Goal: Task Accomplishment & Management: Complete application form

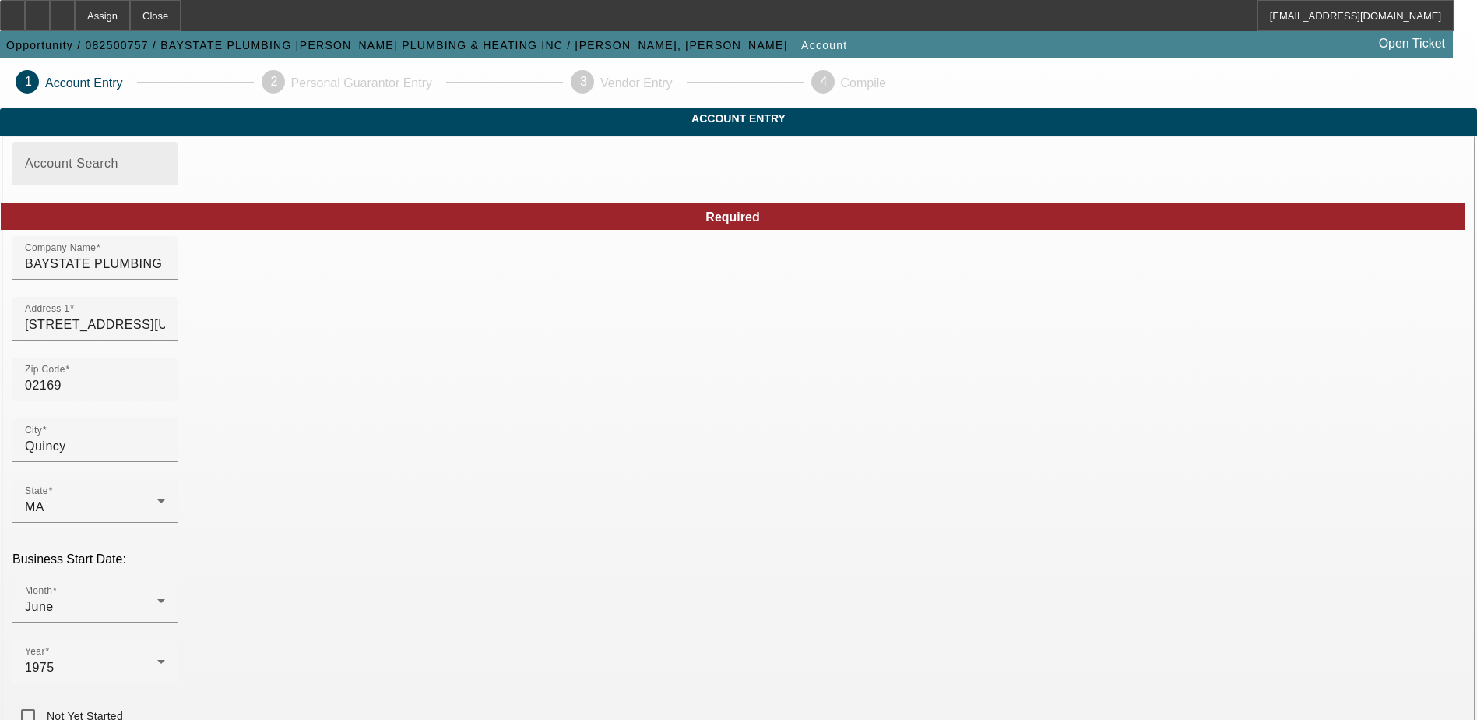
click at [165, 176] on div "Account Search" at bounding box center [95, 164] width 140 height 44
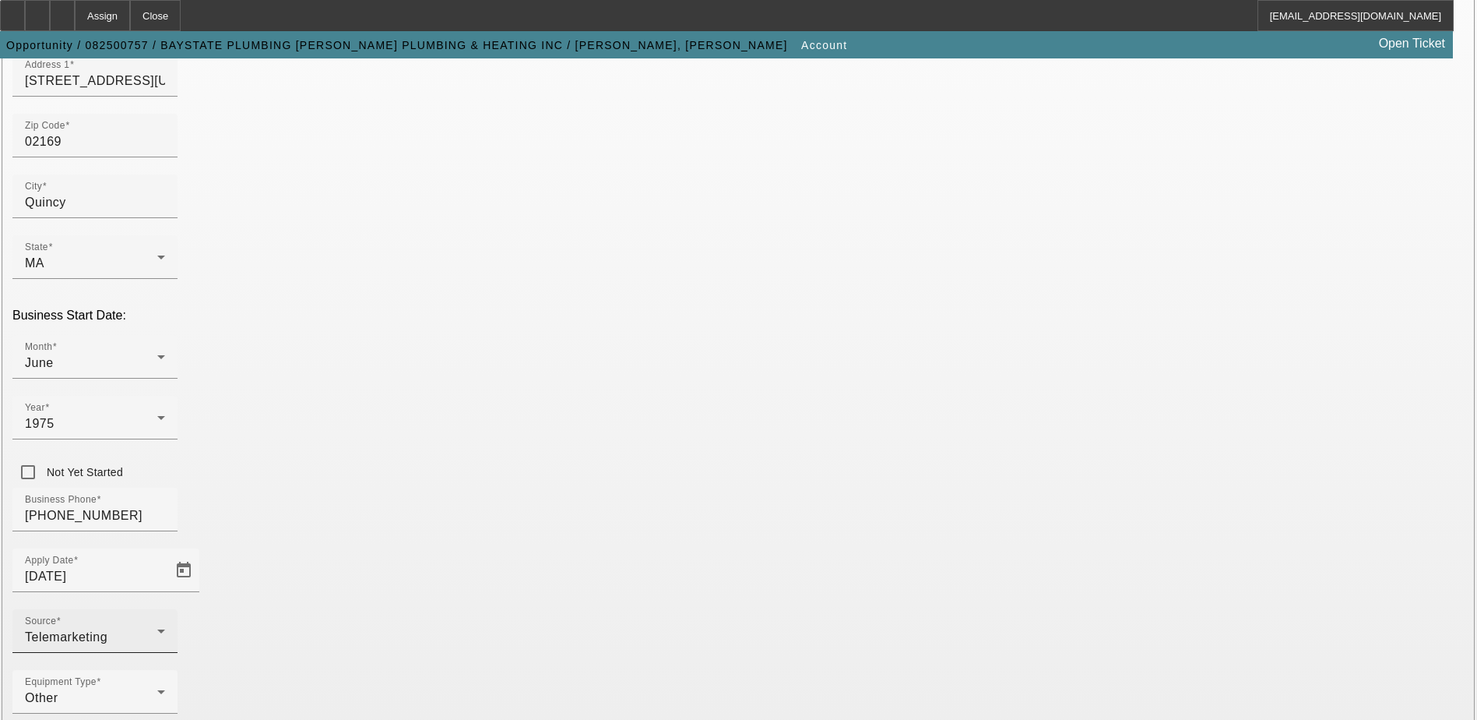
scroll to position [263, 0]
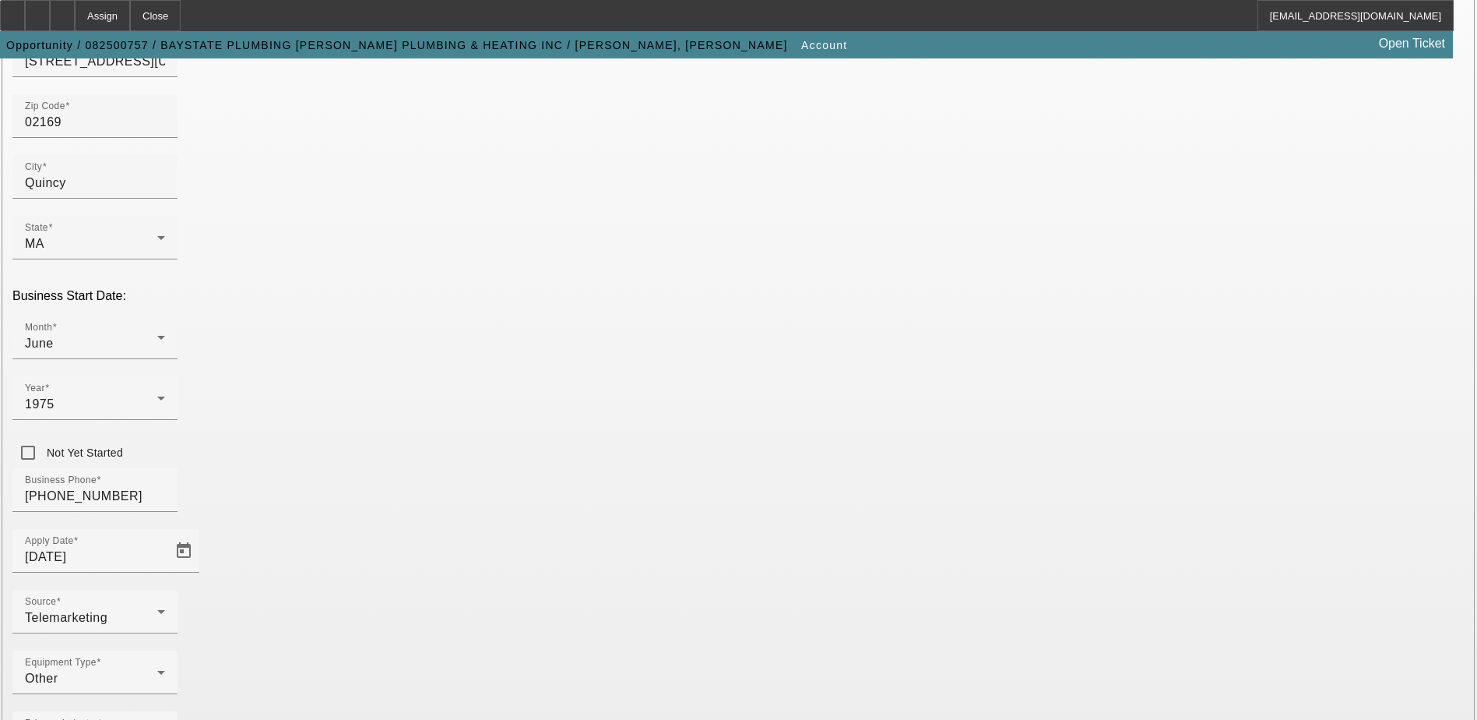
paste input "042627494"
type input "042627494"
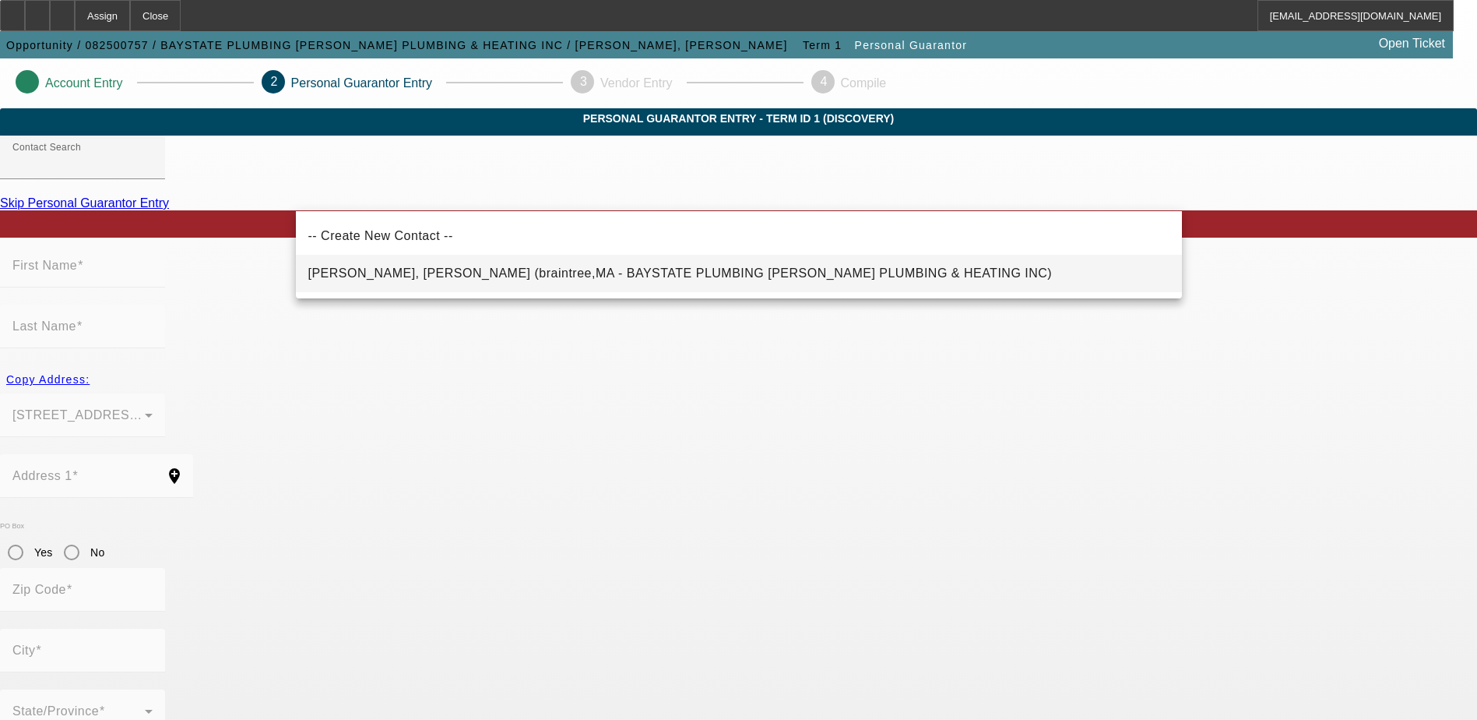
click at [509, 273] on span "Christopher, Mazzini (braintree,MA - BAYSTATE PLUMBING ASPINWALL PLUMBING & HEA…" at bounding box center [680, 272] width 745 height 13
type input "Christopher, Mazzini (braintree,MA - BAYSTATE PLUMBING ASPINWALL PLUMBING & HEA…"
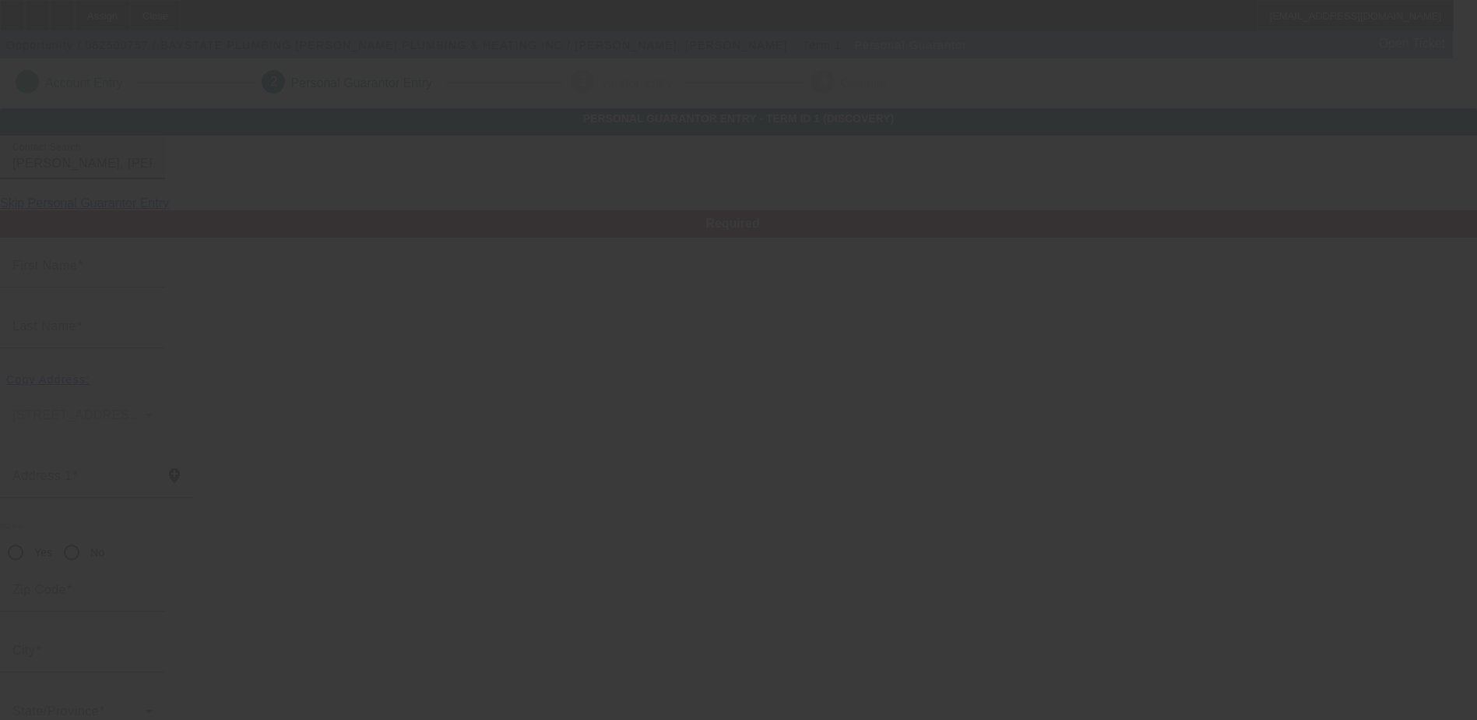
type input "Mazzini"
type input "Christopher"
type input "111 livoli ave"
radio input "true"
type input "02184"
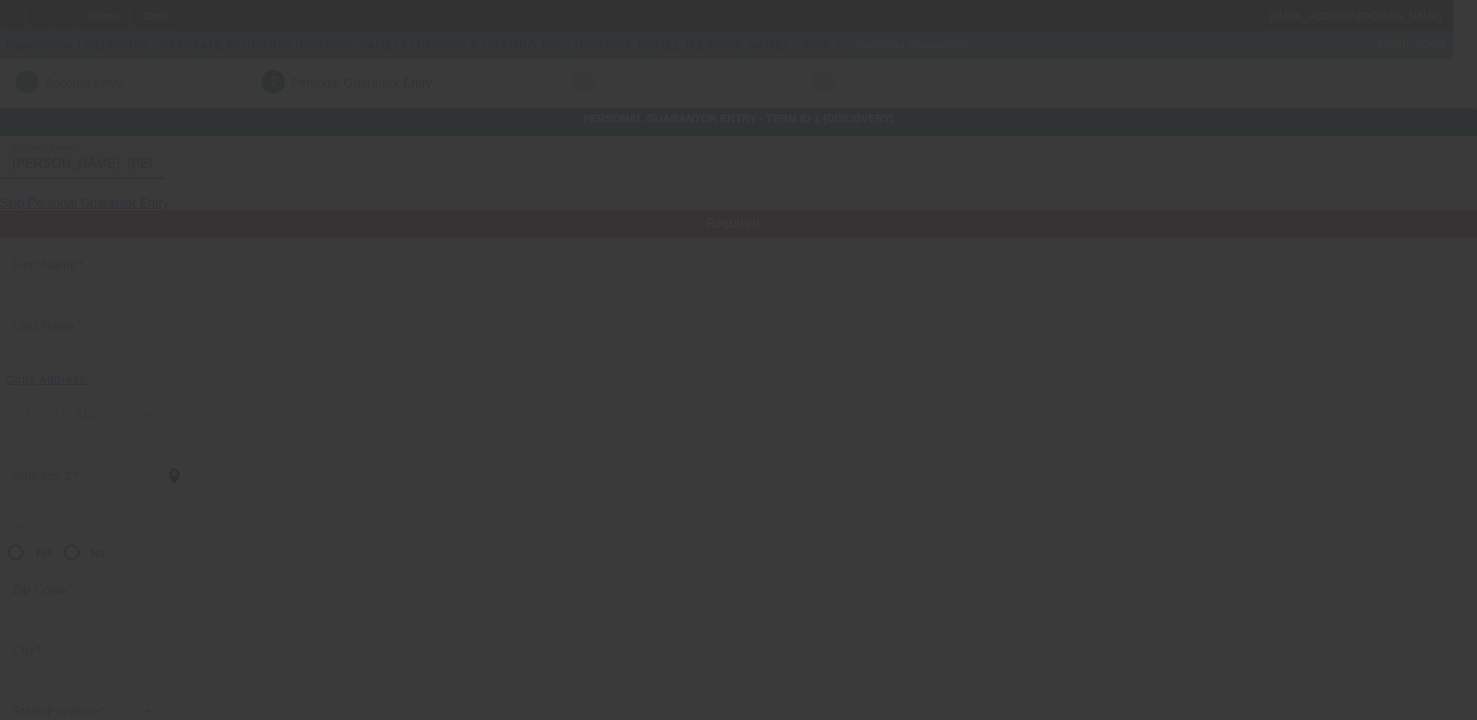
type input "braintree"
type input "[PHONE_NUMBER]"
type input "100"
type input "027-52-8984"
type input "accounting@aspinwallplumbing.com"
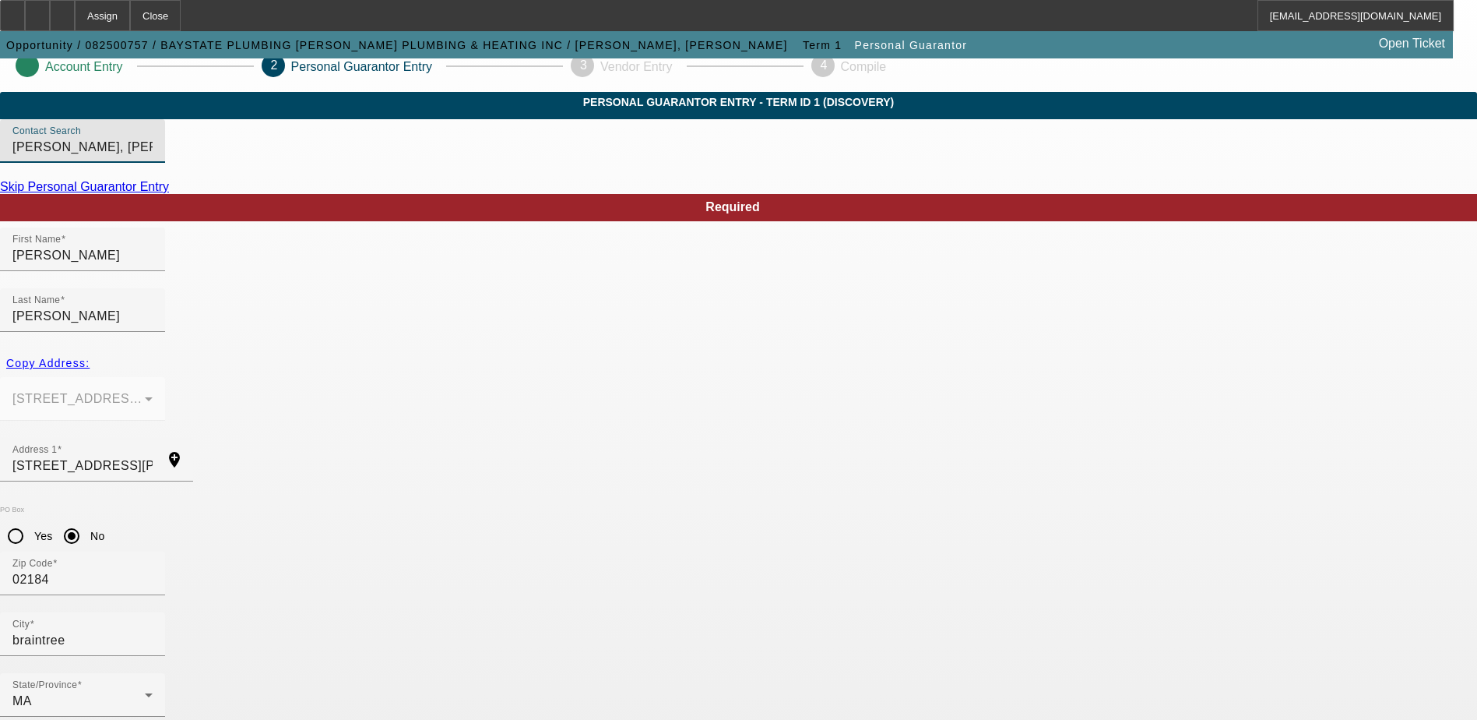
scroll to position [42, 0]
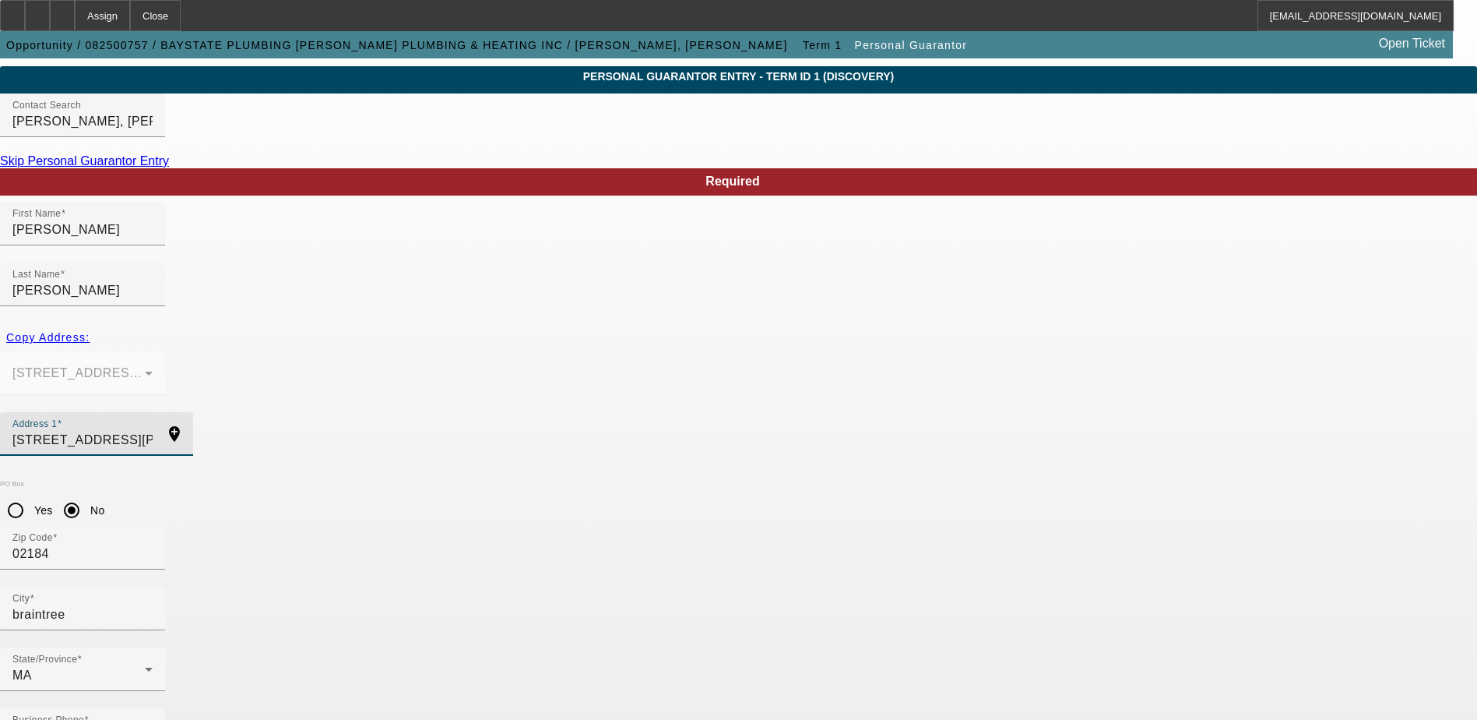
drag, startPoint x: 398, startPoint y: 394, endPoint x: 238, endPoint y: 379, distance: 161.1
paste input "400 Libby Packway"
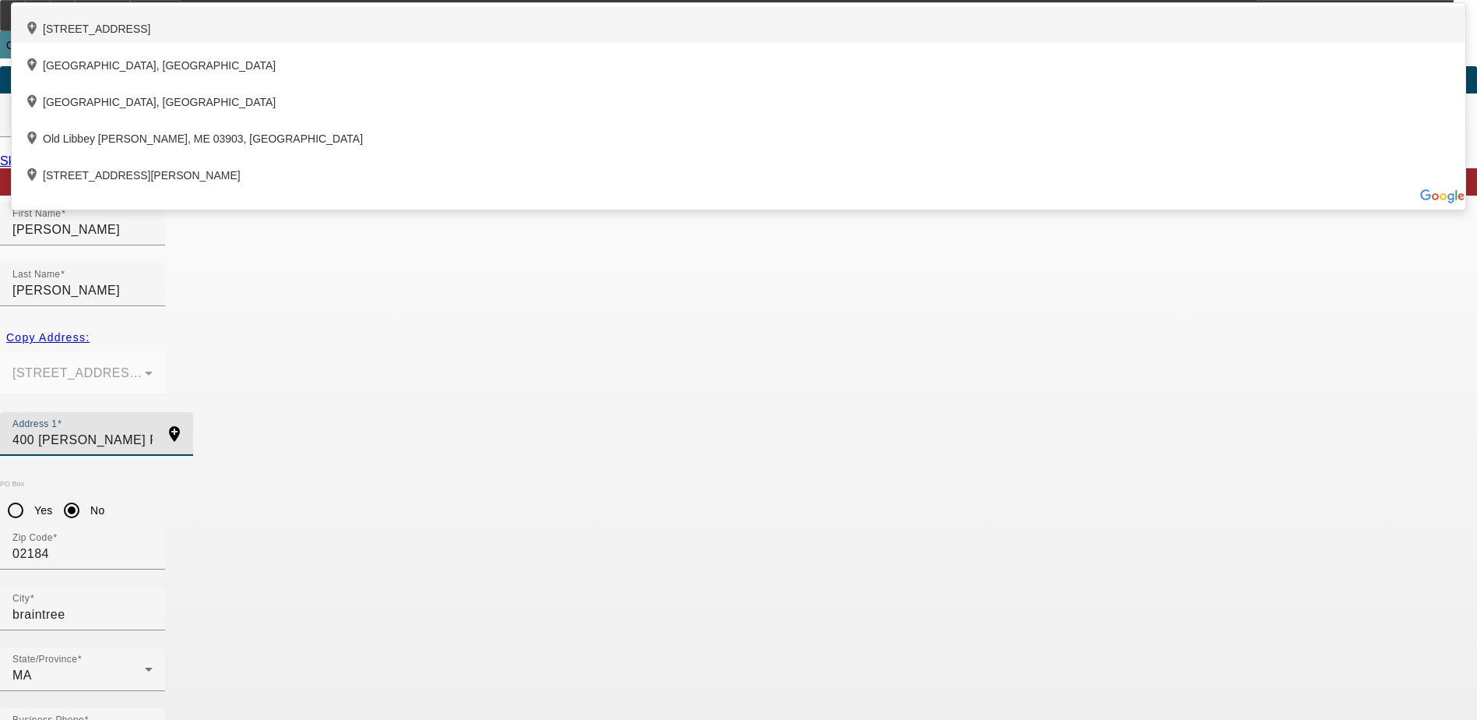
click at [552, 43] on div "add_location 400 Libbey Parkway, Weymouth, MA 02189, US" at bounding box center [739, 24] width 1454 height 37
type input "400 Libbey Parkway"
type input "02189"
type input "Weymouth"
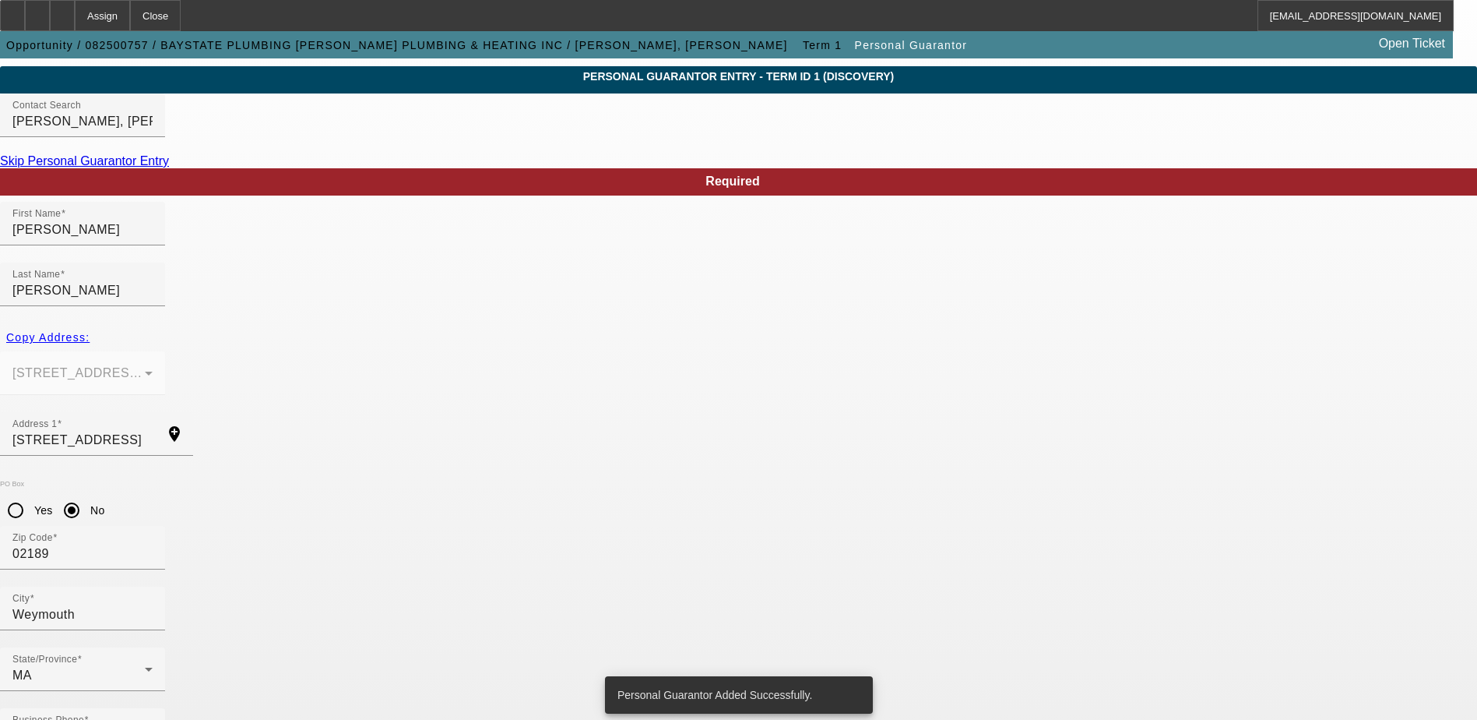
scroll to position [0, 0]
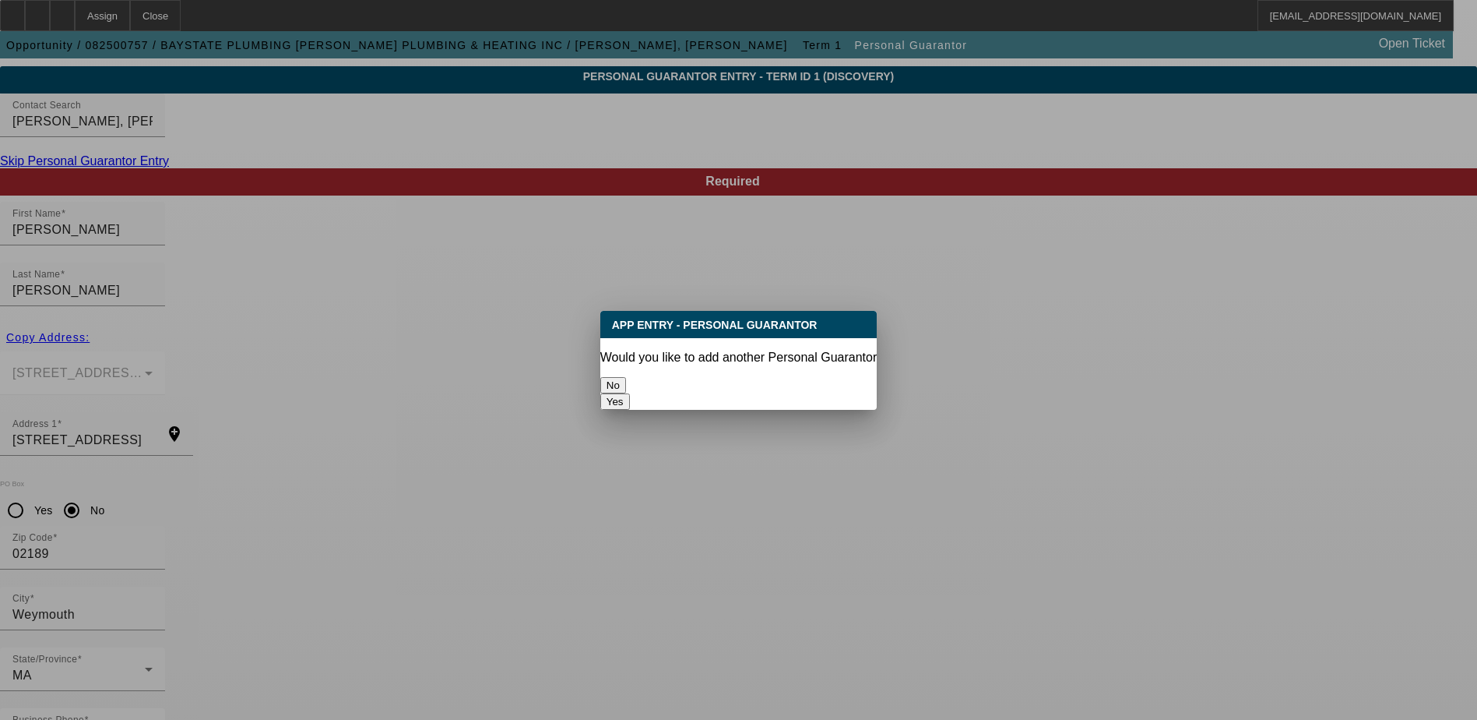
click at [626, 377] on button "No" at bounding box center [613, 385] width 26 height 16
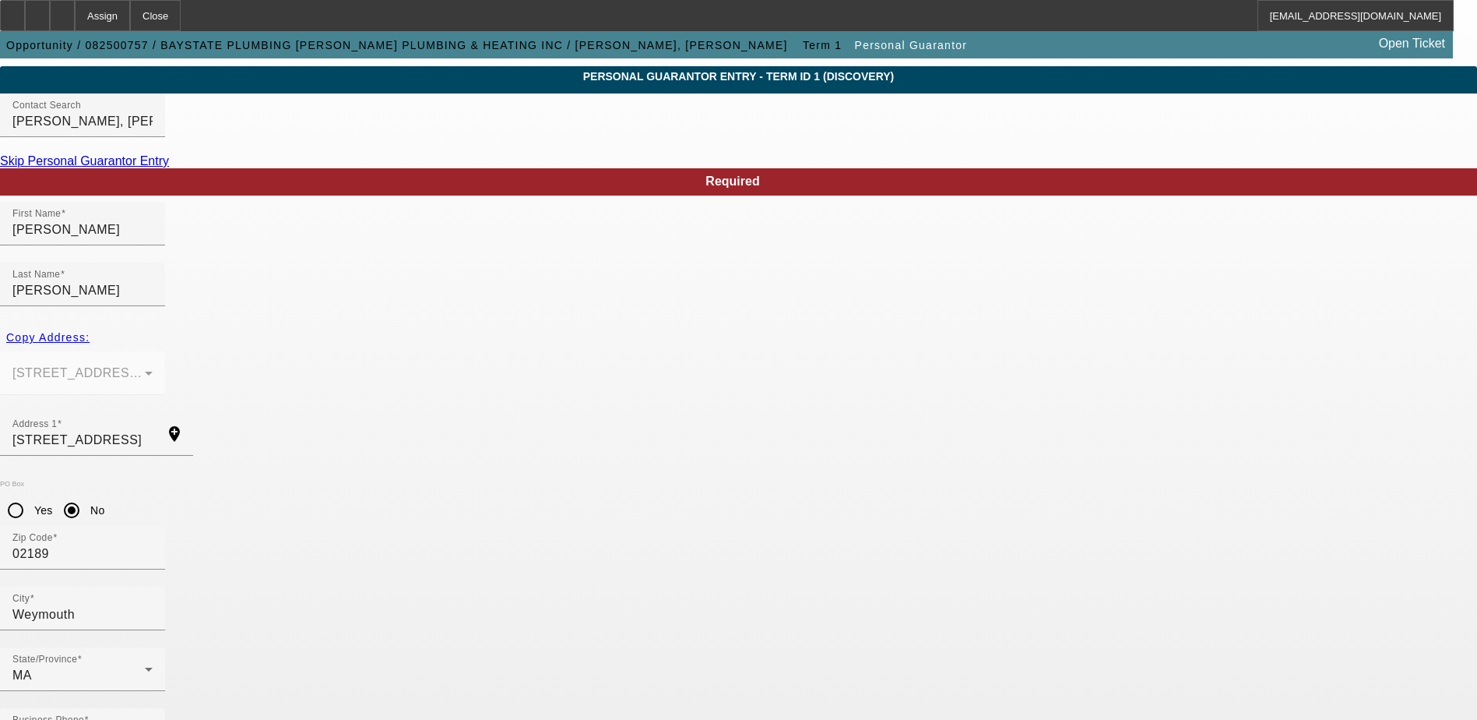
scroll to position [42, 0]
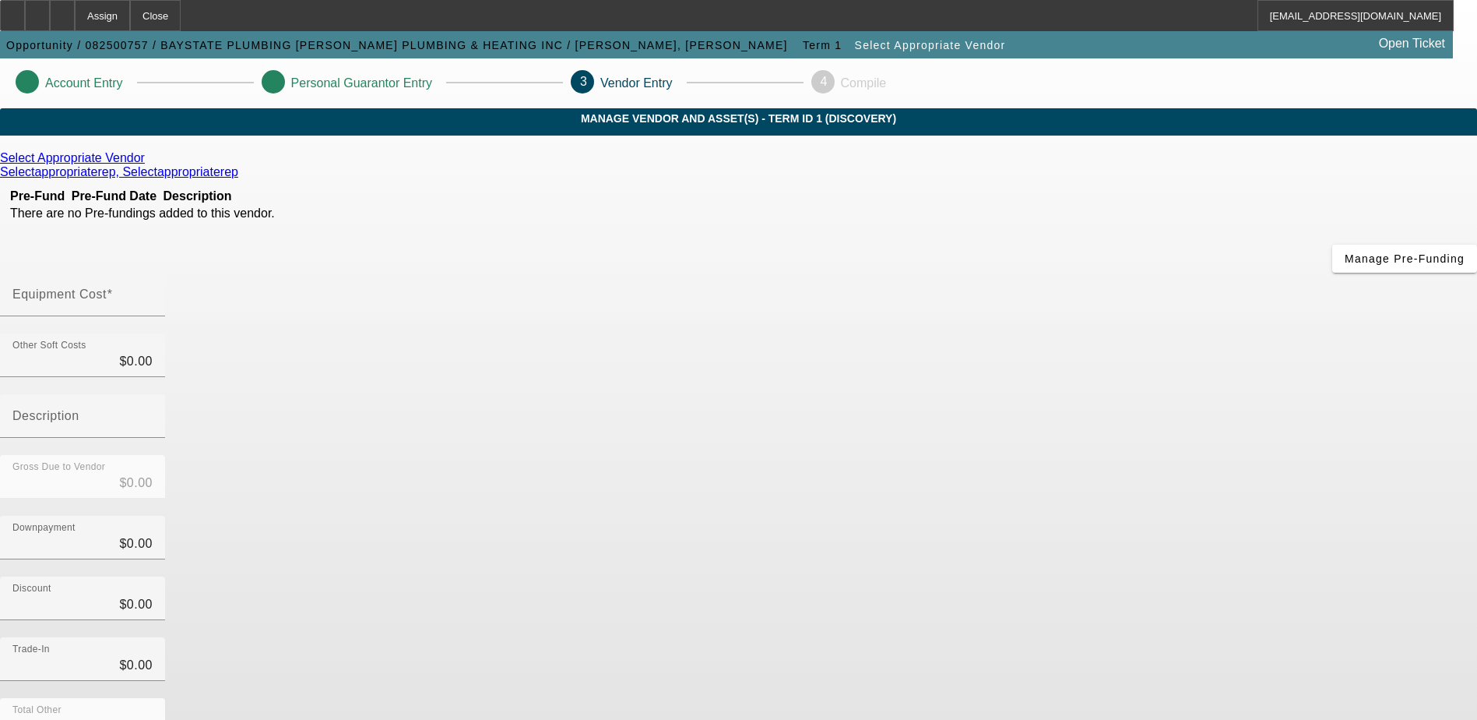
click at [149, 164] on icon at bounding box center [149, 157] width 0 height 13
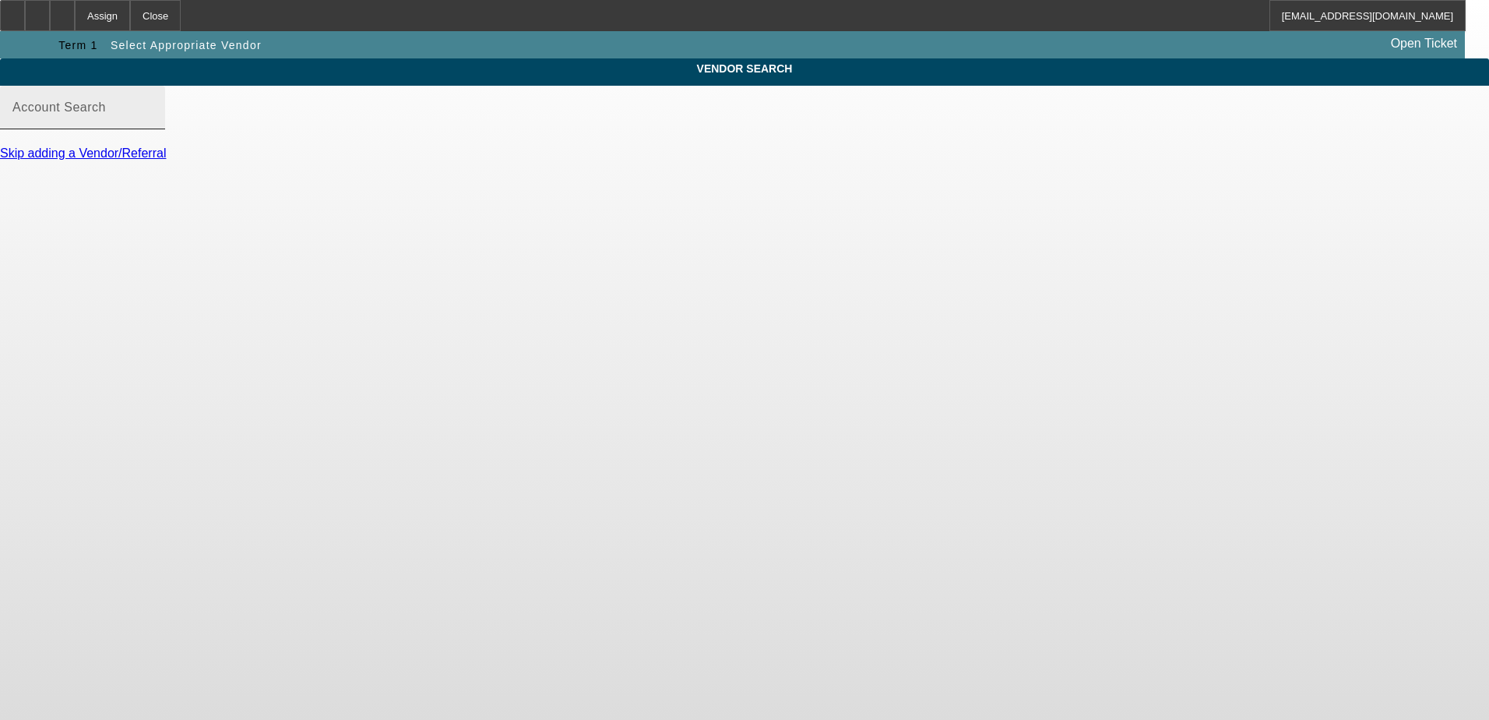
click at [153, 122] on input "Account Search" at bounding box center [82, 113] width 140 height 19
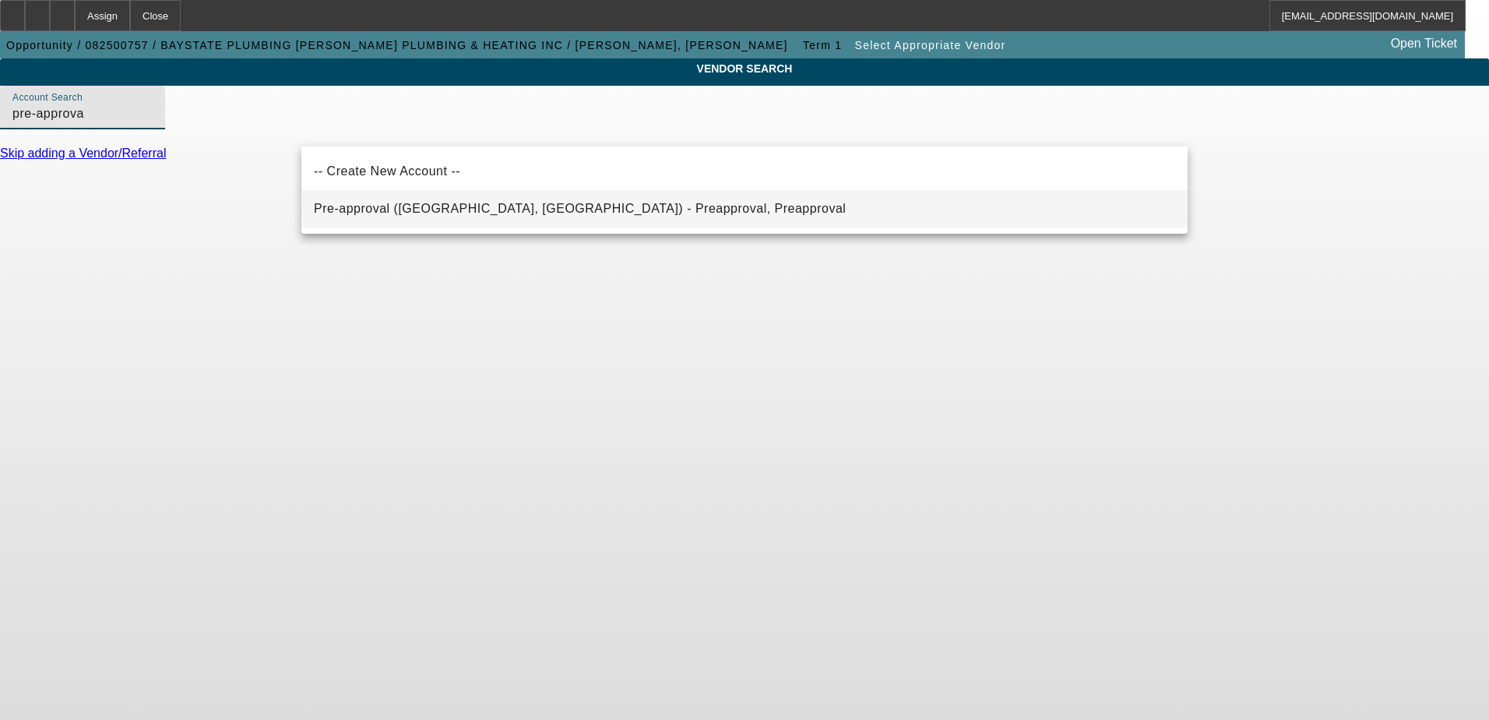
click at [564, 217] on span "Pre-approval (Northbrook, IL) - Preapproval, Preapproval" at bounding box center [580, 208] width 532 height 19
type input "Pre-approval (Northbrook, IL) - Preapproval, Preapproval"
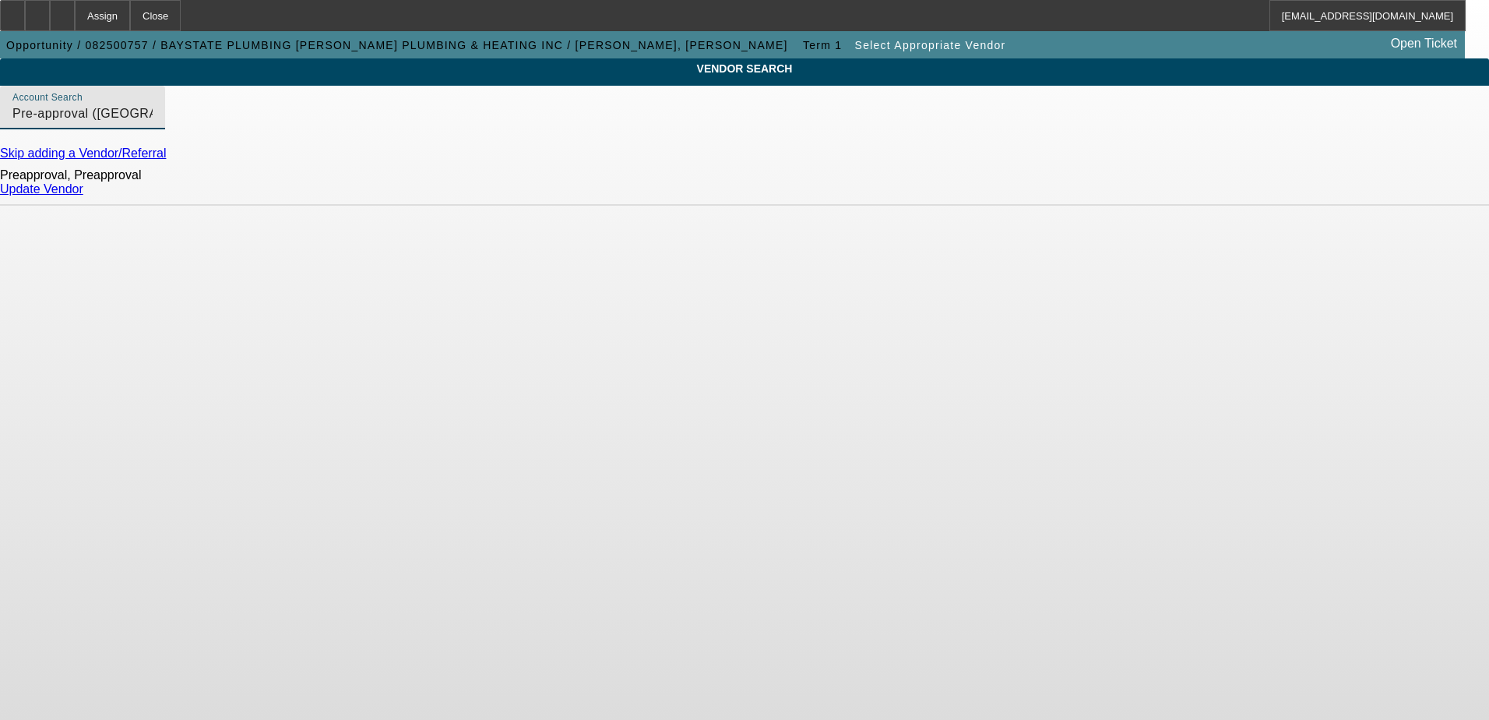
click at [83, 195] on link "Update Vendor" at bounding box center [41, 188] width 83 height 13
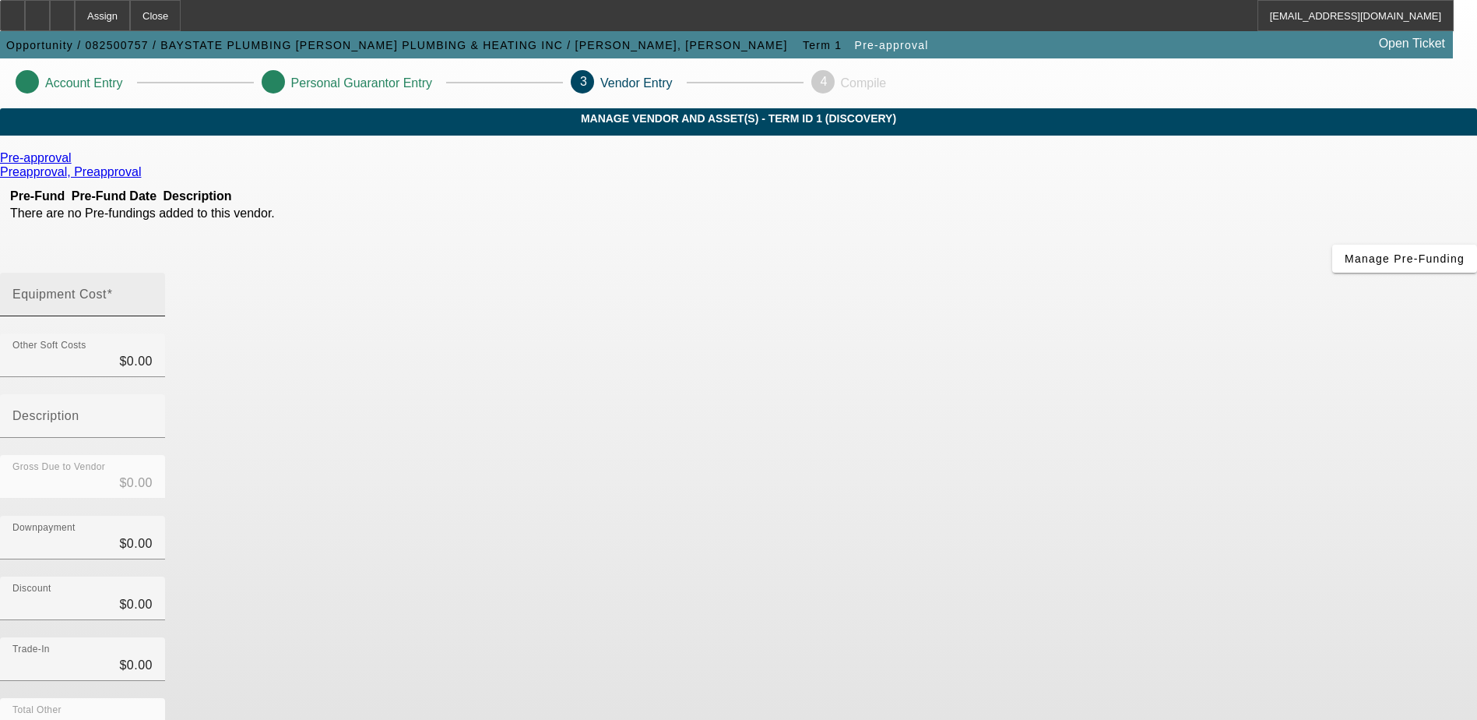
click at [153, 291] on input "Equipment Cost" at bounding box center [82, 300] width 140 height 19
type input "1"
type input "$1.00"
type input "15"
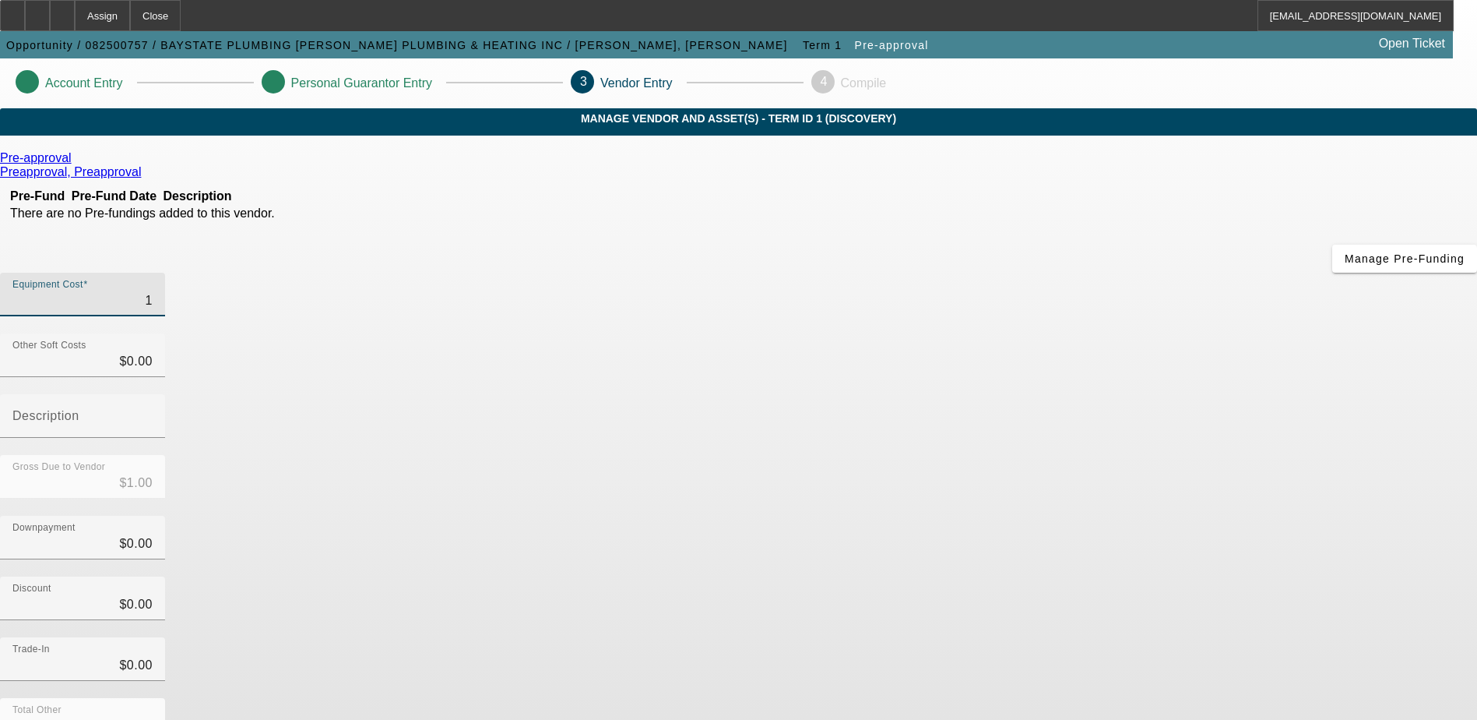
type input "$15.00"
type input "150"
type input "$150.00"
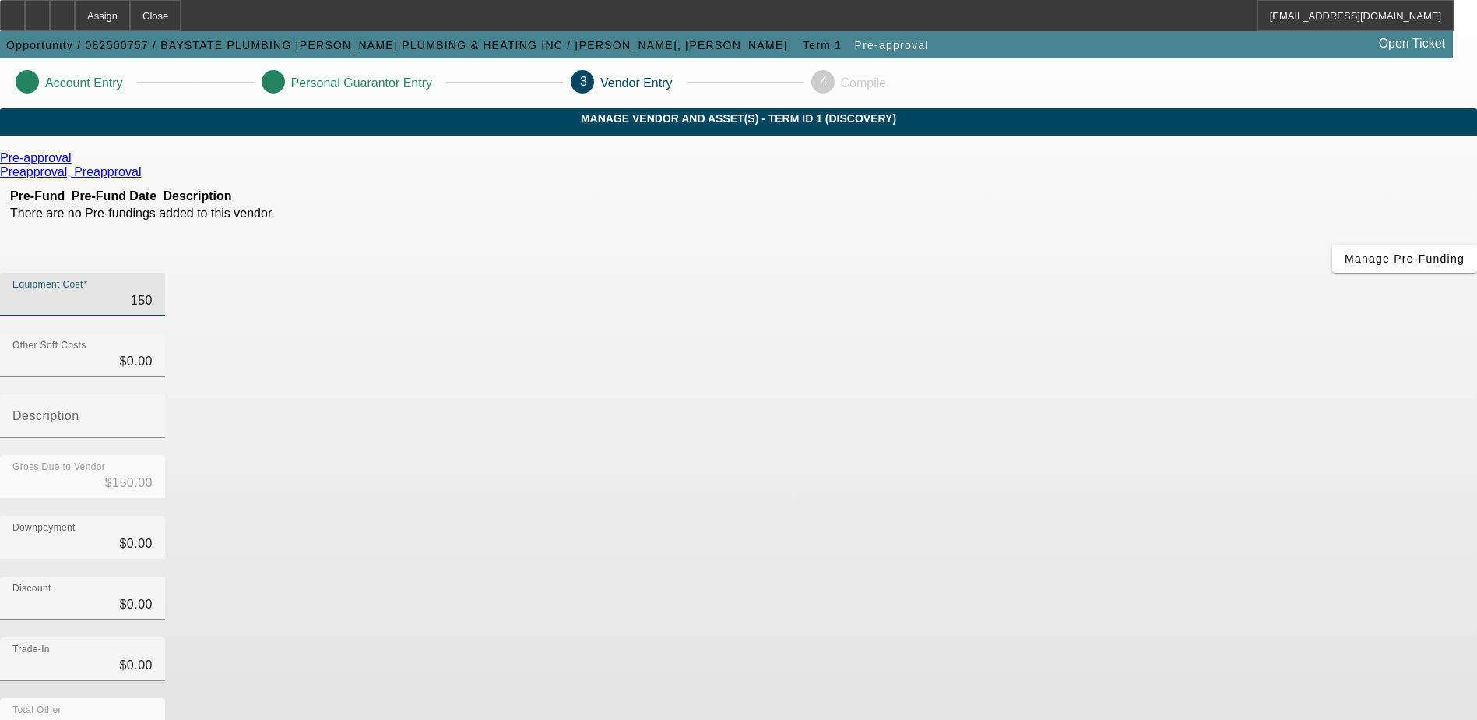
type input "1500"
type input "$1,500.00"
type input "15000"
type input "$15,000.00"
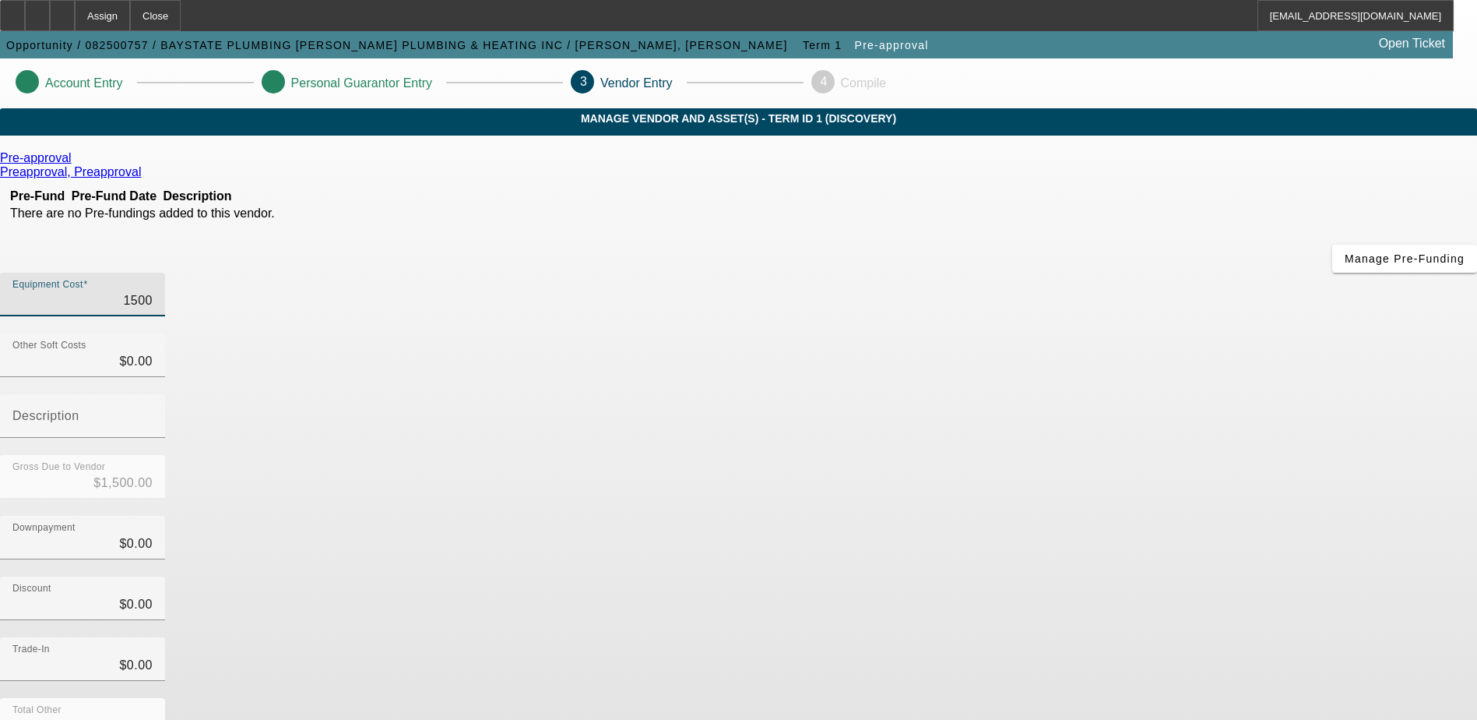
type input "$15,000.00"
type input "150000"
type input "$150,000.00"
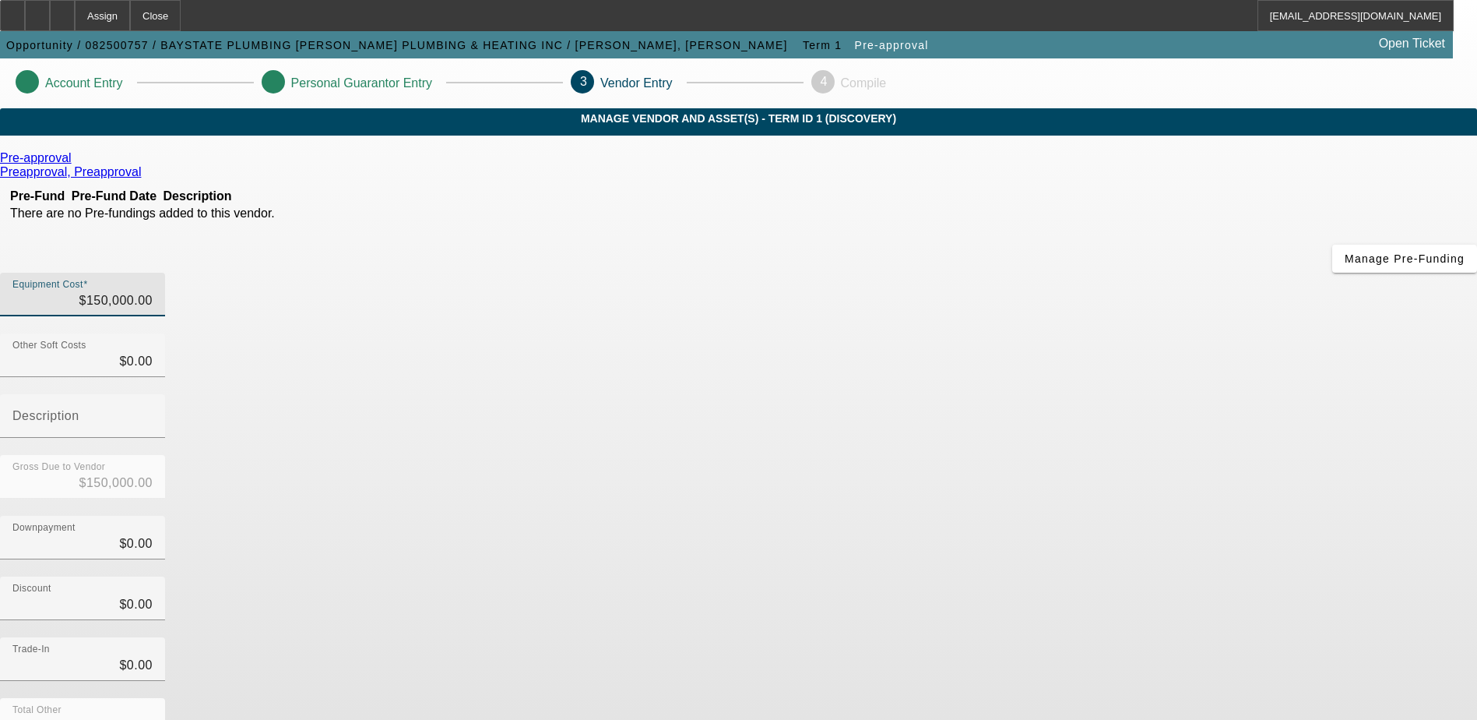
click at [1116, 576] on div "Discount $0.00" at bounding box center [738, 606] width 1477 height 61
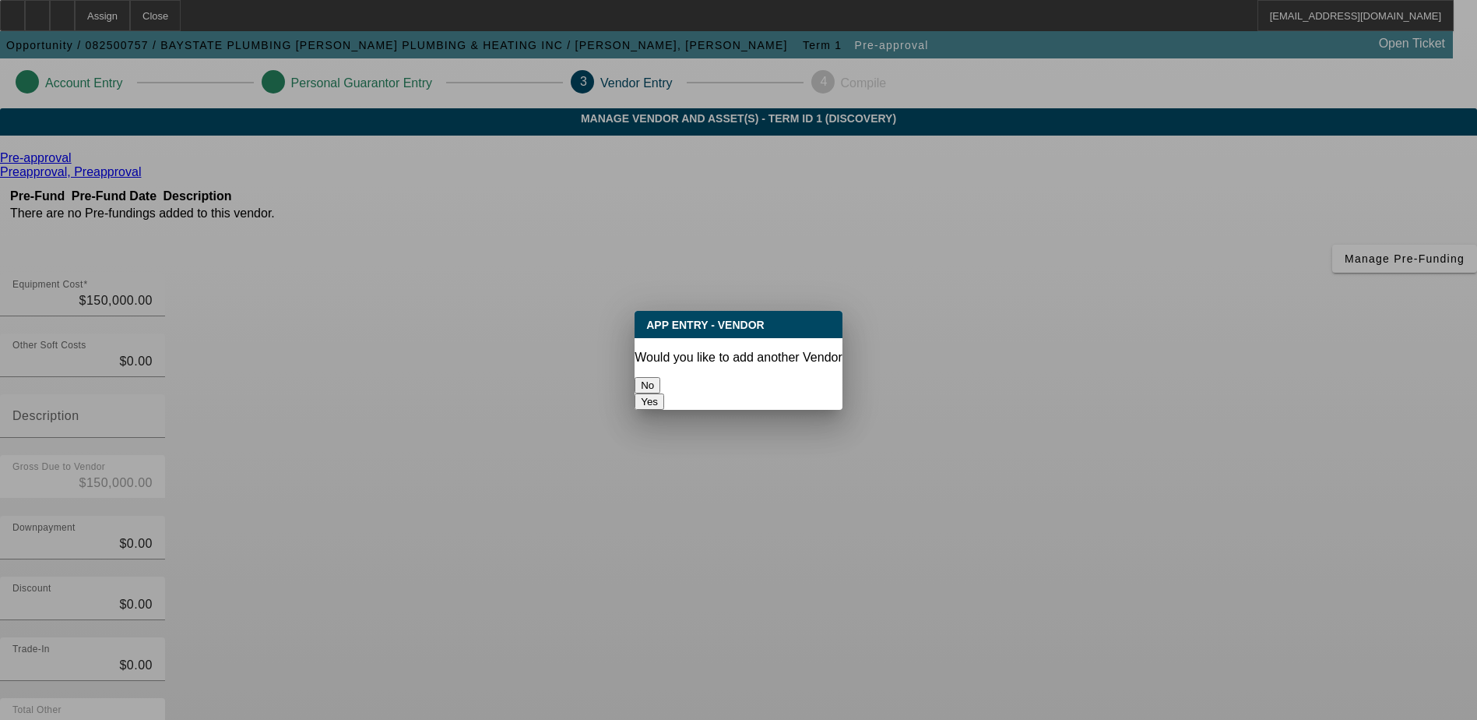
drag, startPoint x: 706, startPoint y: 374, endPoint x: 713, endPoint y: 373, distance: 7.8
click at [660, 377] on button "No" at bounding box center [648, 385] width 26 height 16
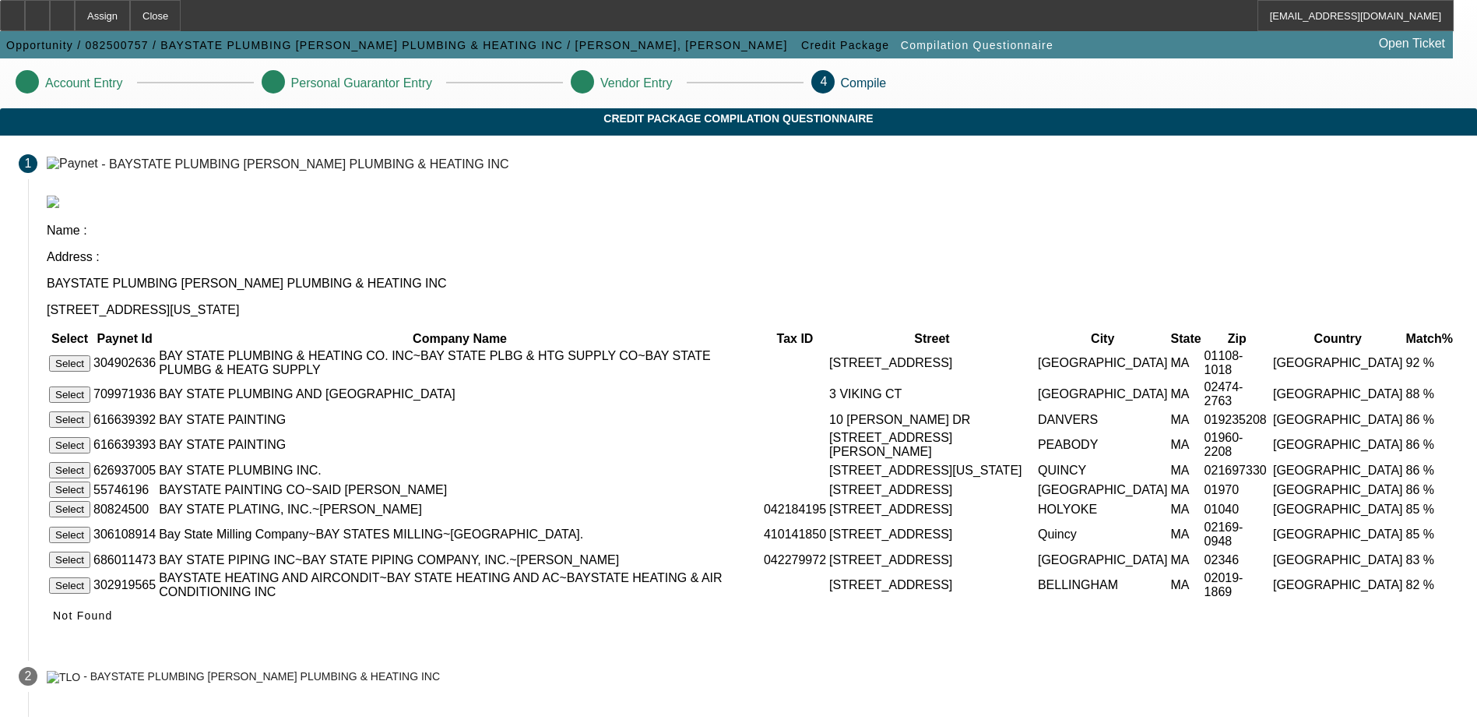
click at [90, 355] on button "Select" at bounding box center [69, 363] width 41 height 16
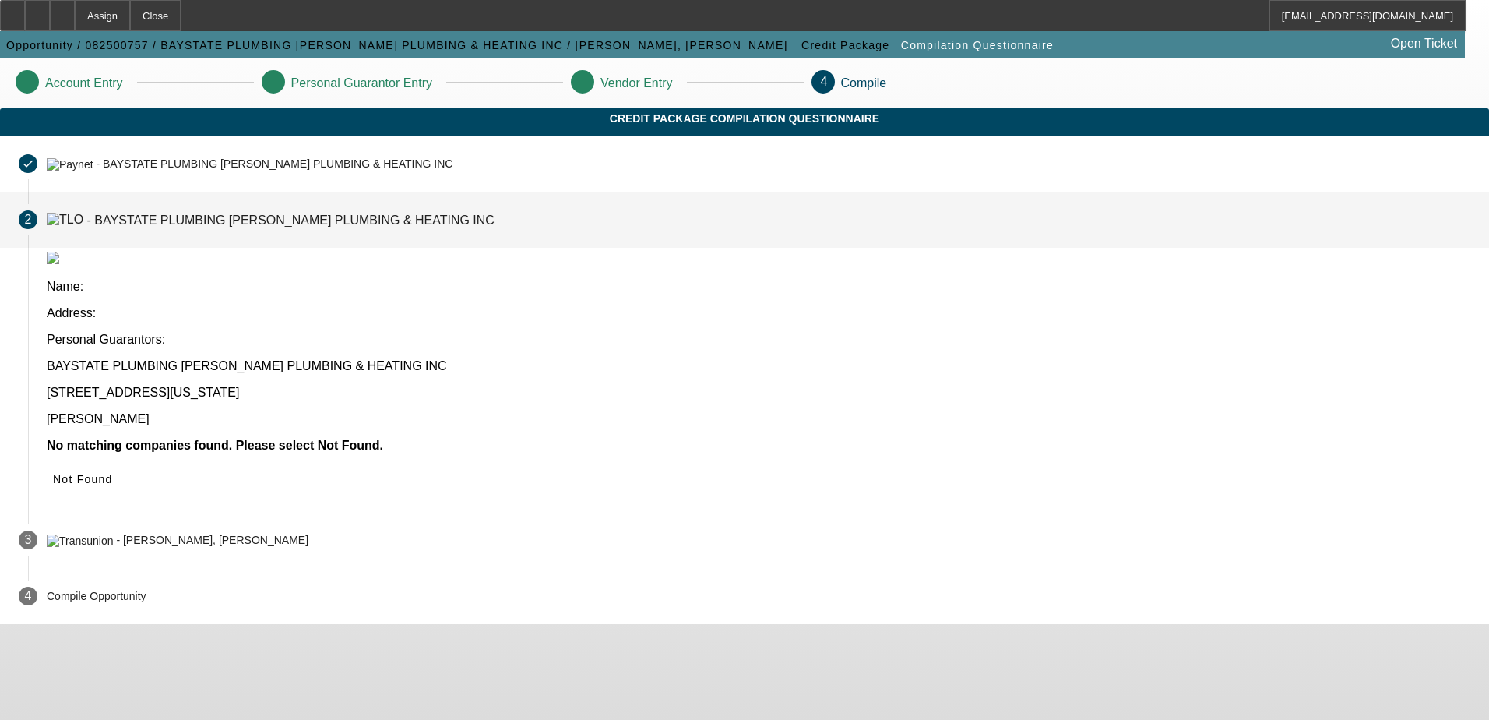
click at [509, 359] on div "BAYSTATE PLUMBING ASPINWALL PLUMBING & HEATING INC 723 Washington St Quincy MA …" at bounding box center [759, 392] width 1424 height 67
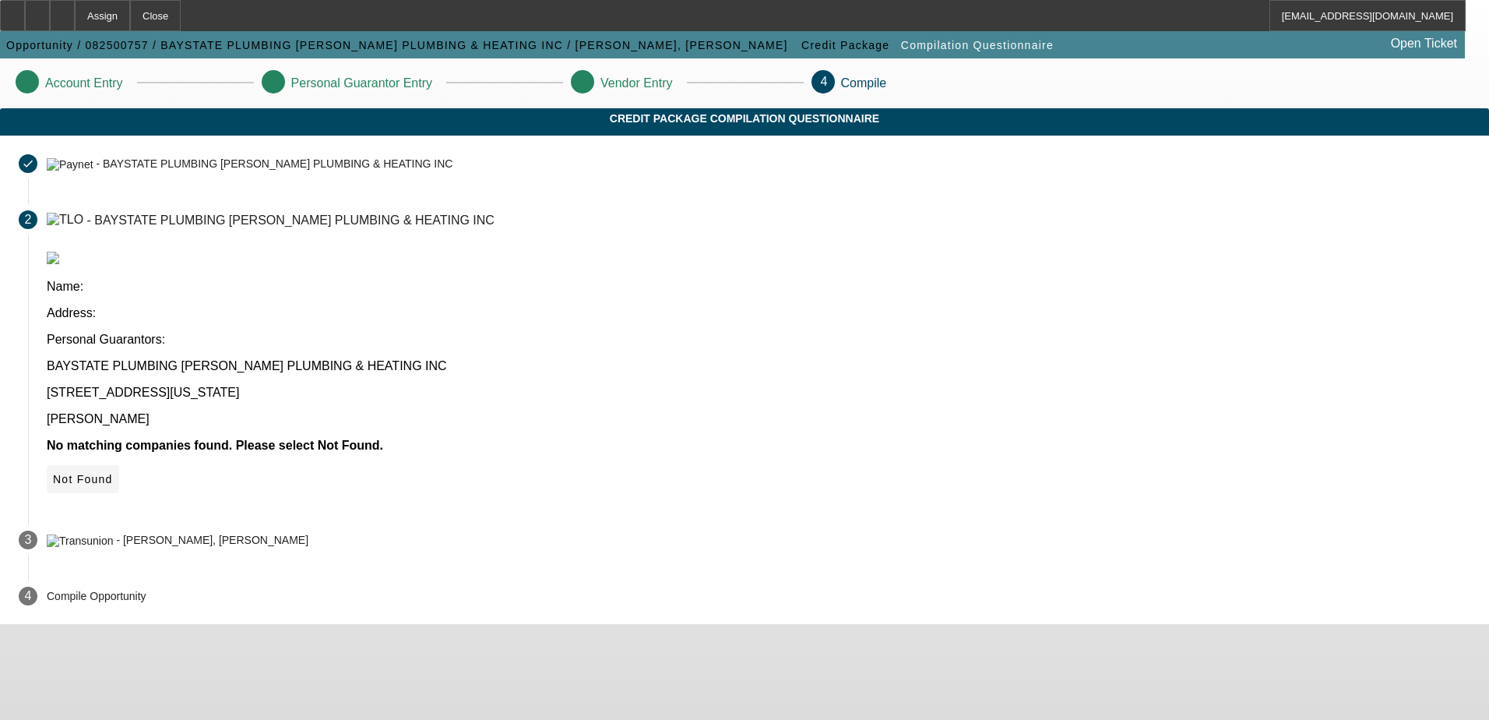
click at [113, 473] on span "Not Found" at bounding box center [83, 479] width 60 height 12
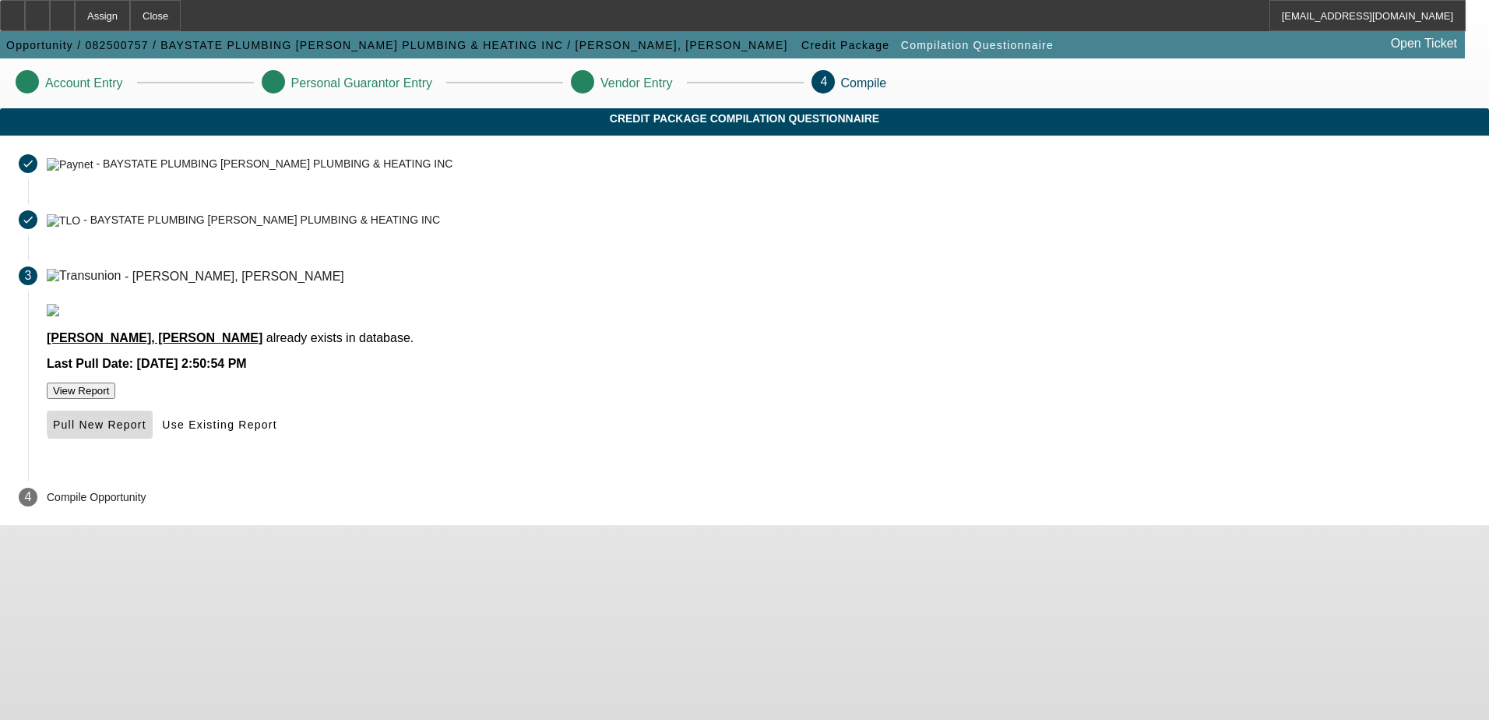
click at [146, 431] on span "Pull New Report" at bounding box center [99, 424] width 93 height 12
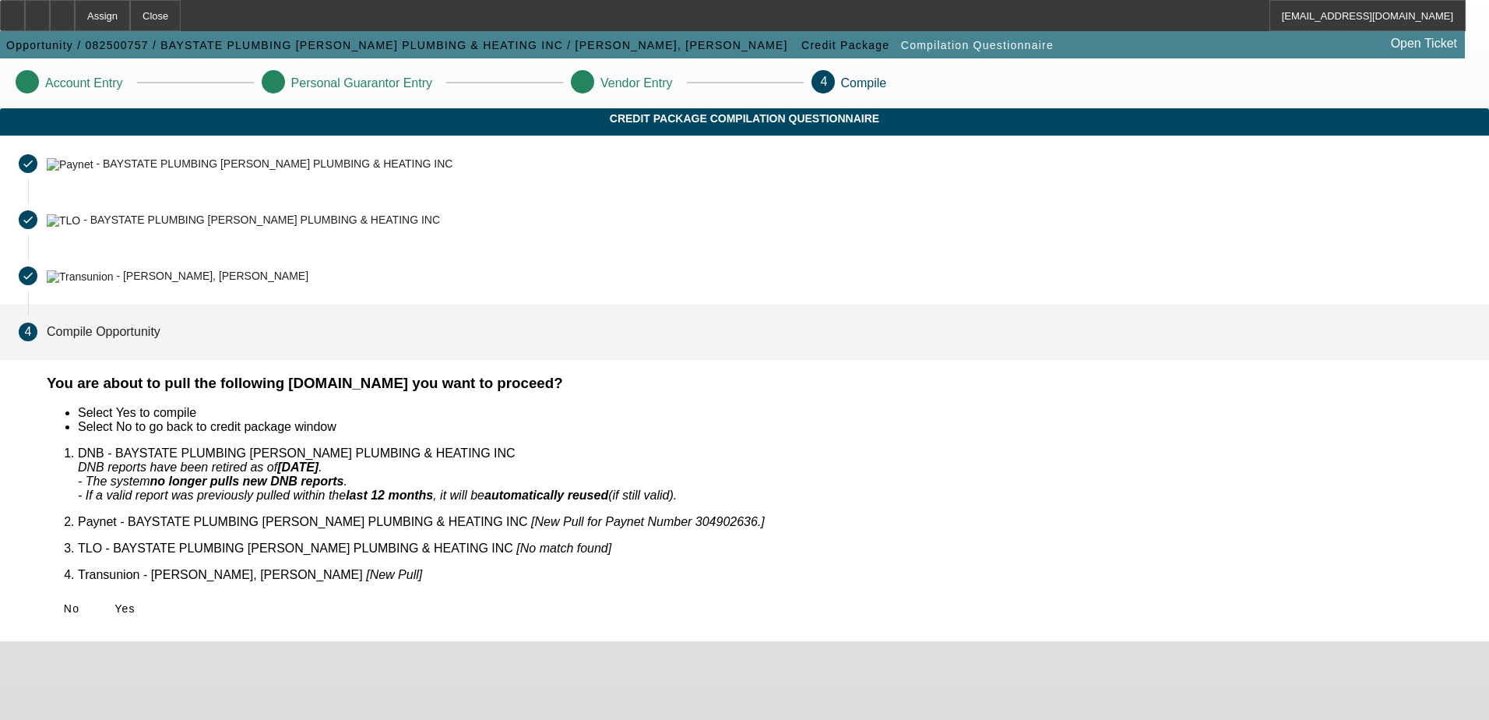
click at [136, 602] on span "Yes" at bounding box center [124, 608] width 21 height 12
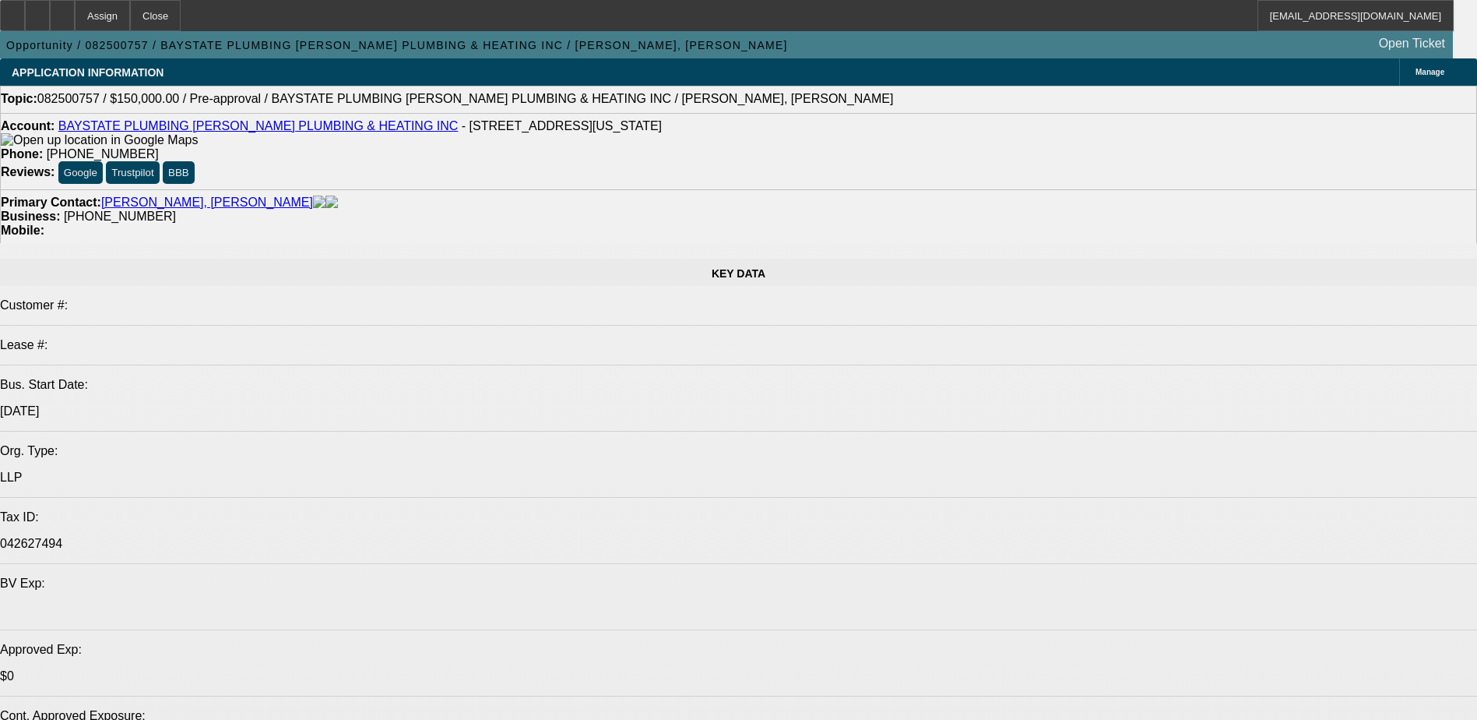
select select "0"
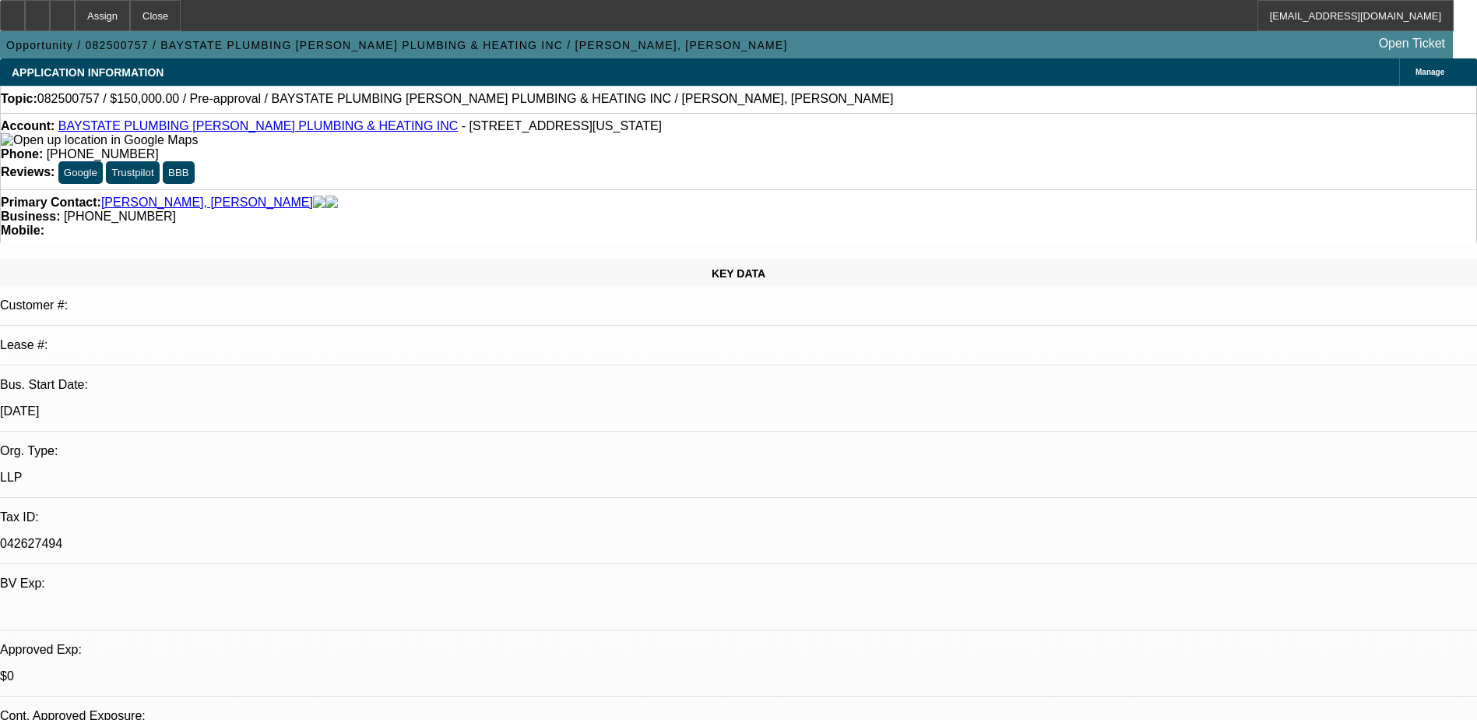
select select "2"
select select "0.1"
select select "1"
select select "2"
select select "4"
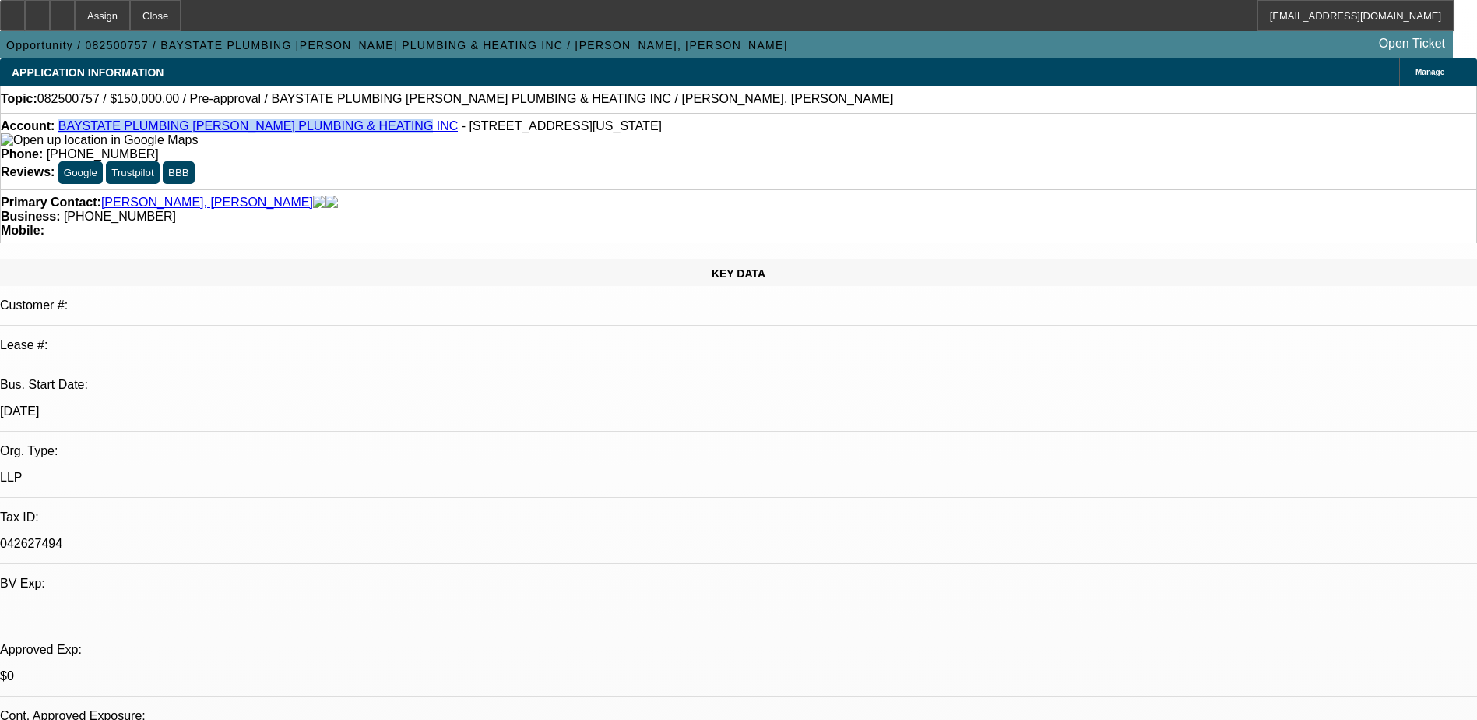
drag, startPoint x: 370, startPoint y: 128, endPoint x: 73, endPoint y: 123, distance: 296.8
click at [73, 123] on div "Account: BAYSTATE PLUMBING ASPINWALL PLUMBING & HEATING INC - 723 Washington St…" at bounding box center [739, 133] width 1476 height 28
copy link "BAYSTATE PLUMBING [PERSON_NAME] PLUMBING & HEATING INC"
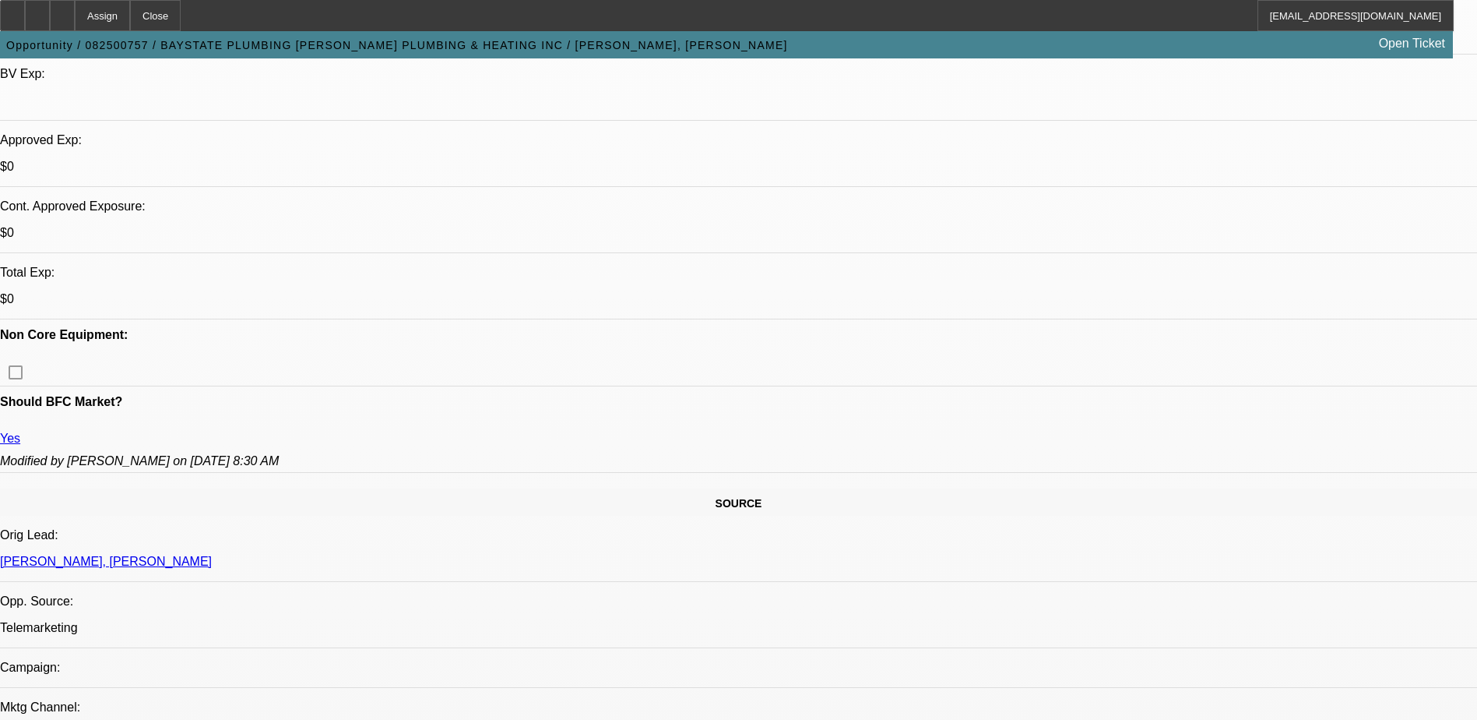
scroll to position [545, 0]
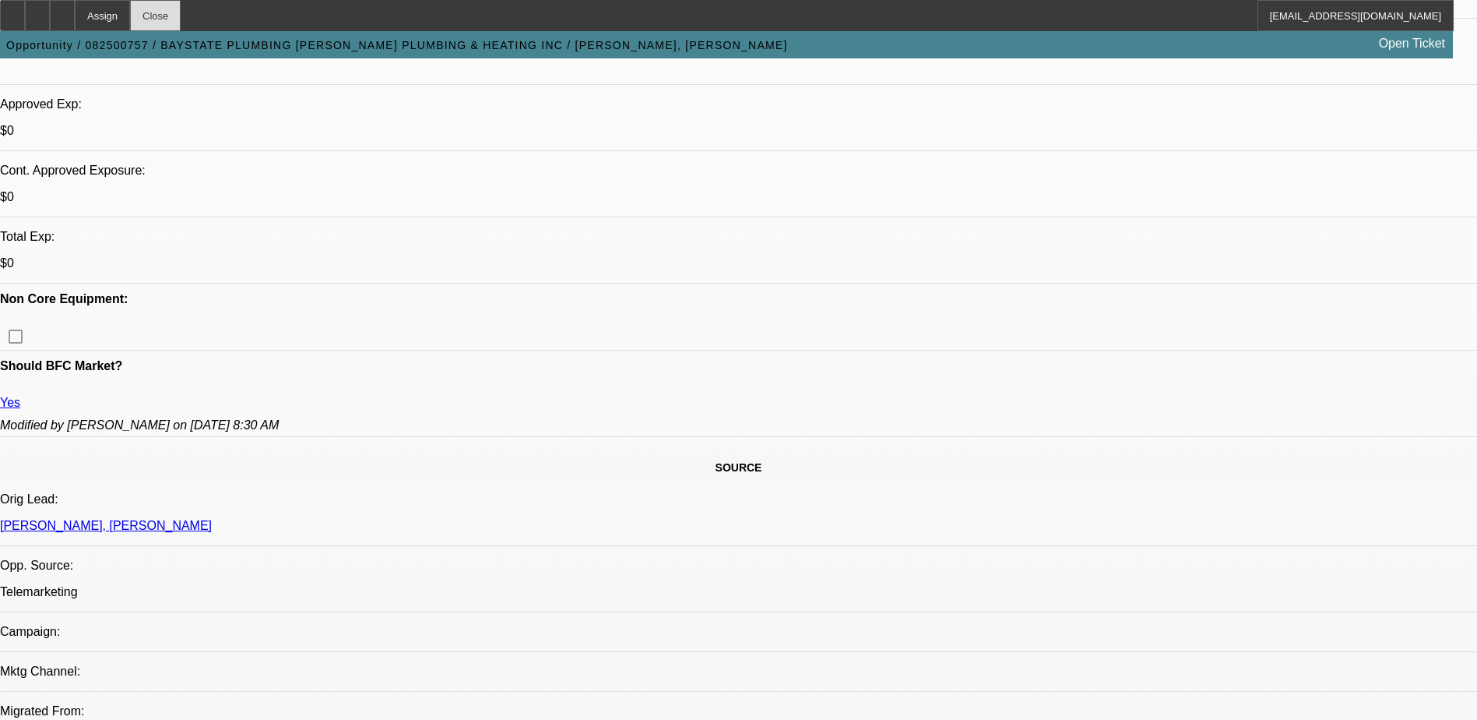
click at [181, 11] on div "Close" at bounding box center [155, 15] width 51 height 31
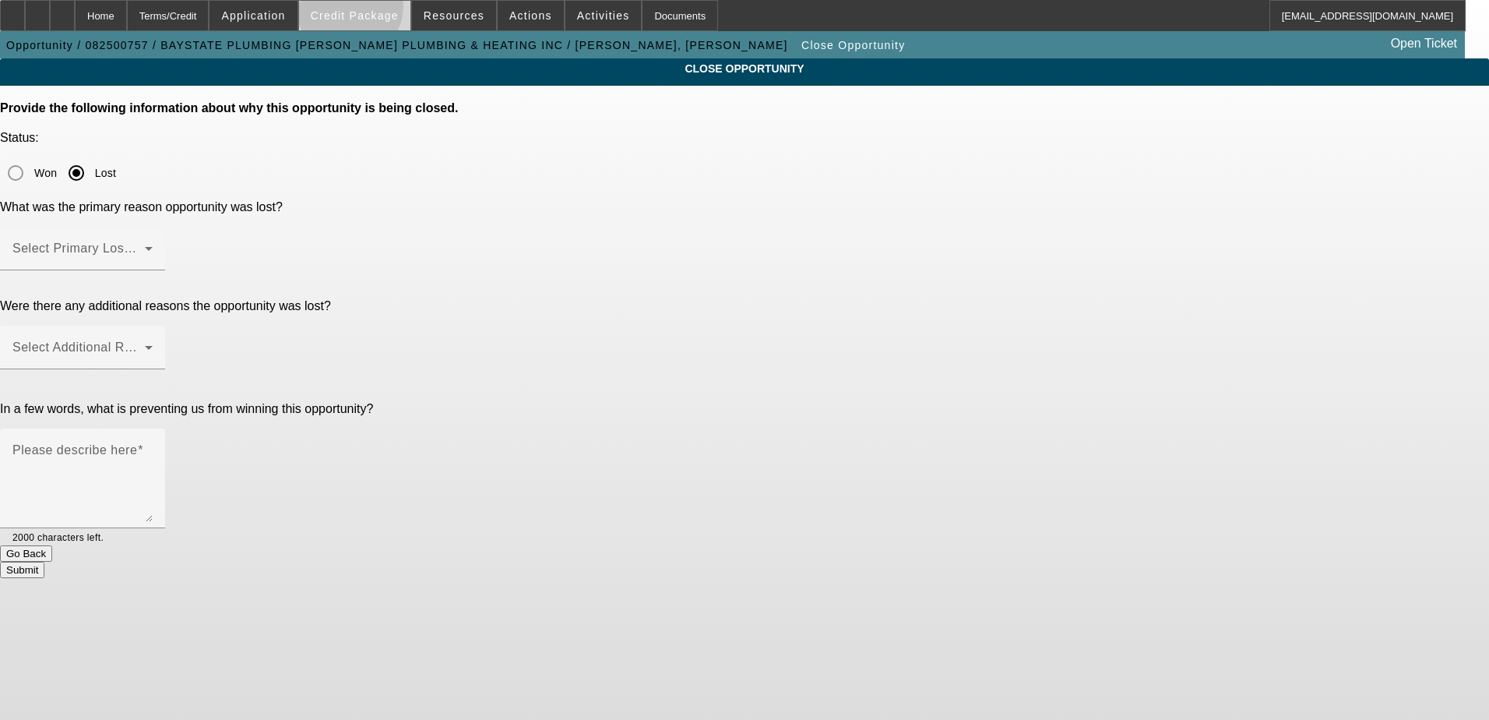
click at [375, 10] on span "Credit Package" at bounding box center [355, 15] width 88 height 12
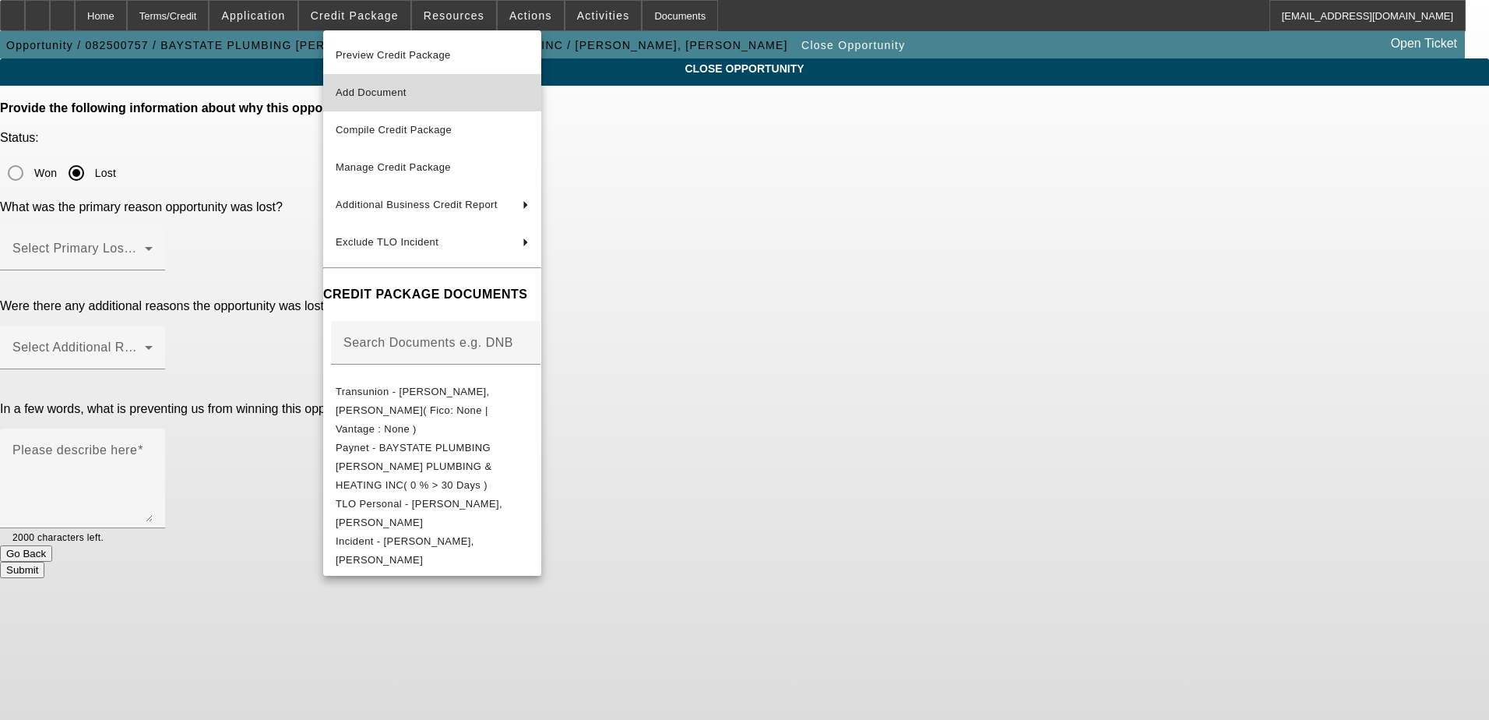
click at [404, 93] on span "Add Document" at bounding box center [371, 92] width 71 height 12
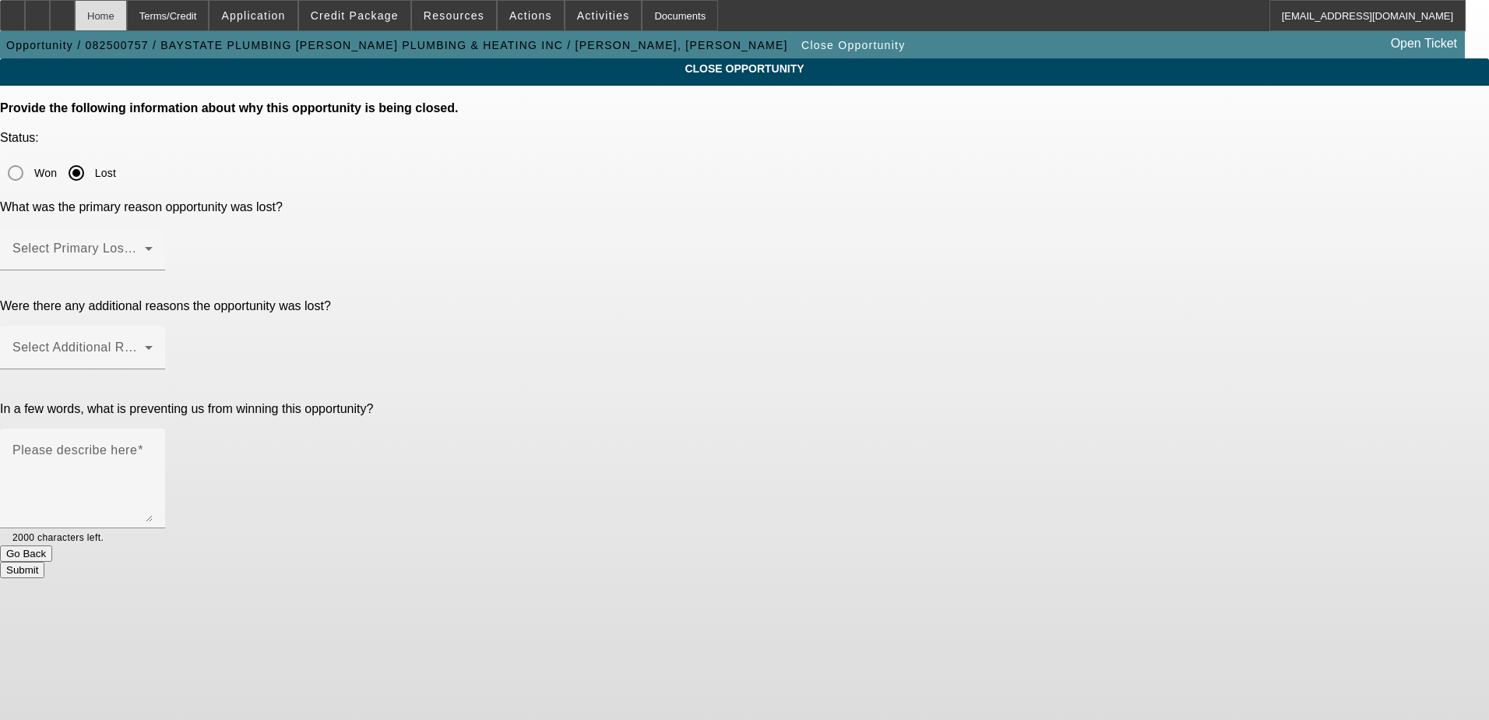
click at [127, 9] on div "Home" at bounding box center [101, 15] width 52 height 31
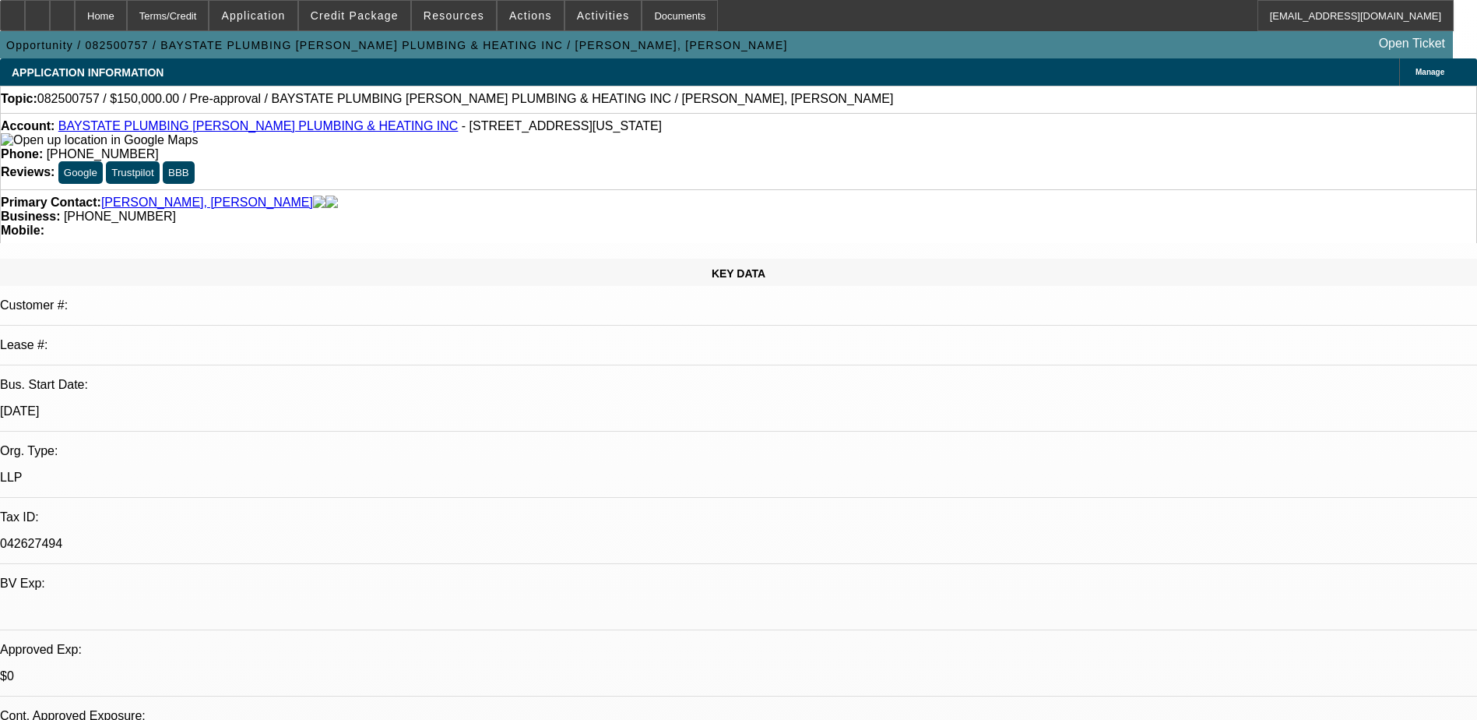
select select "0"
select select "2"
select select "0.1"
select select "4"
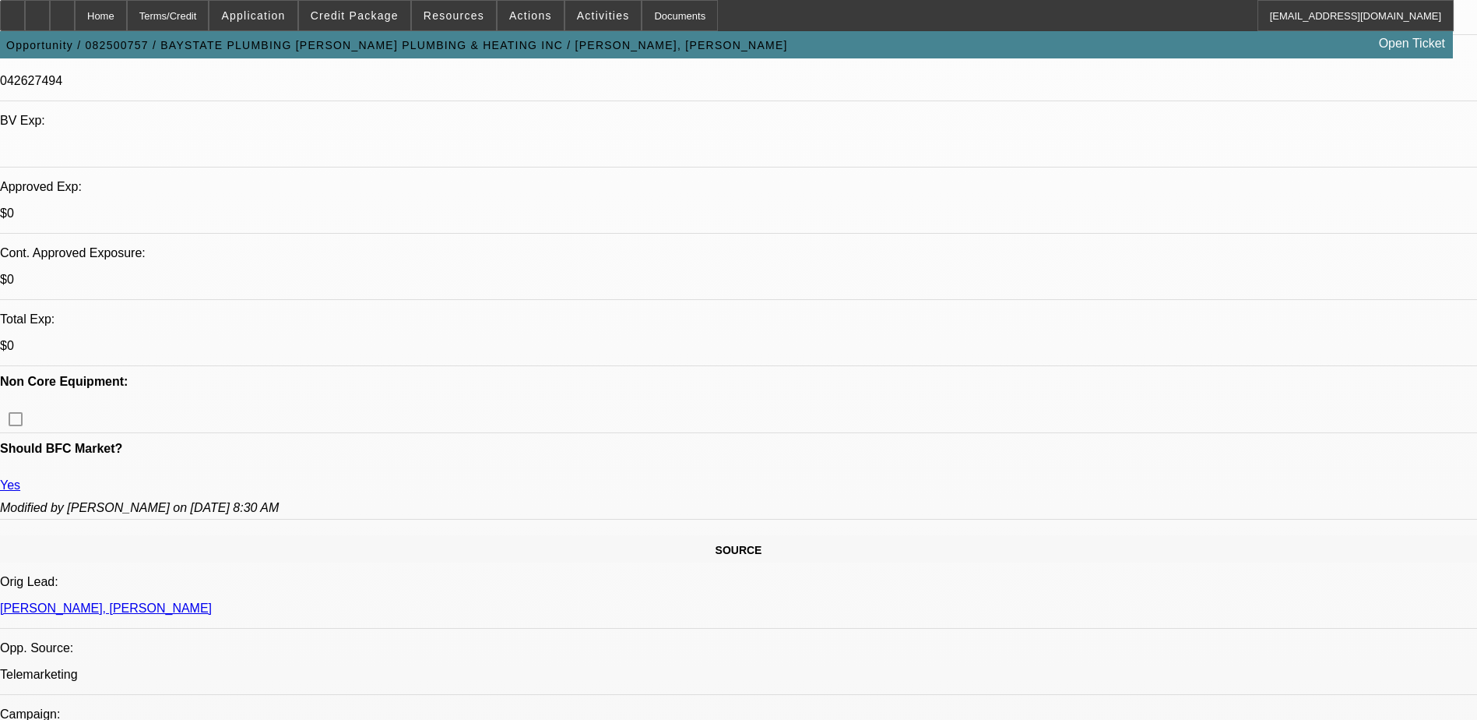
scroll to position [78, 0]
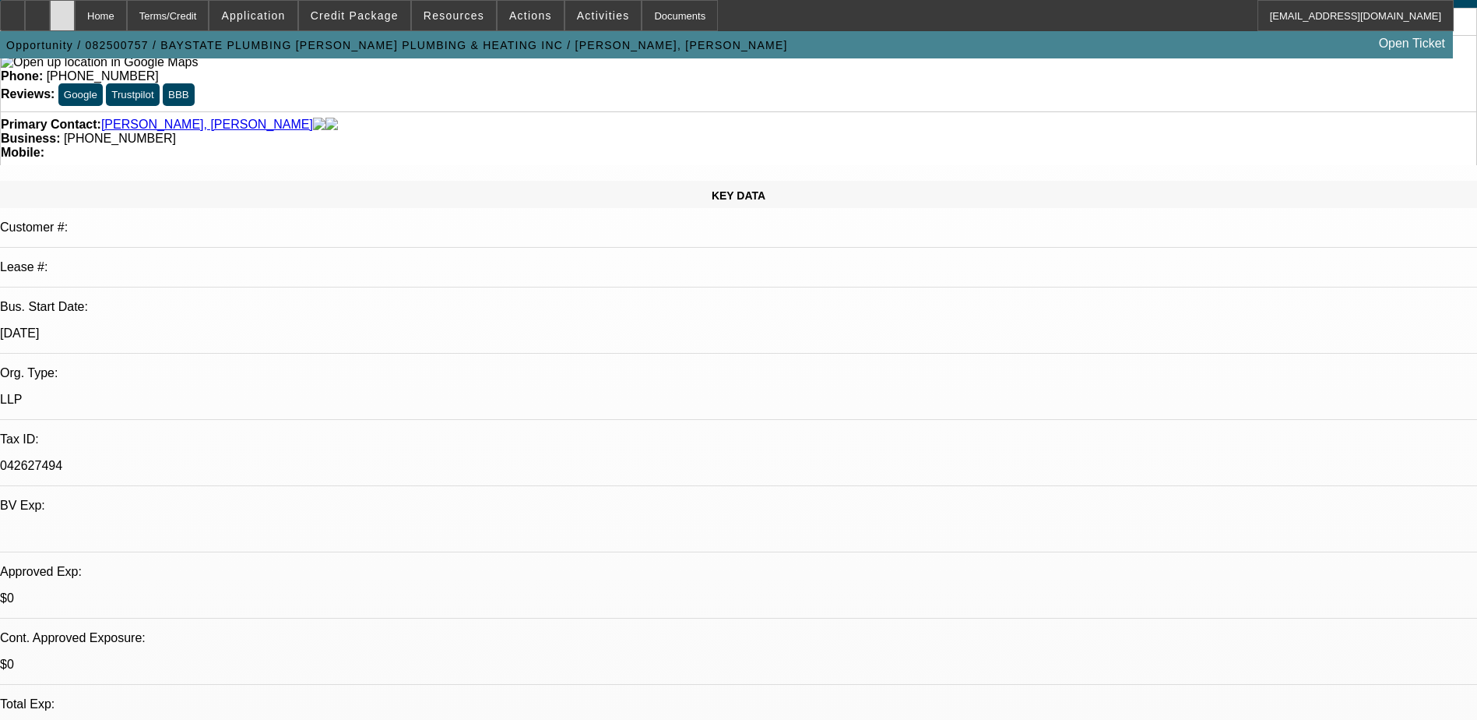
click at [75, 9] on div at bounding box center [62, 15] width 25 height 31
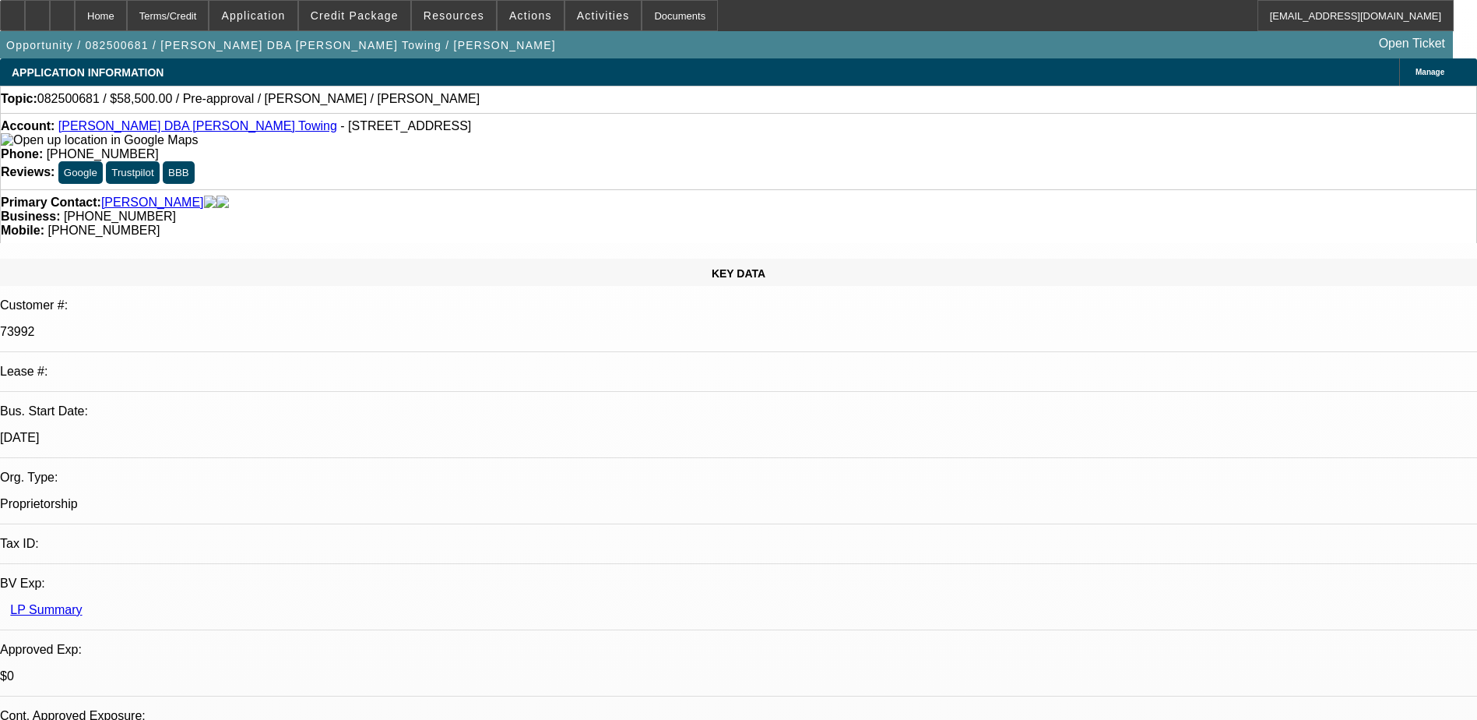
select select "0.1"
select select "2"
select select "0.1"
select select "4"
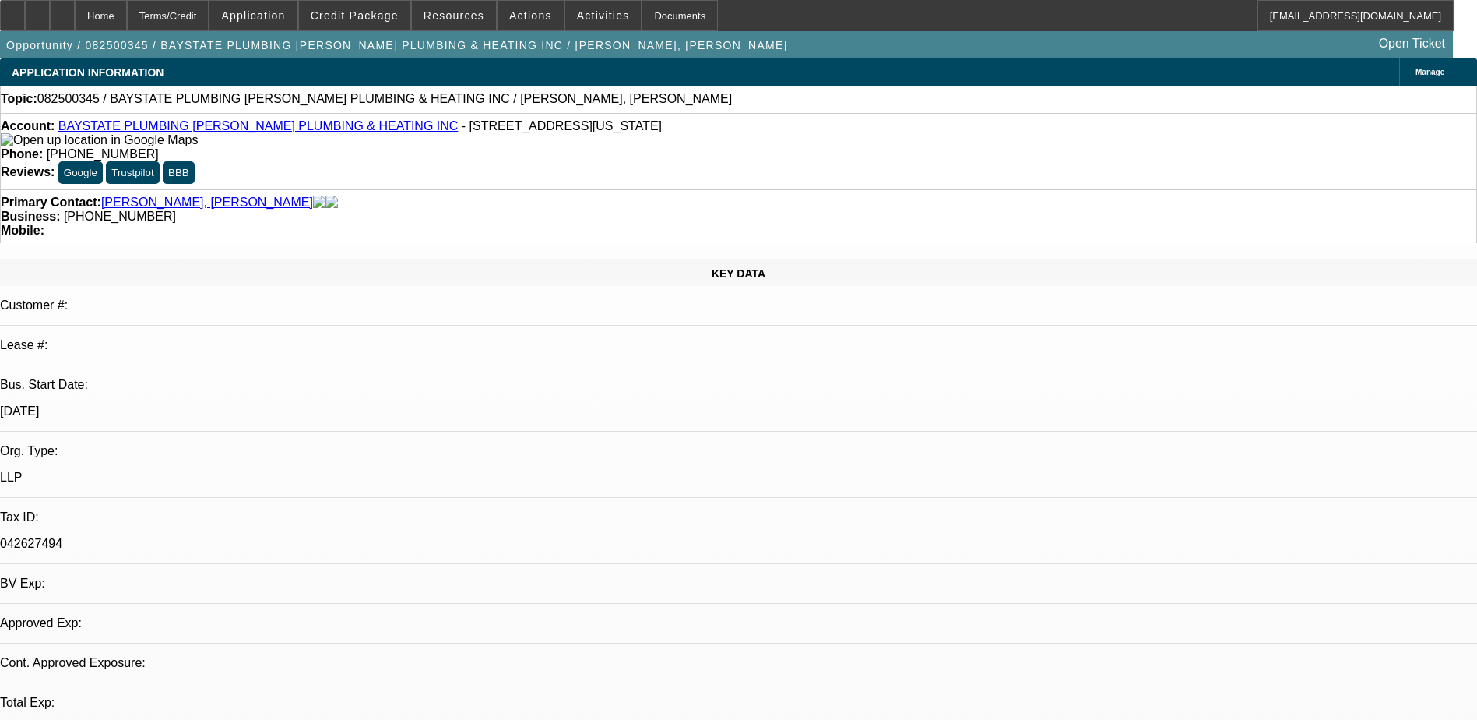
select select "0"
select select "2"
select select "0.1"
select select "4"
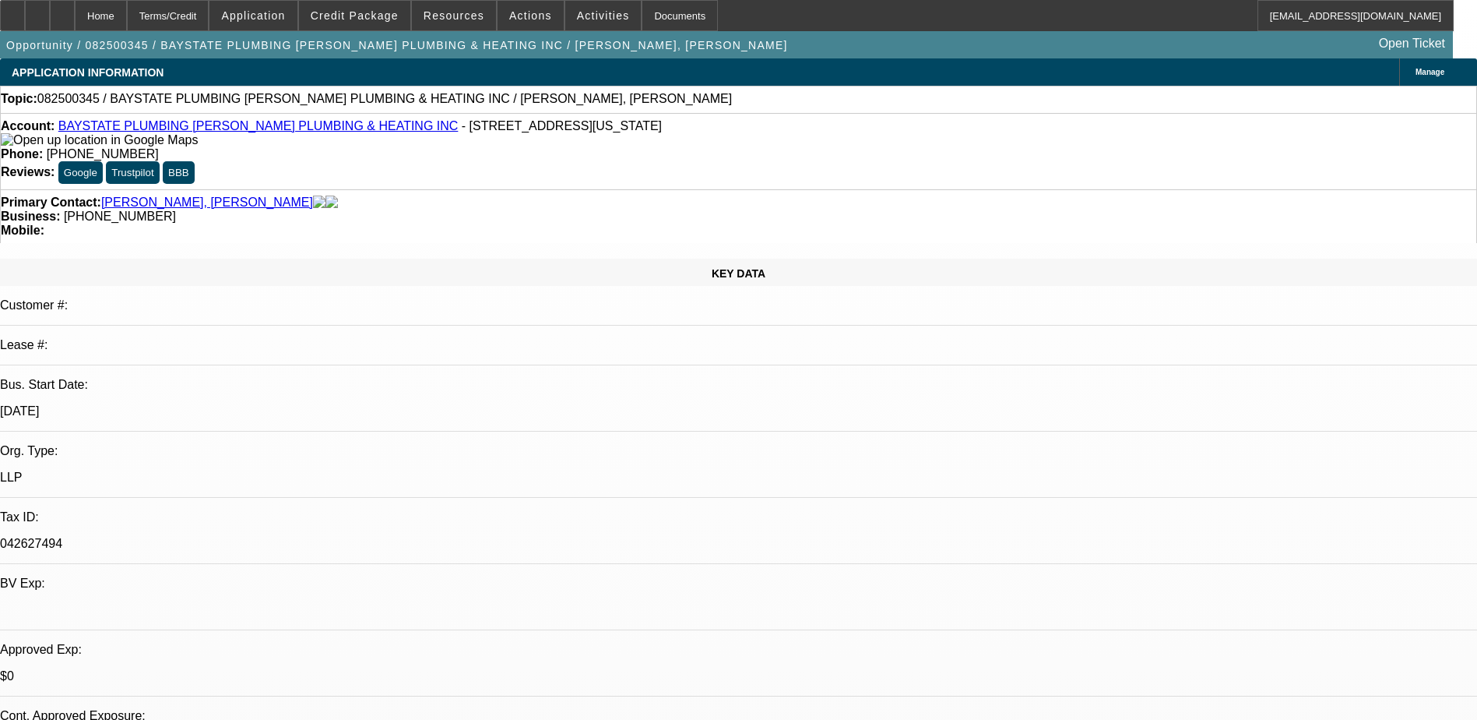
select select "0"
select select "2"
select select "0.1"
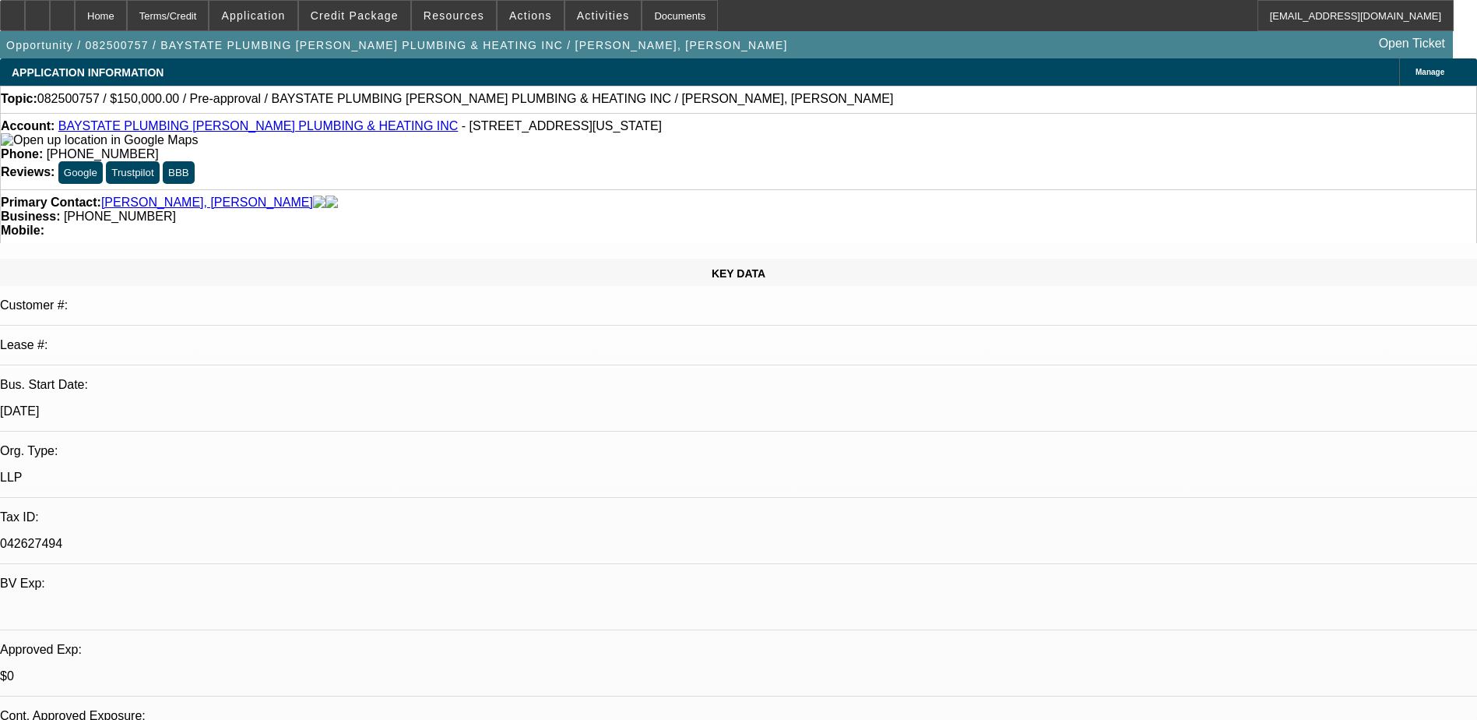
select select "4"
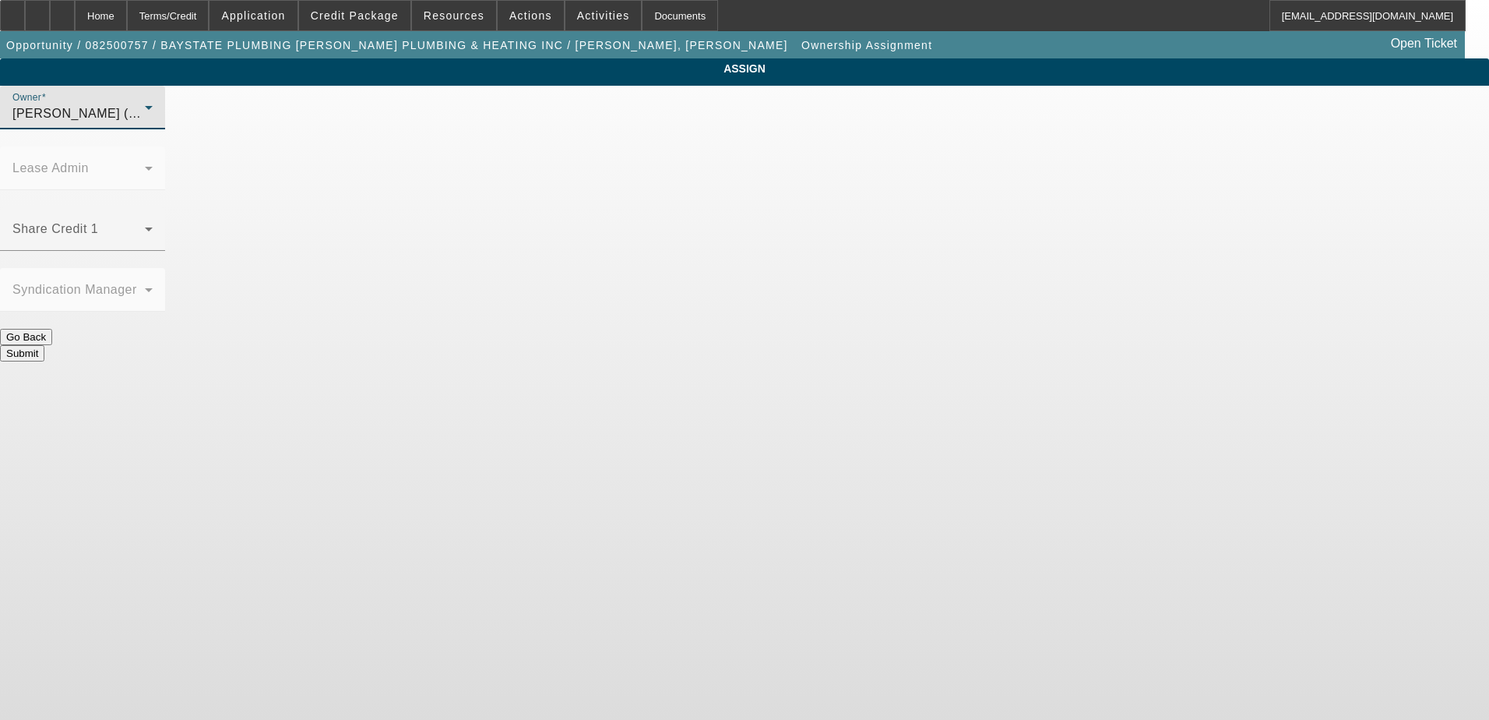
click at [145, 123] on div "Fredericks, Jack (Lvl 1)" at bounding box center [78, 113] width 132 height 19
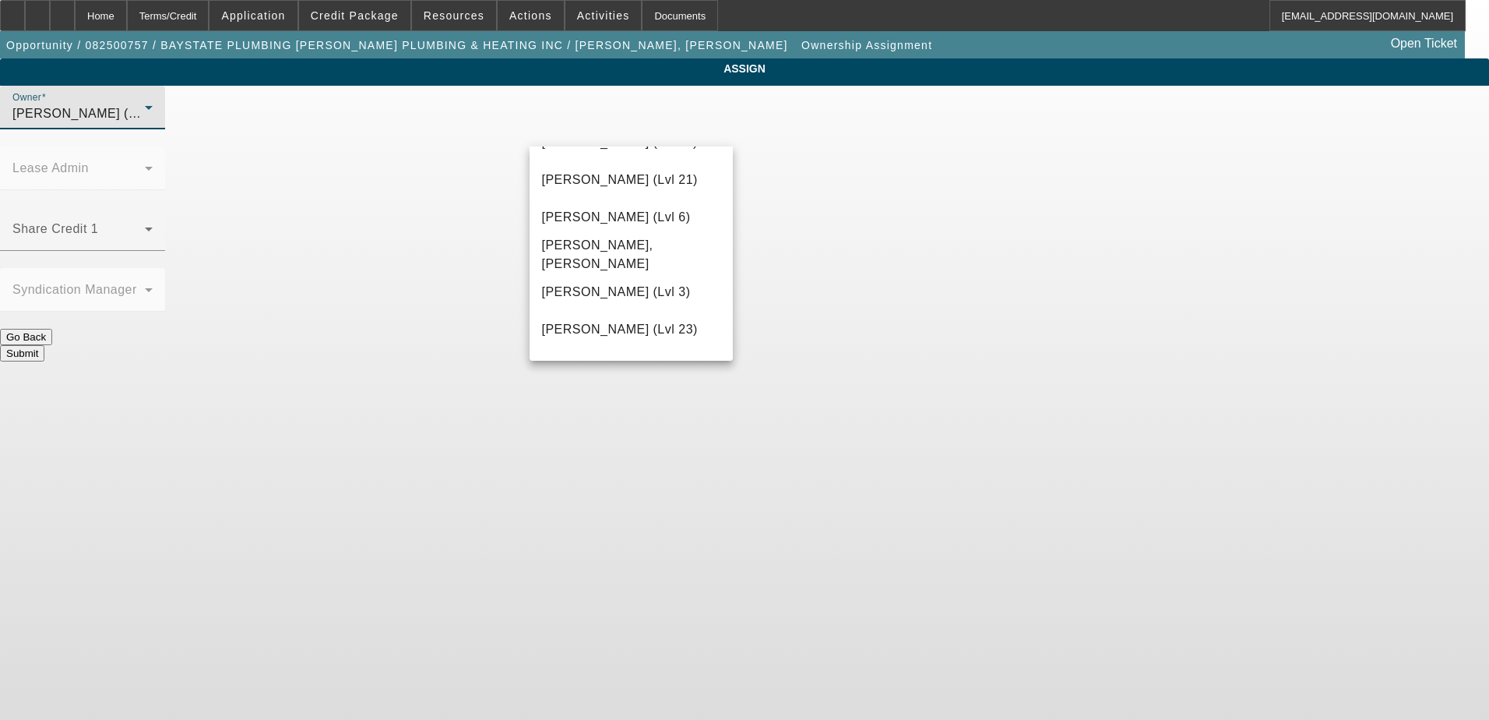
scroll to position [1704, 0]
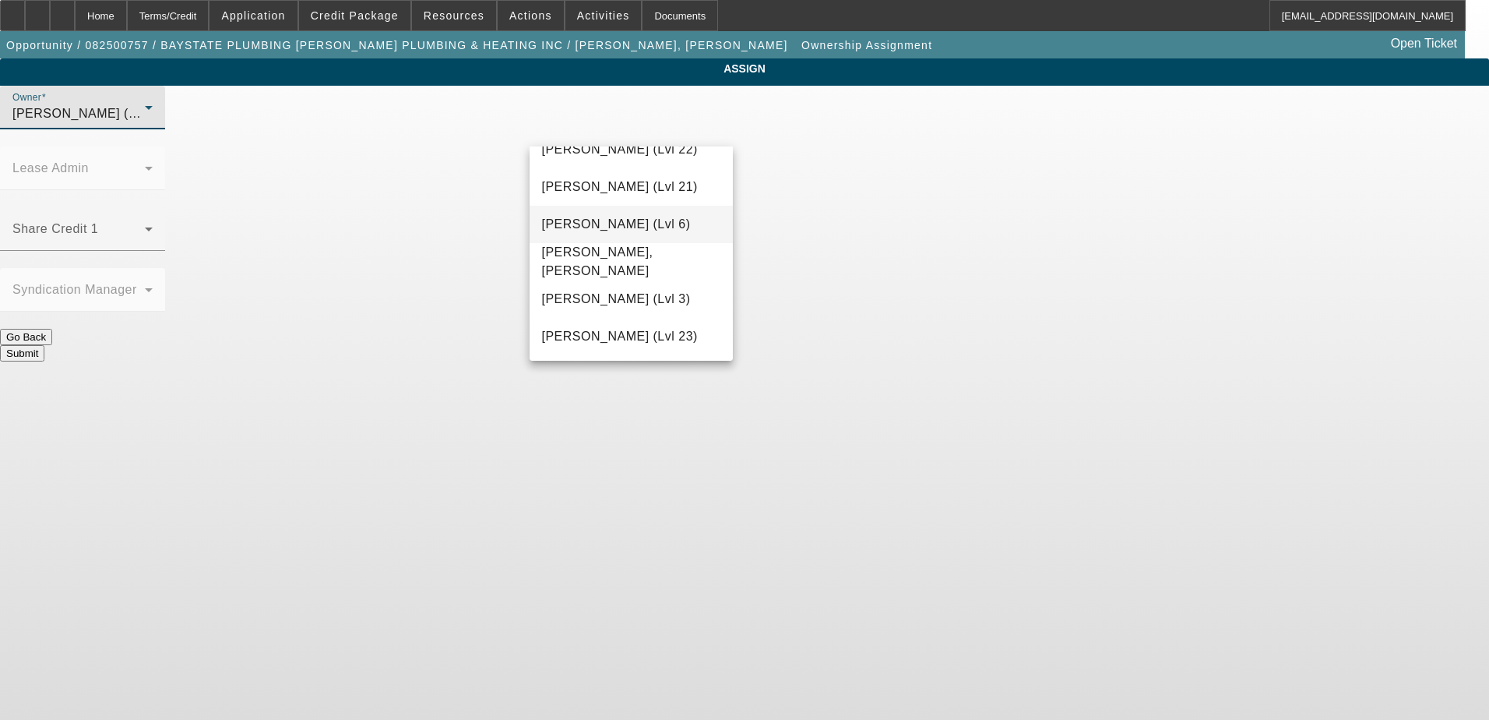
click at [638, 227] on span "Rahlfs, Thomas (Lvl 6)" at bounding box center [616, 224] width 149 height 19
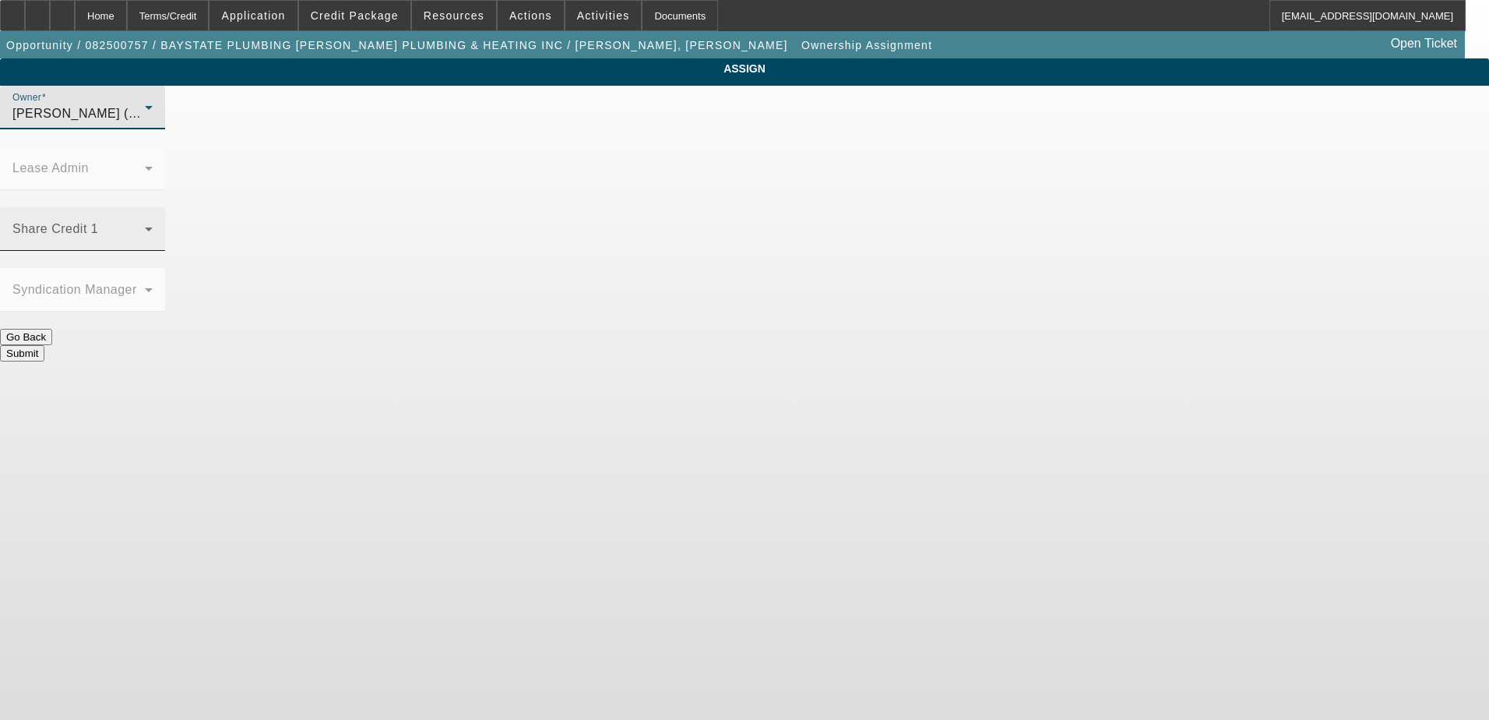
click at [145, 226] on span at bounding box center [78, 235] width 132 height 19
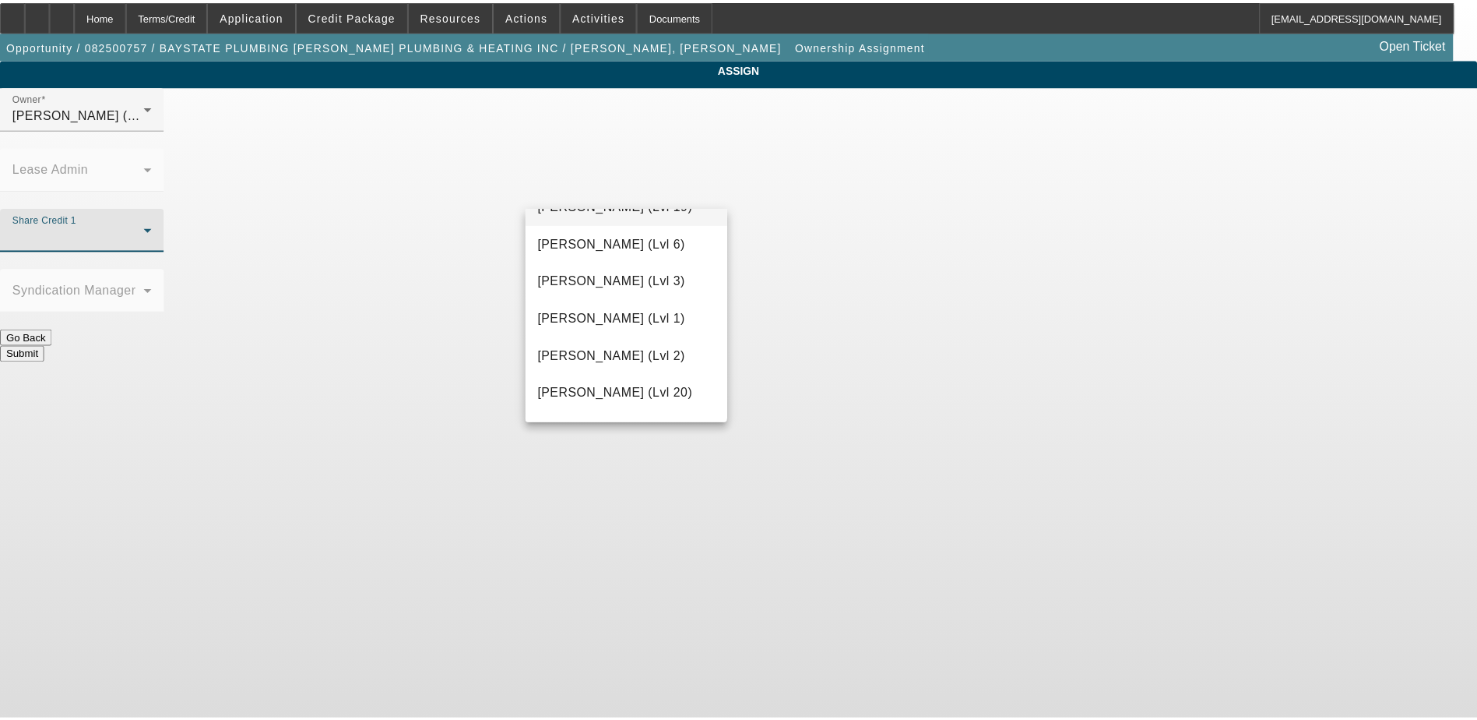
scroll to position [623, 0]
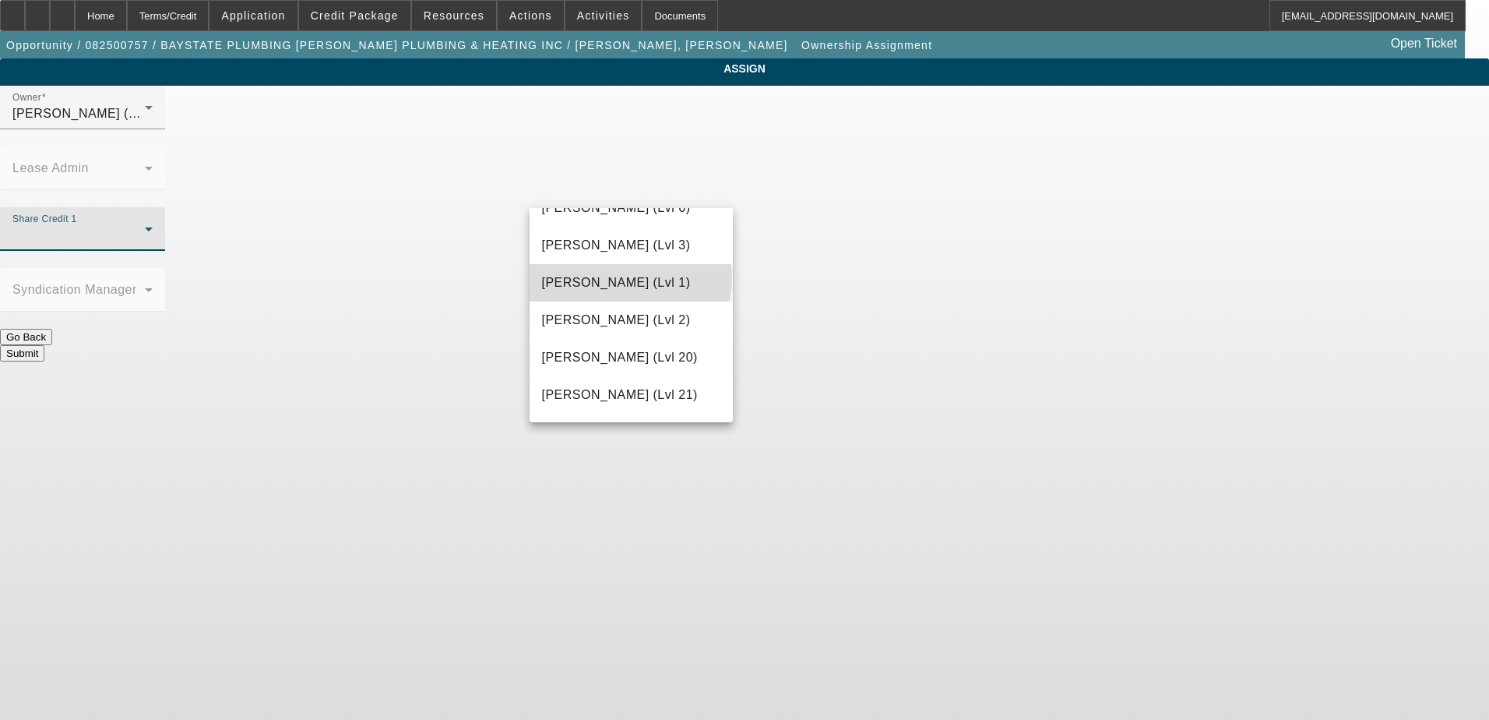
click at [629, 278] on span "Fredericks, Jack (Lvl 1)" at bounding box center [616, 282] width 149 height 19
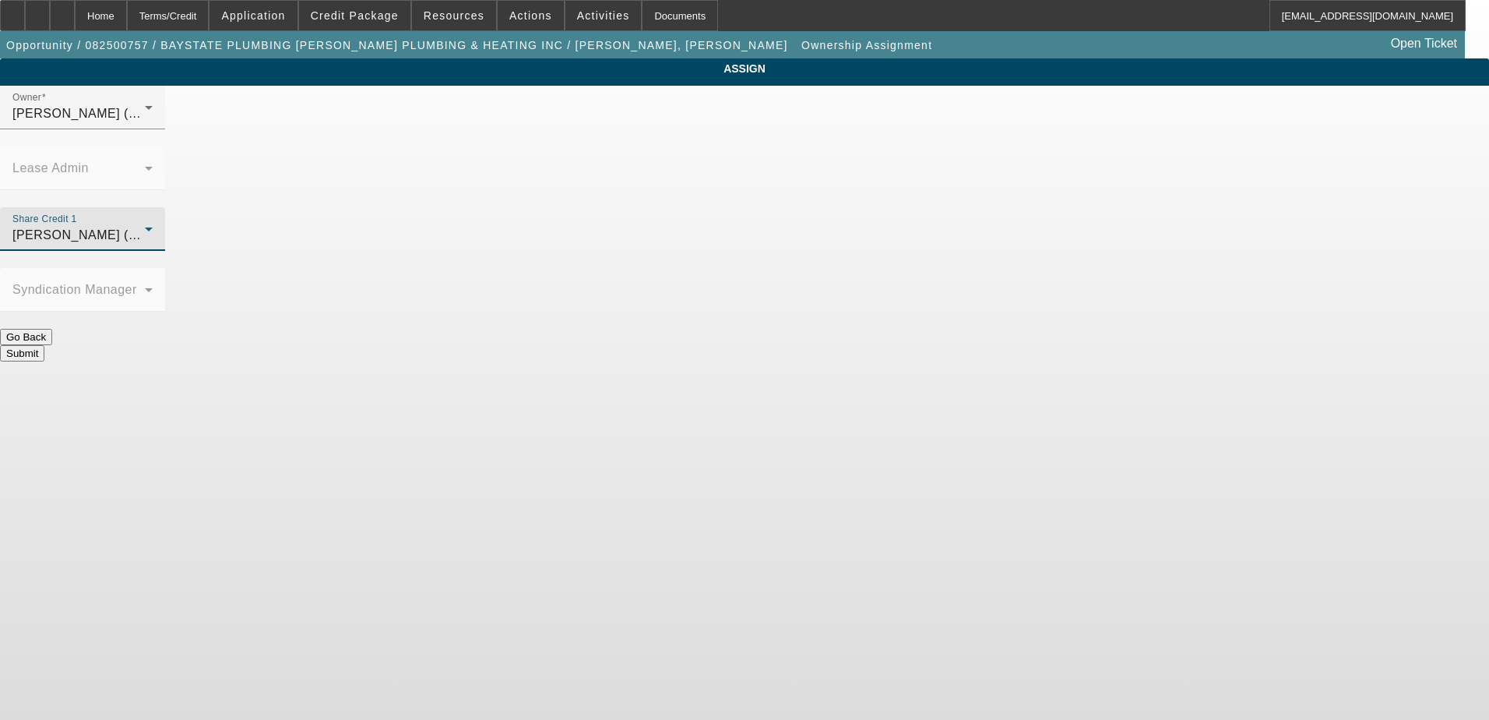
click at [44, 345] on button "Submit" at bounding box center [22, 353] width 44 height 16
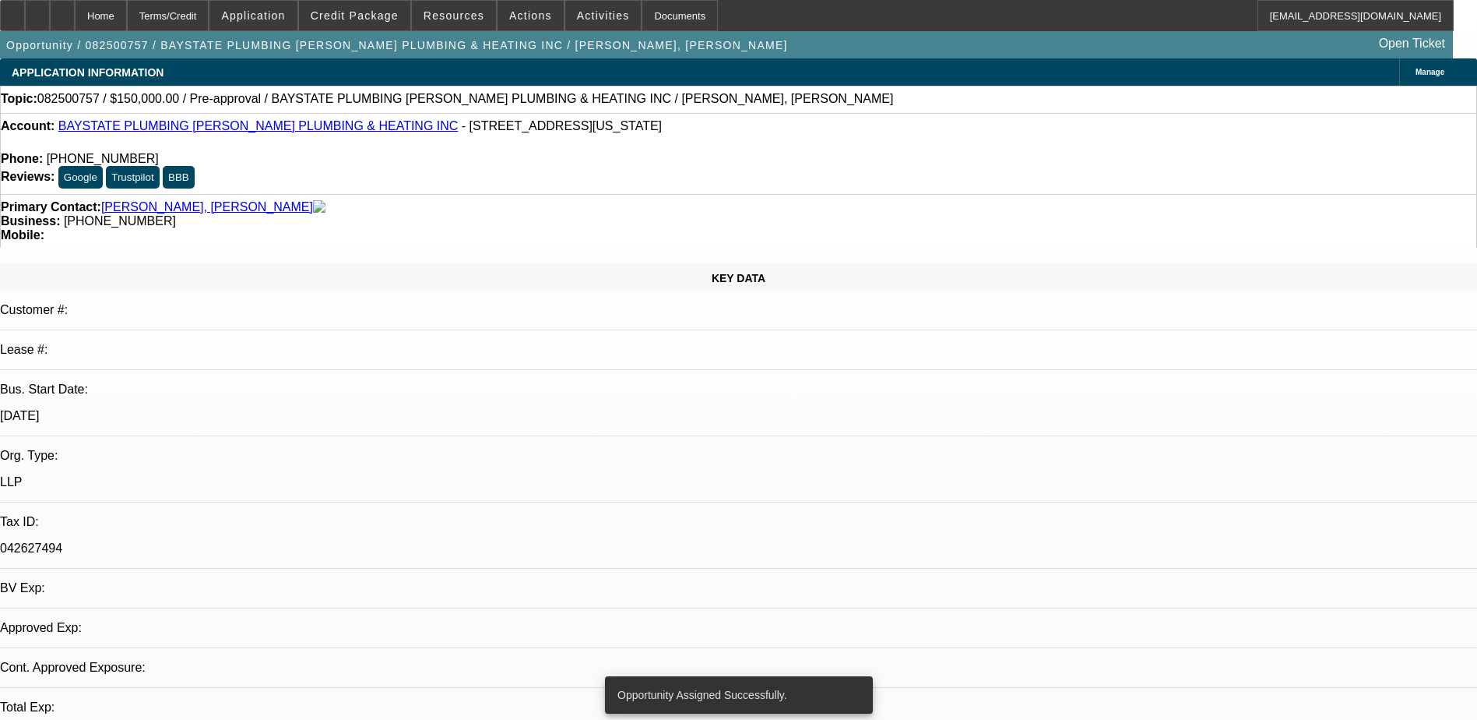
select select "0"
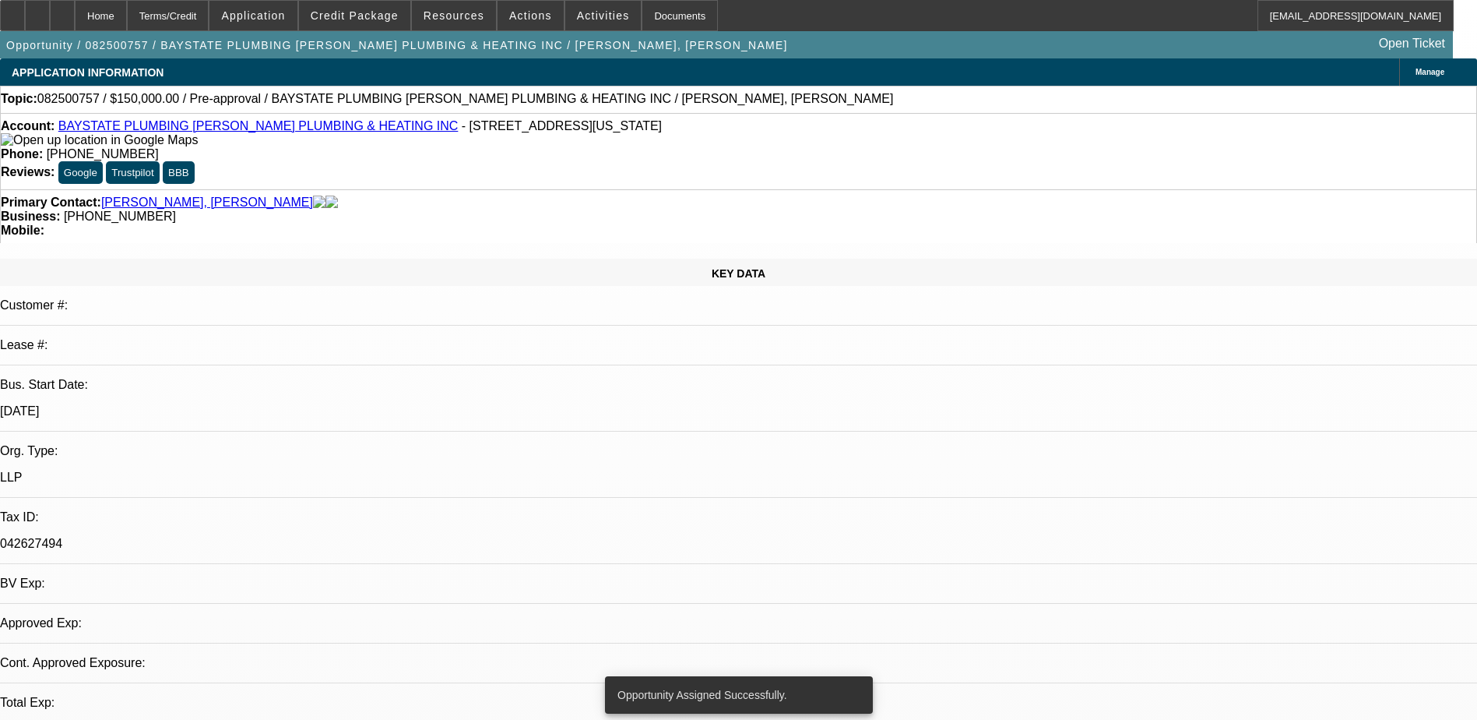
select select "2"
select select "0.1"
select select "4"
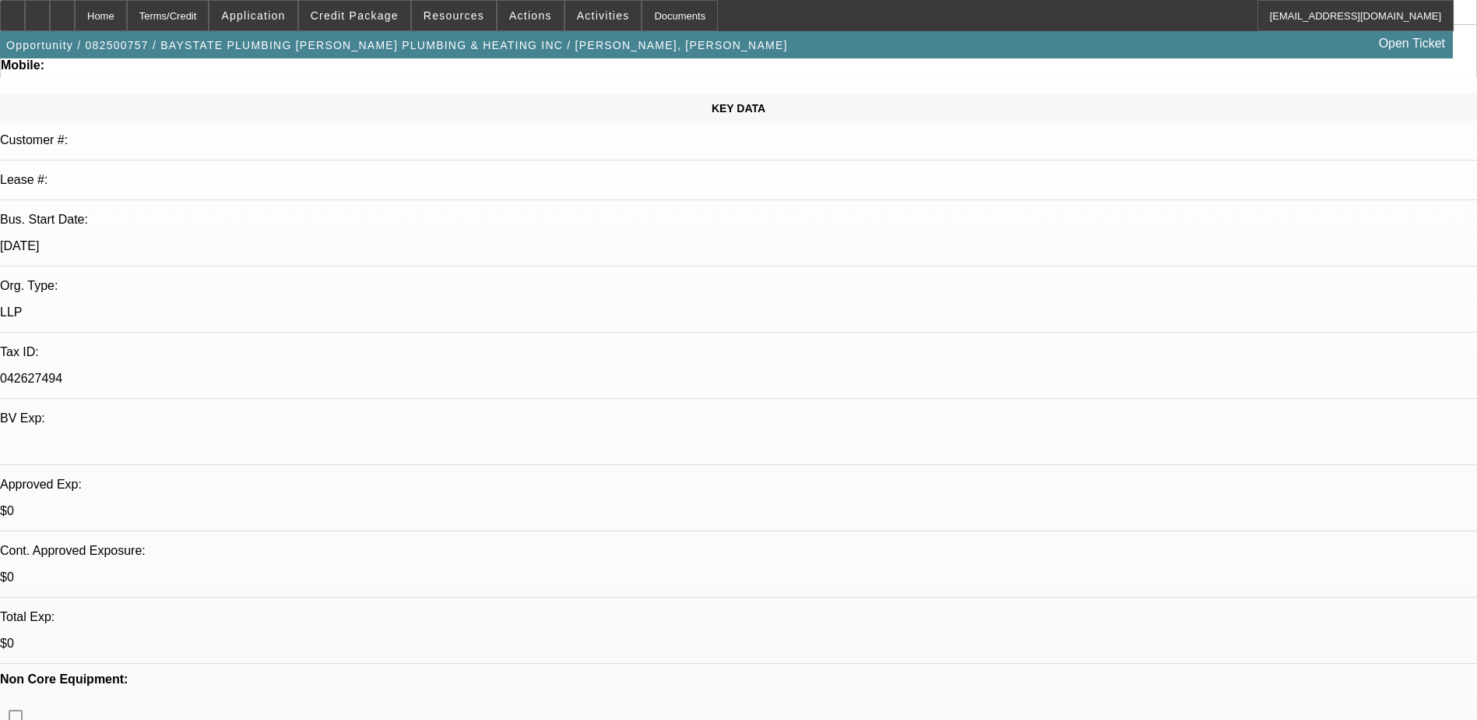
scroll to position [156, 0]
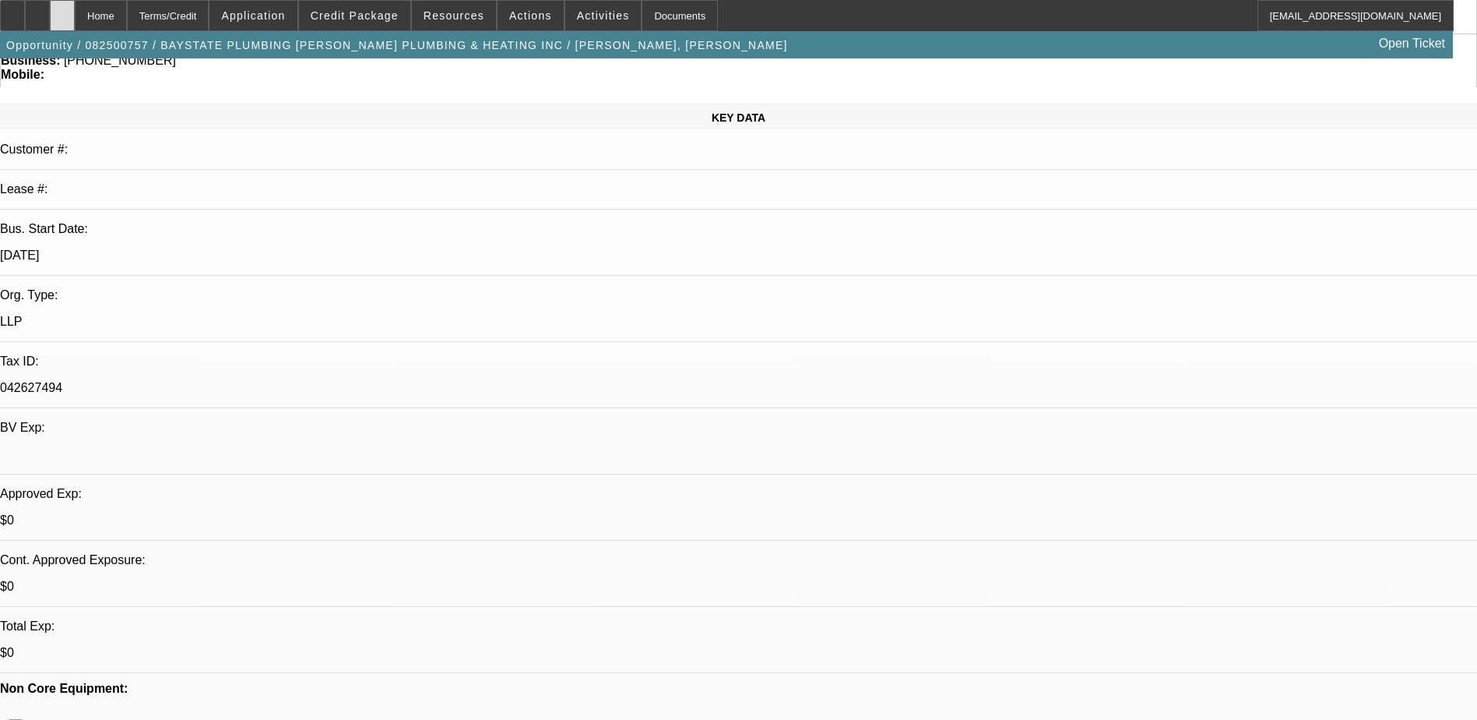
click at [62, 10] on icon at bounding box center [62, 10] width 0 height 0
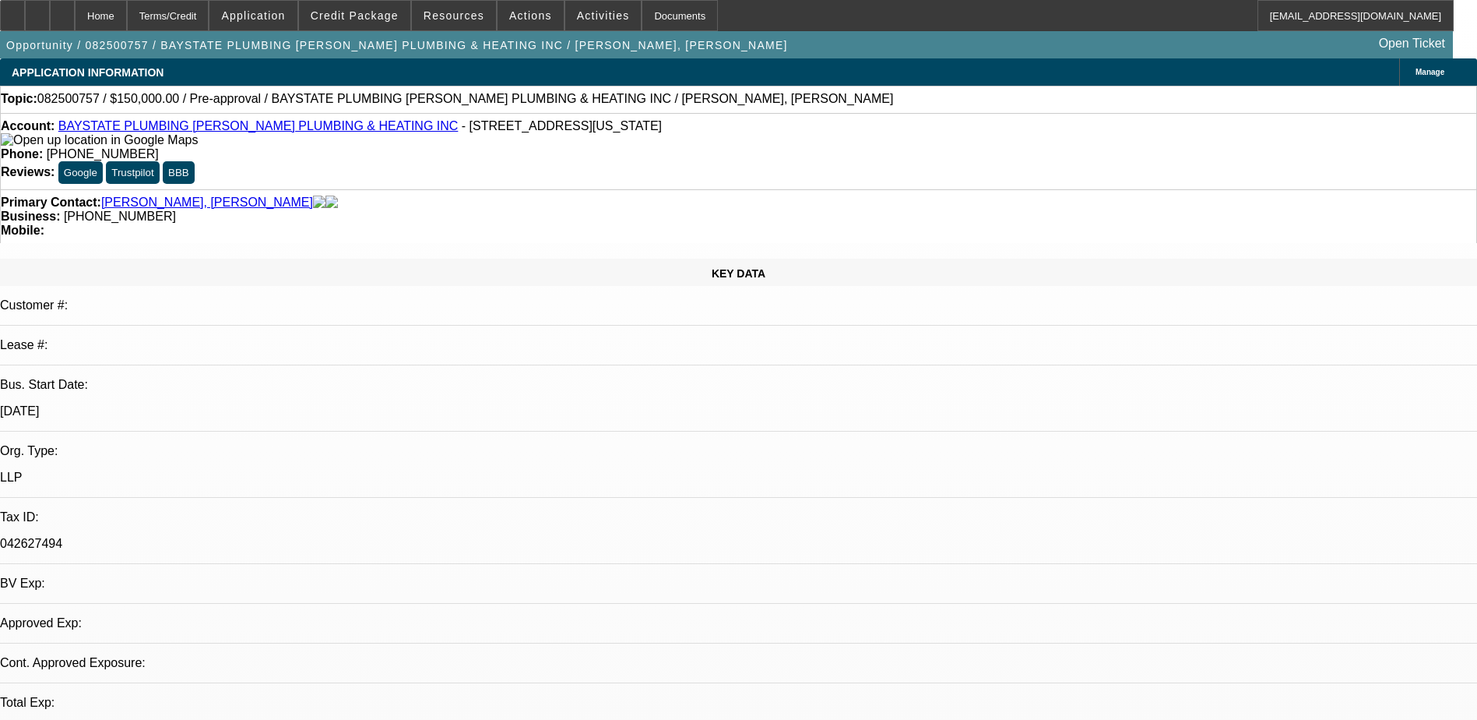
select select "0"
select select "2"
select select "0.1"
select select "4"
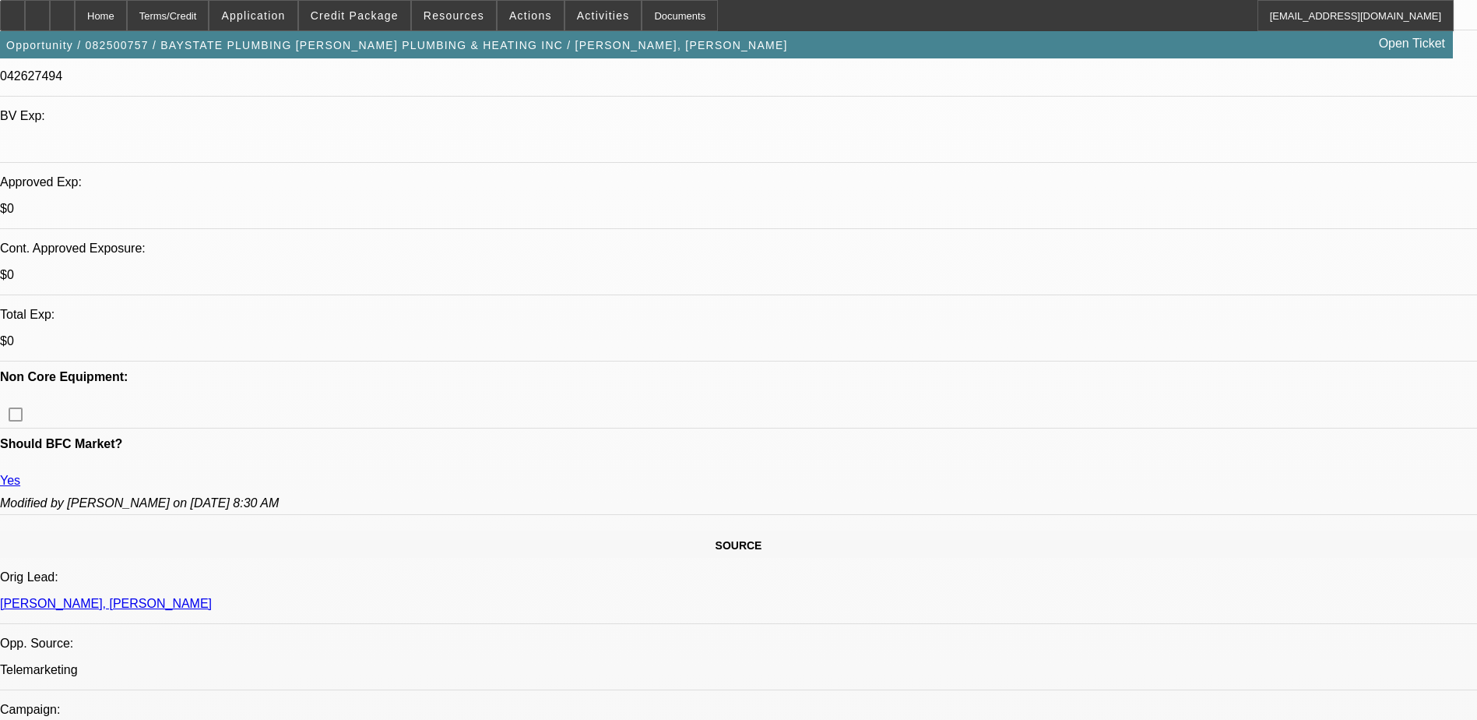
scroll to position [935, 0]
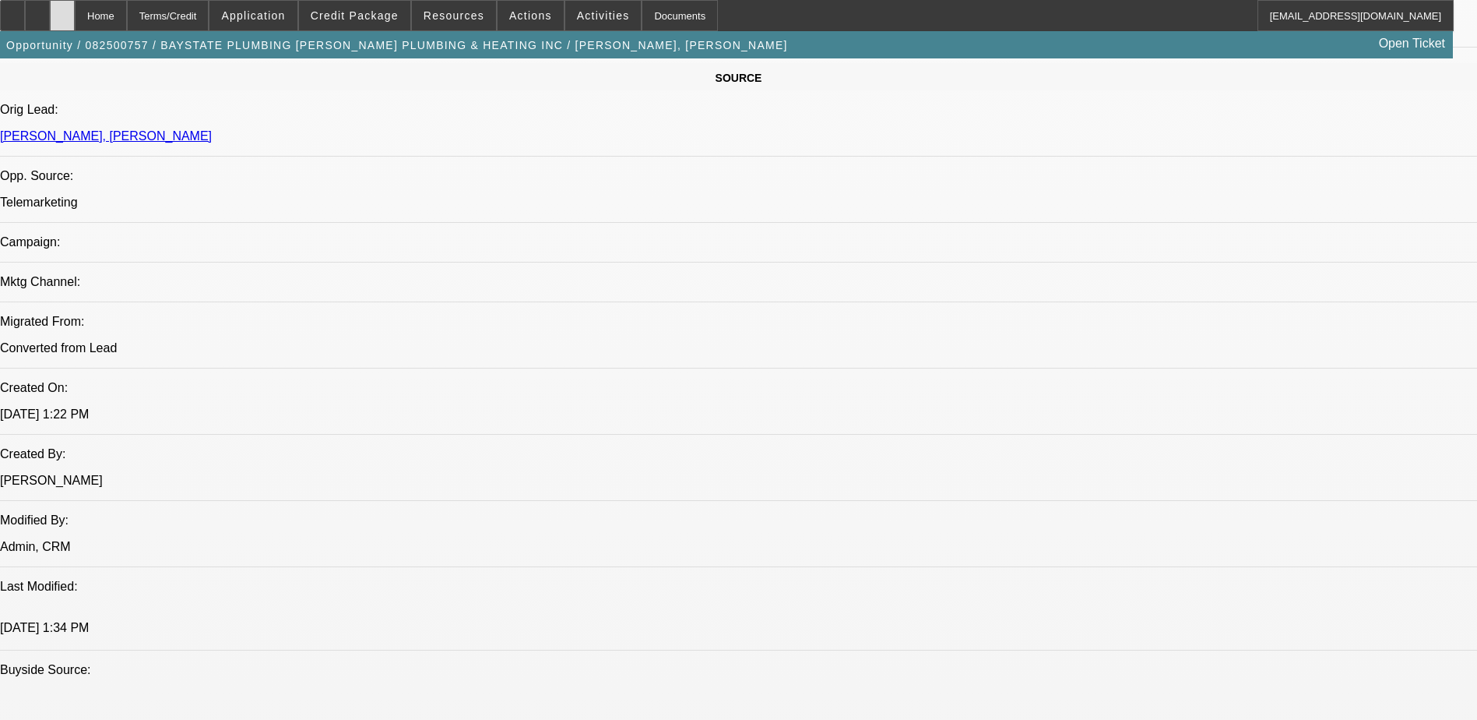
click at [75, 11] on div at bounding box center [62, 15] width 25 height 31
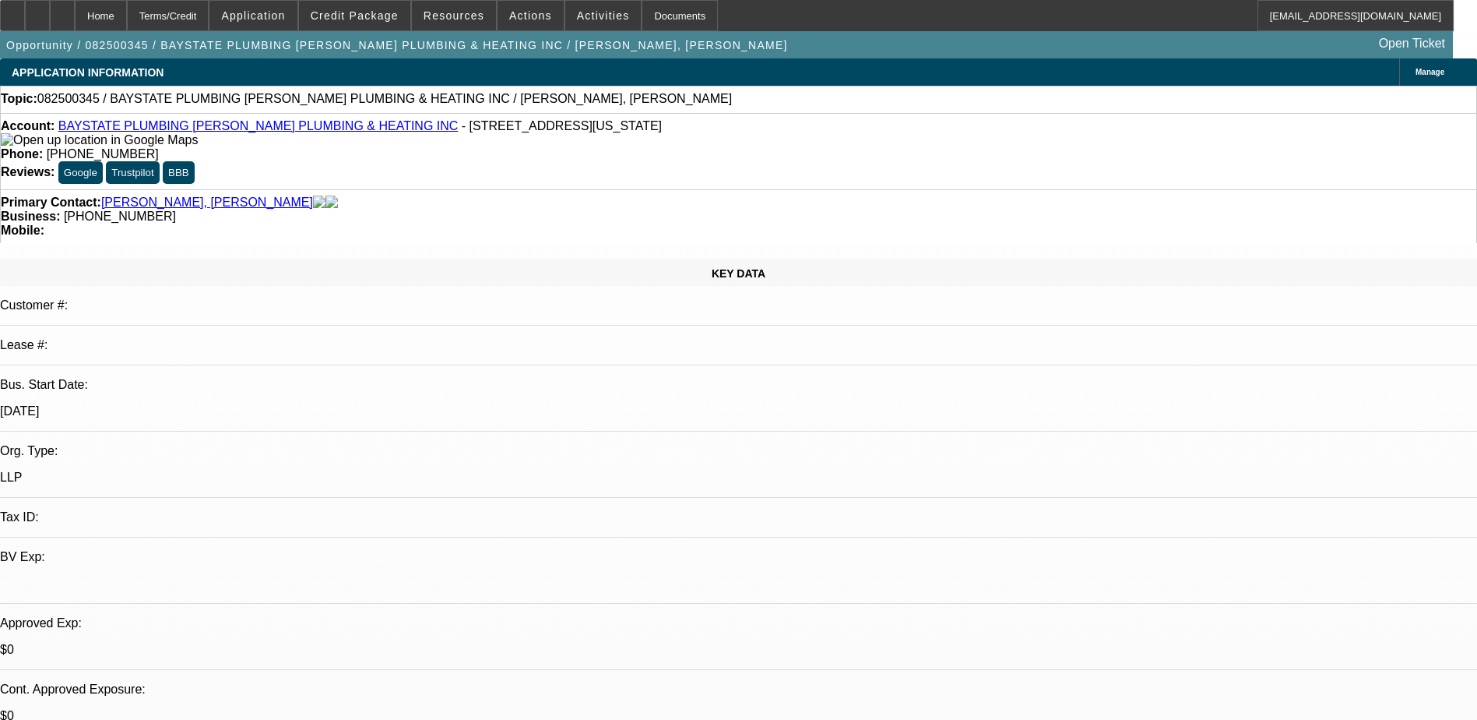
select select "0"
select select "2"
select select "0.1"
select select "4"
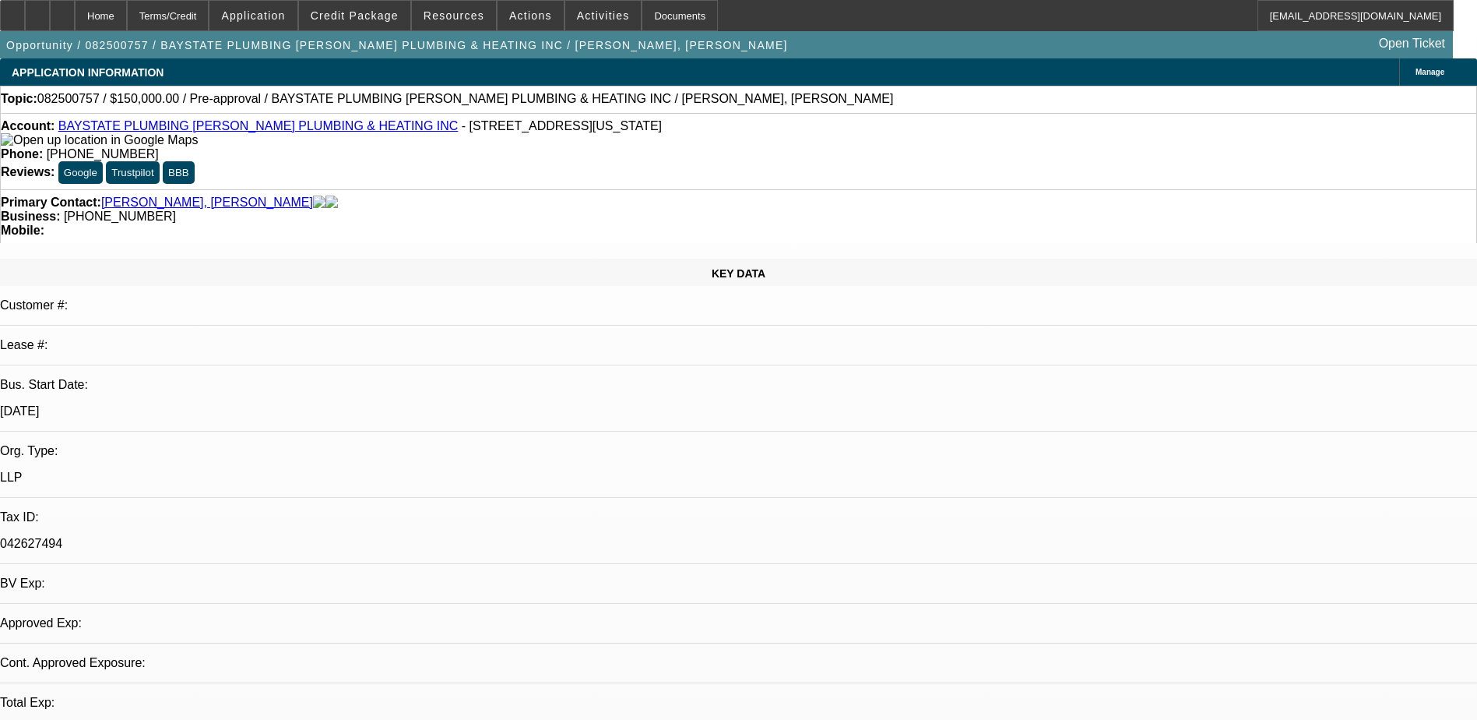
select select "0"
select select "2"
select select "0.1"
select select "1"
select select "2"
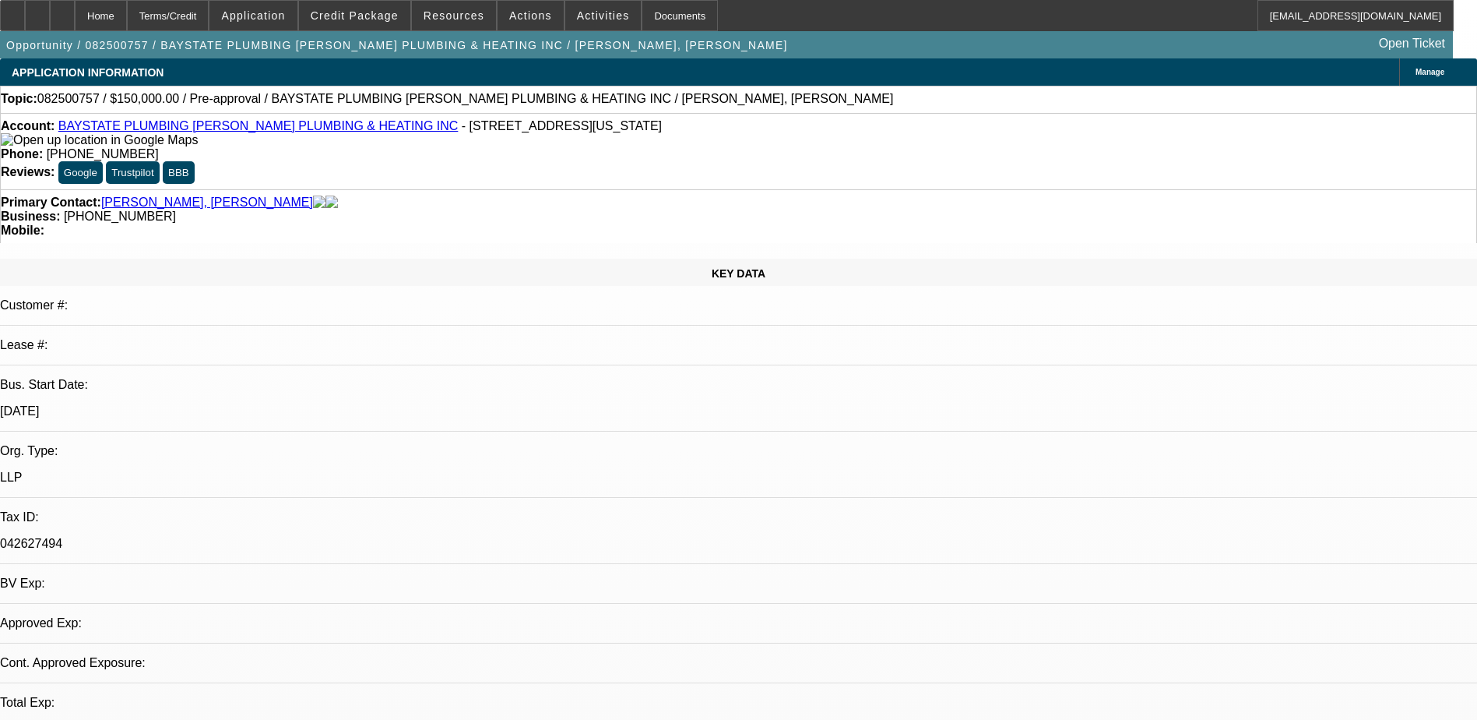
select select "4"
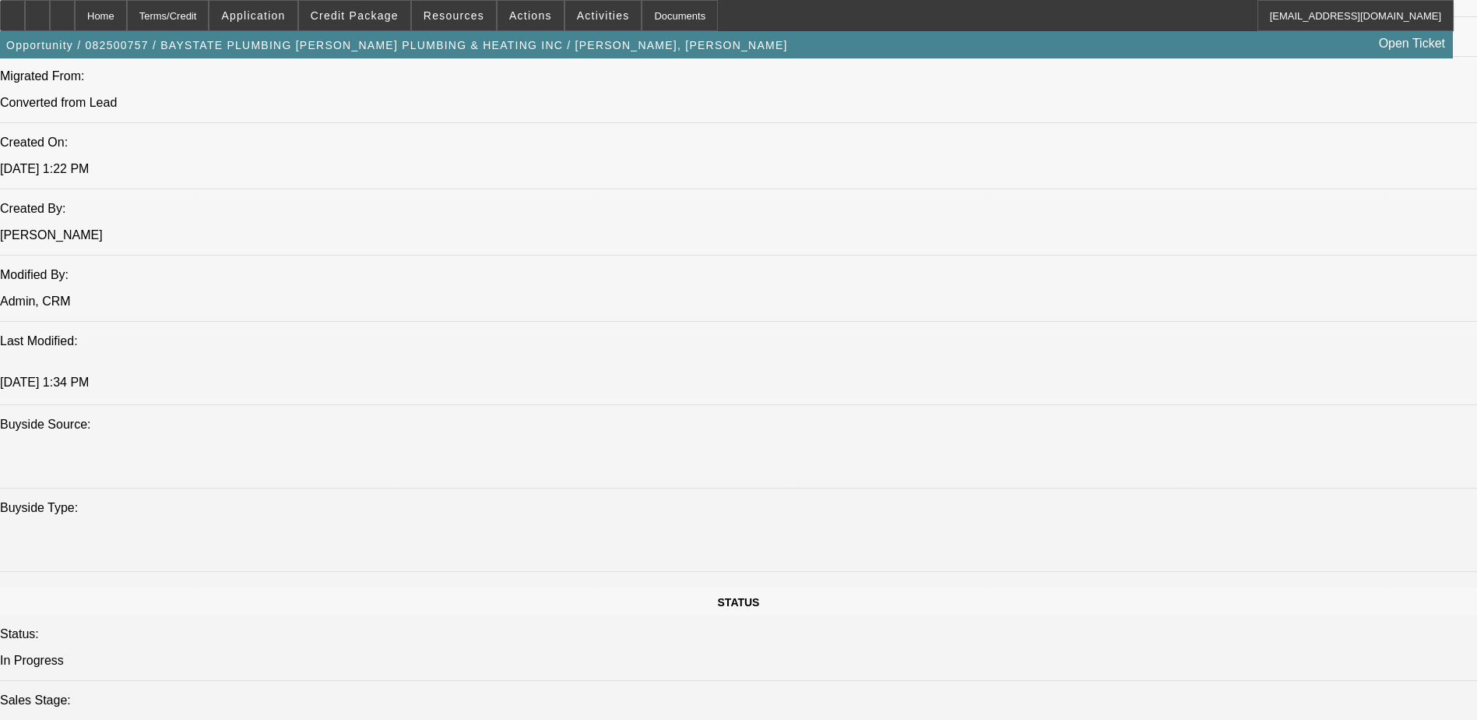
scroll to position [1168, 0]
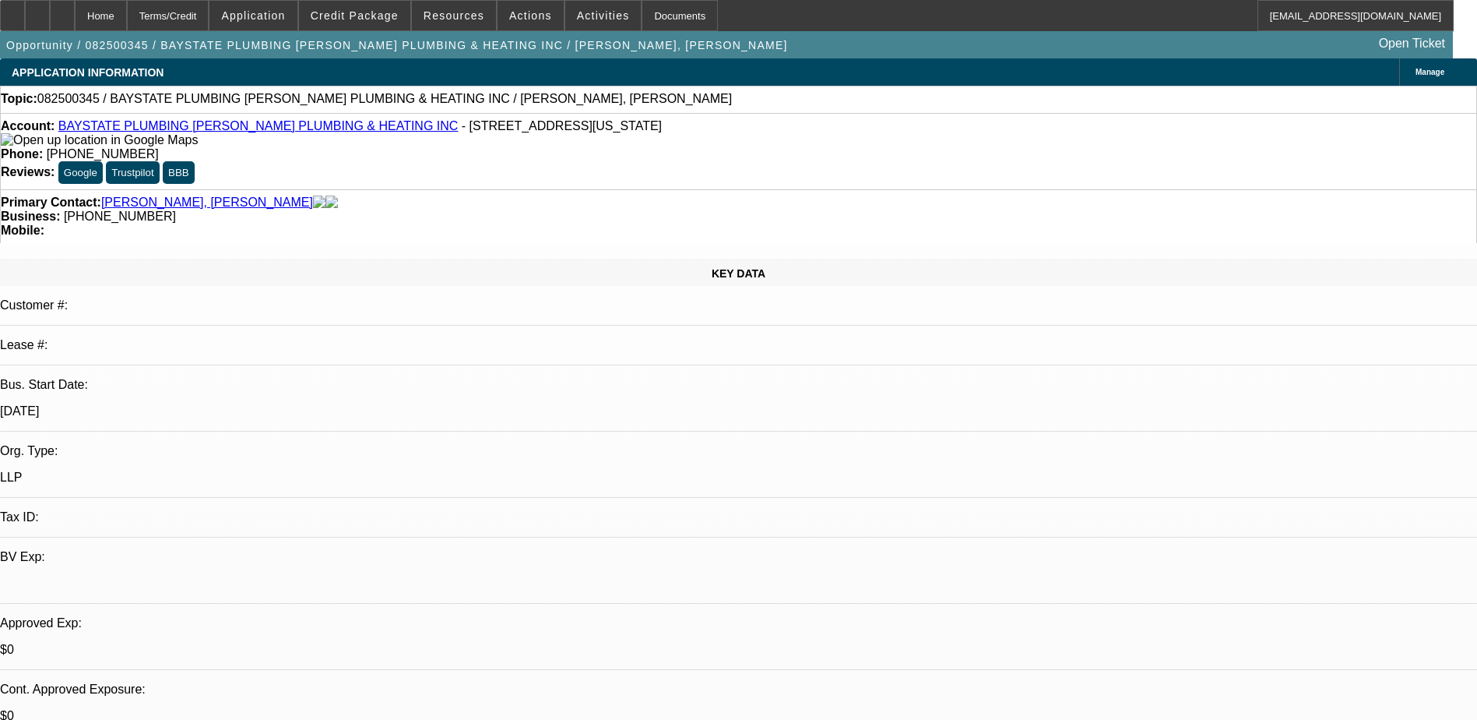
select select "0"
select select "2"
select select "0.1"
select select "4"
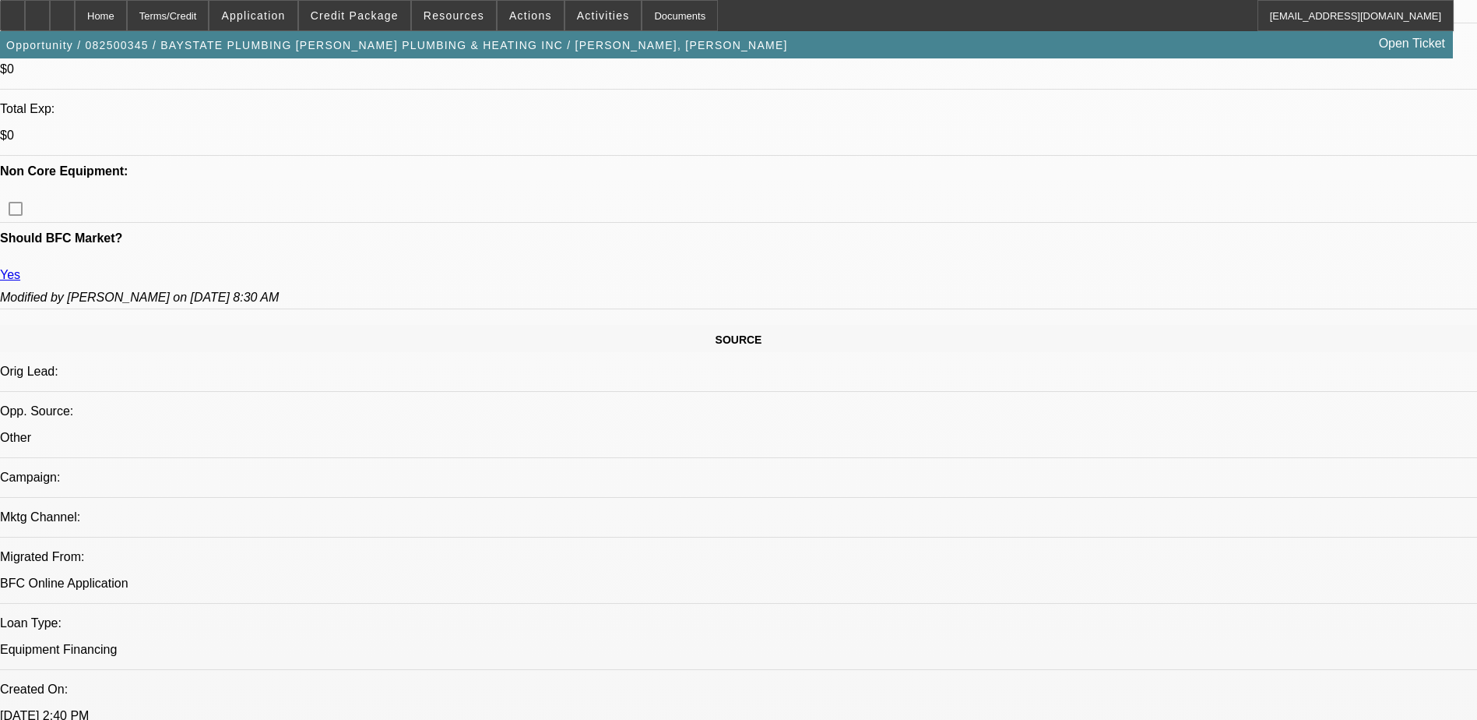
scroll to position [701, 0]
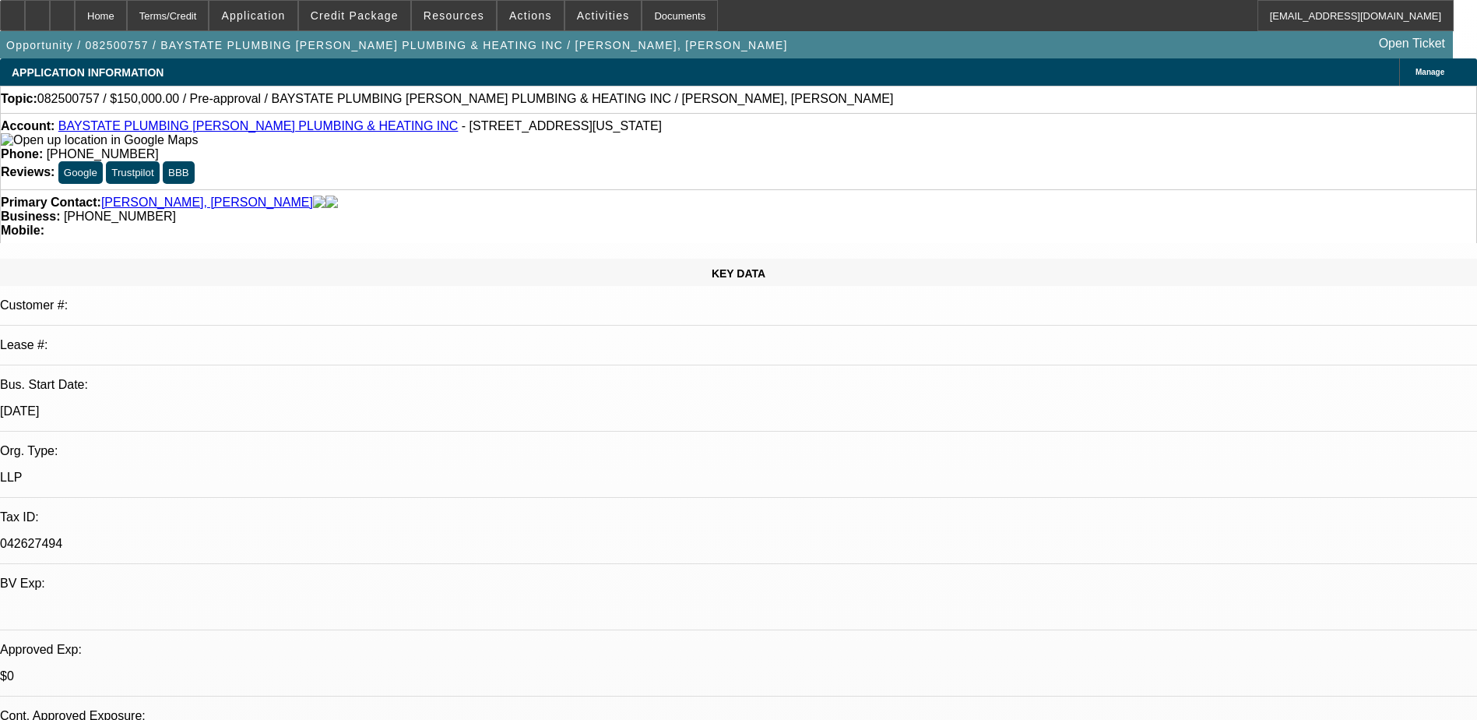
select select "0"
select select "2"
select select "0.1"
select select "4"
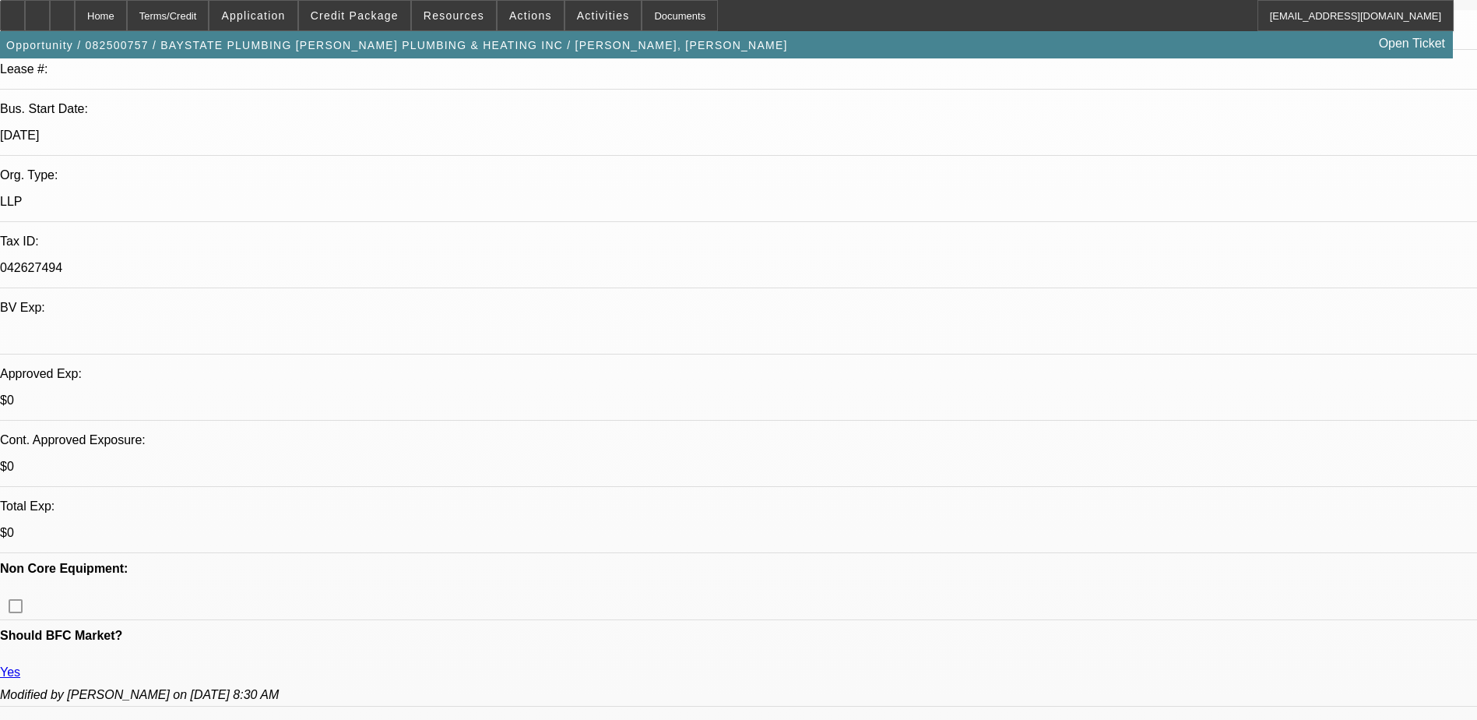
scroll to position [312, 0]
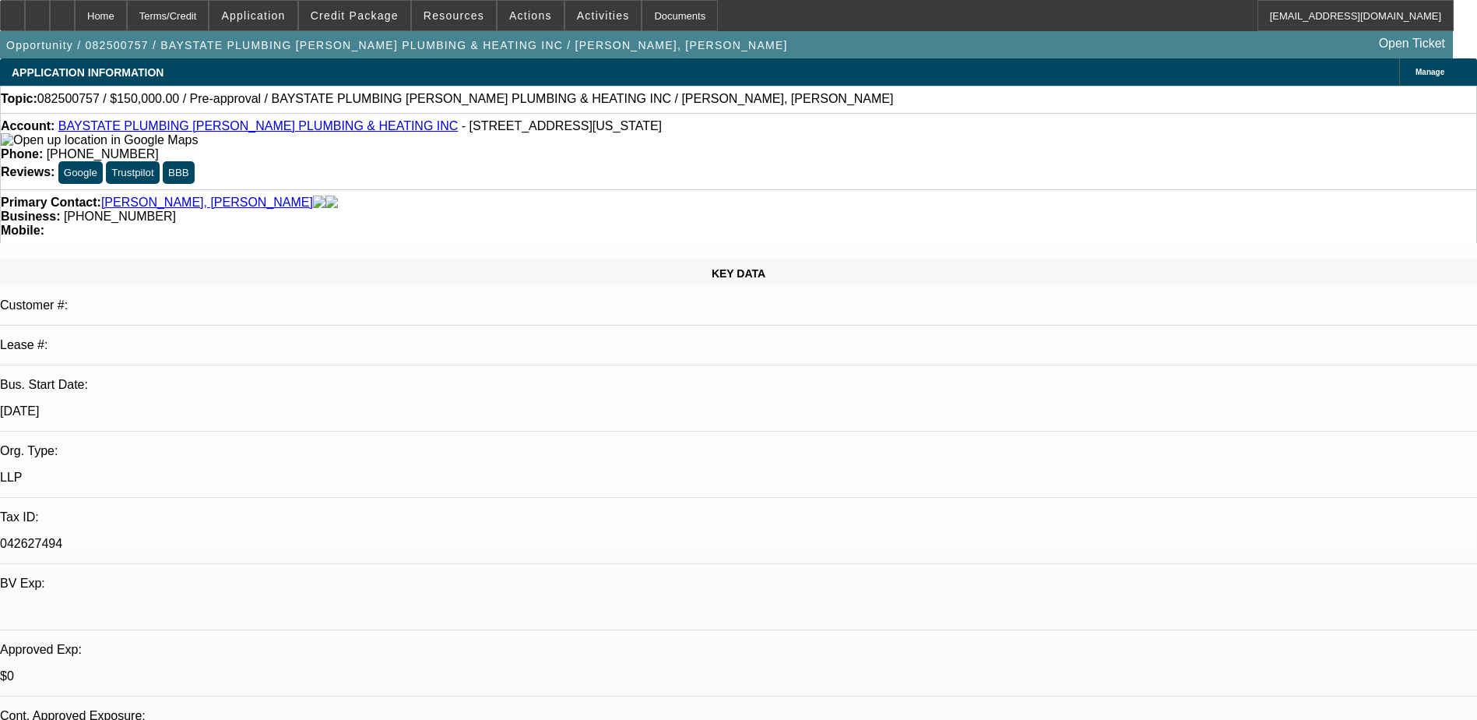
select select "0"
select select "2"
select select "0.1"
select select "4"
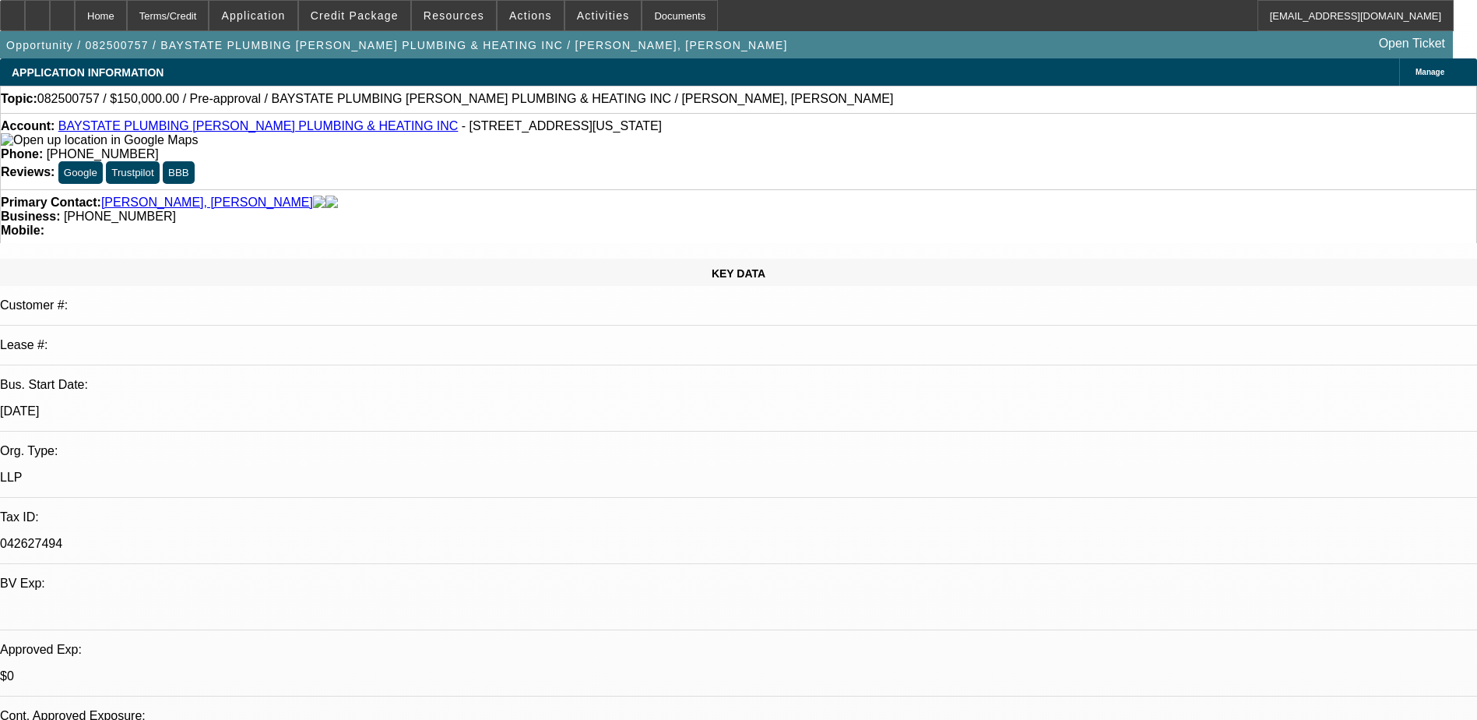
scroll to position [312, 0]
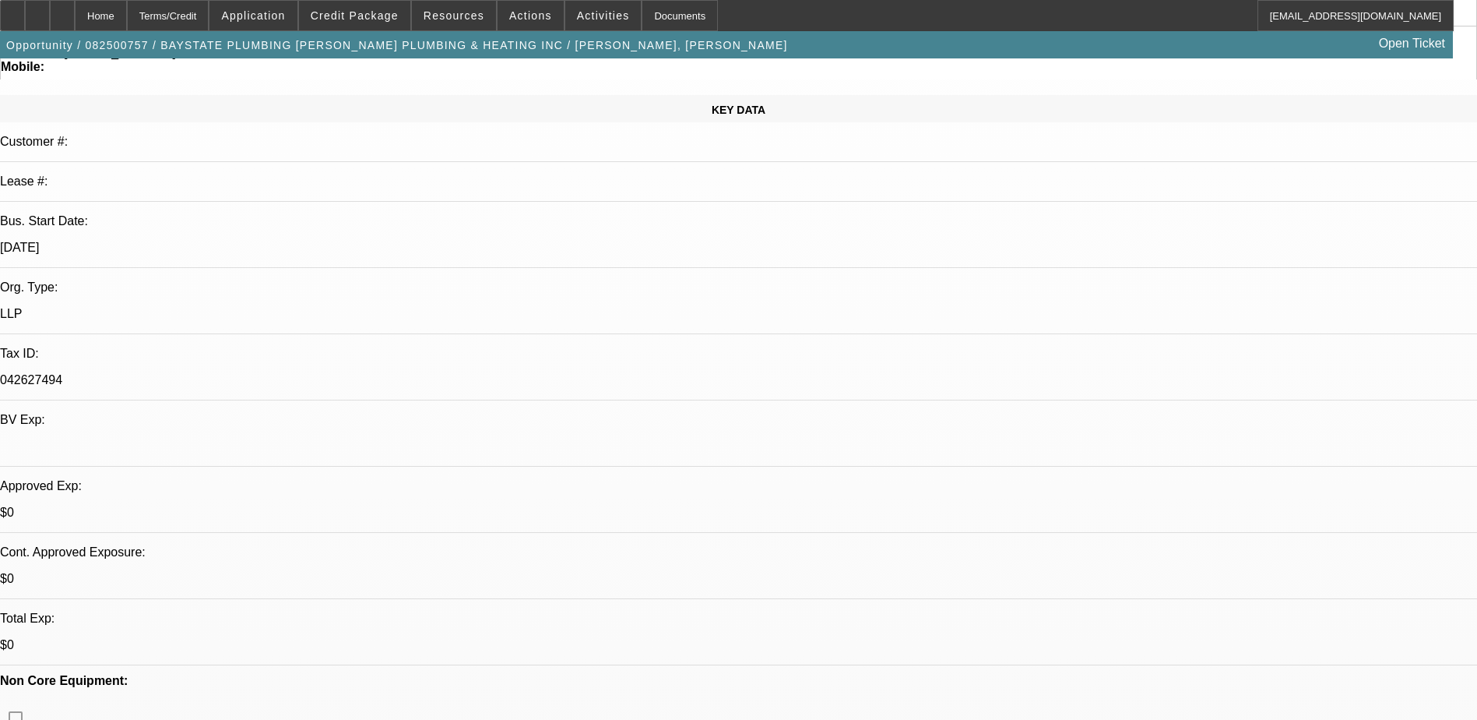
scroll to position [78, 0]
